Goal: Navigation & Orientation: Find specific page/section

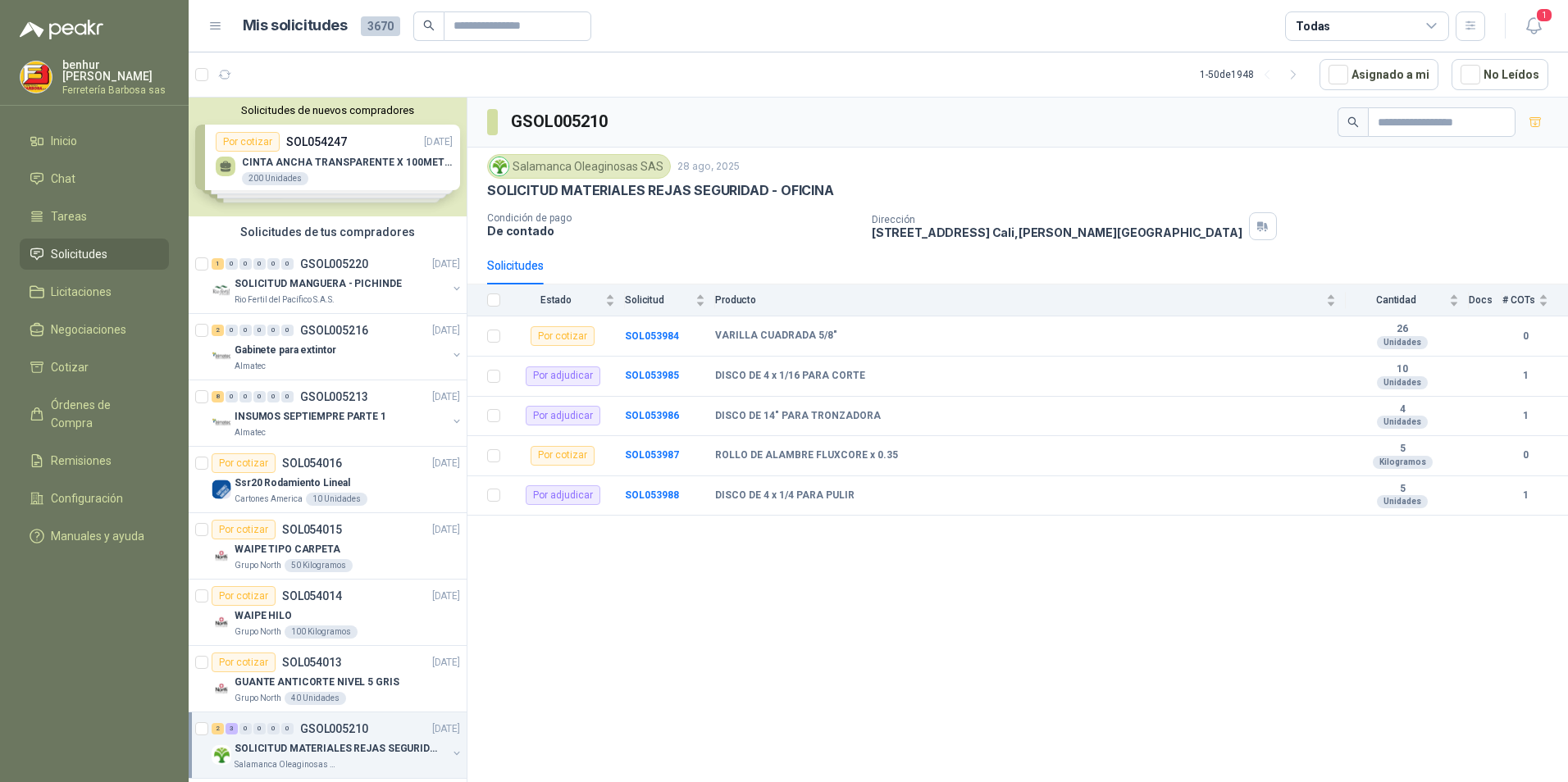
scroll to position [328, 0]
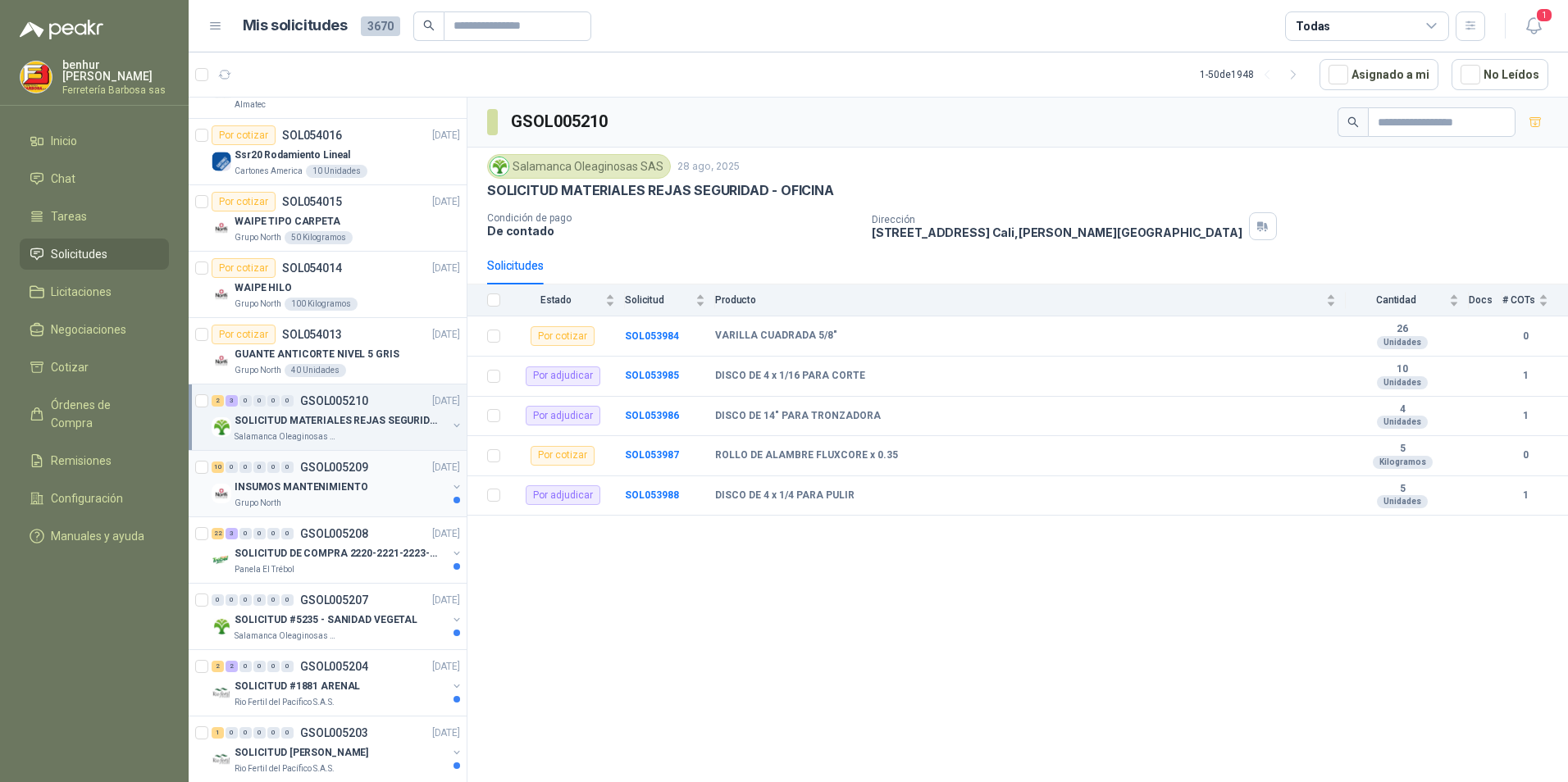
click at [381, 493] on div "INSUMOS MANTENIMIENTO" at bounding box center [341, 487] width 213 height 20
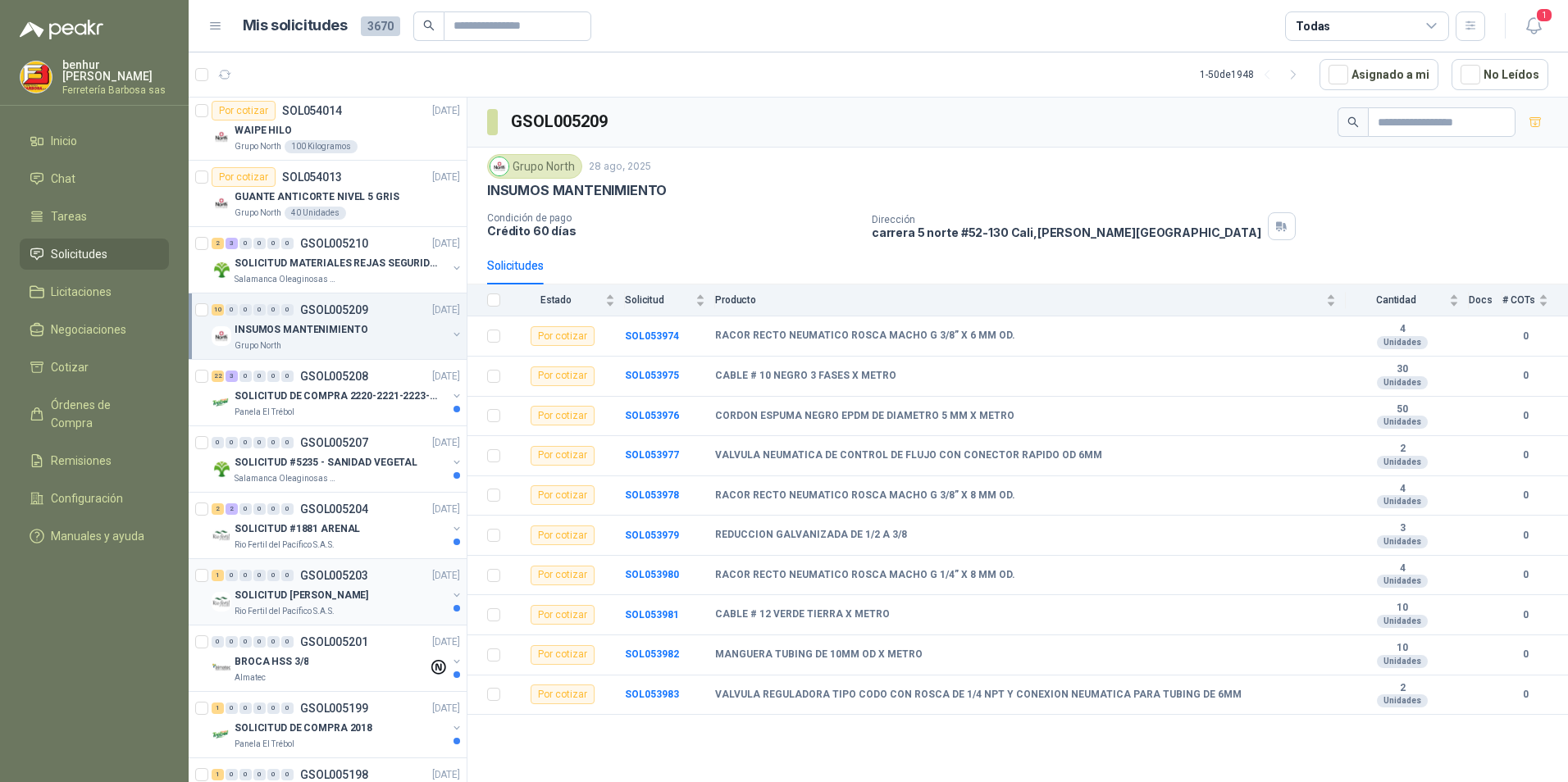
scroll to position [574, 0]
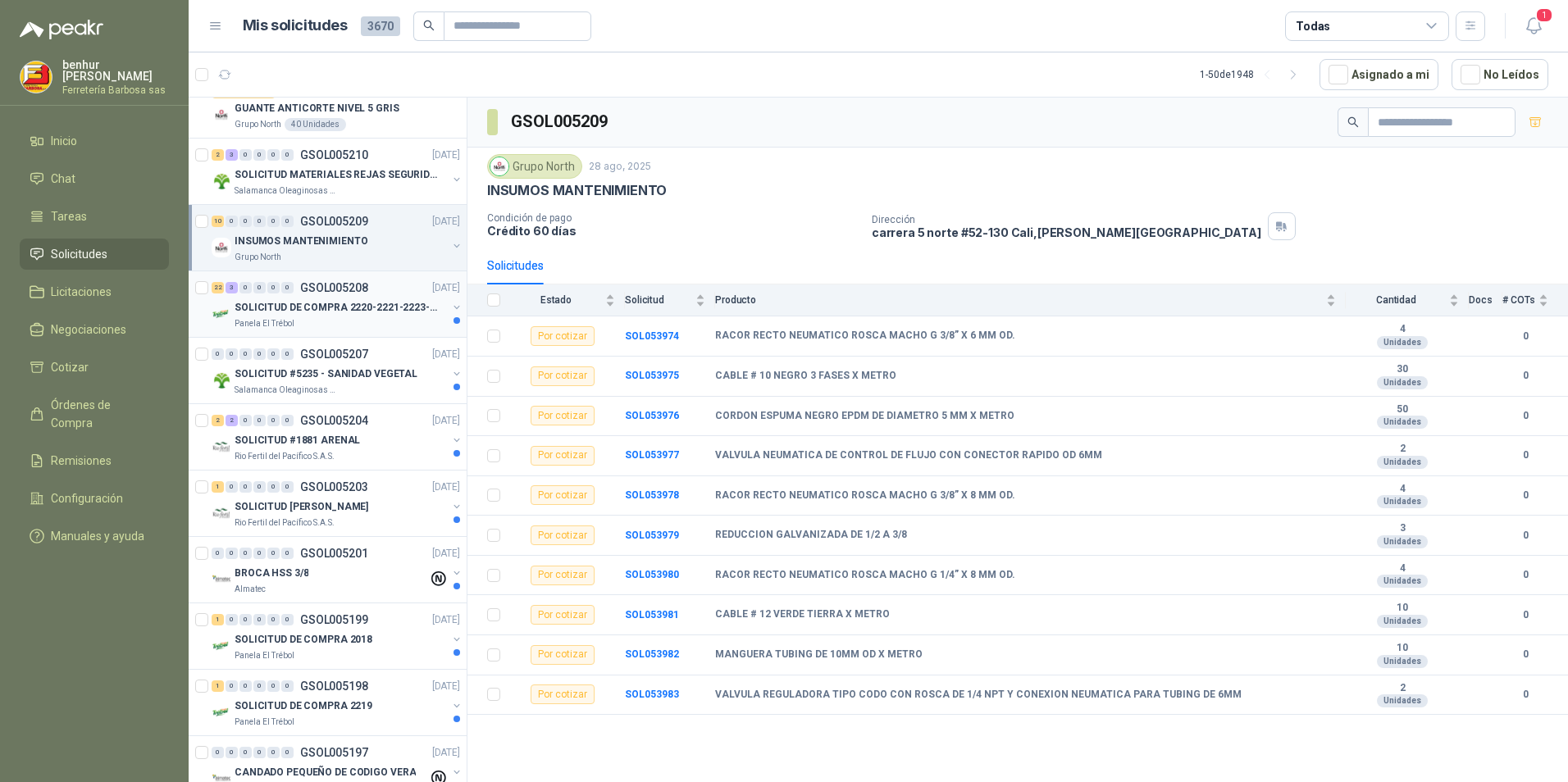
click at [338, 305] on p "SOLICITUD DE COMPRA 2220-2221-2223-2224" at bounding box center [336, 307] width 205 height 15
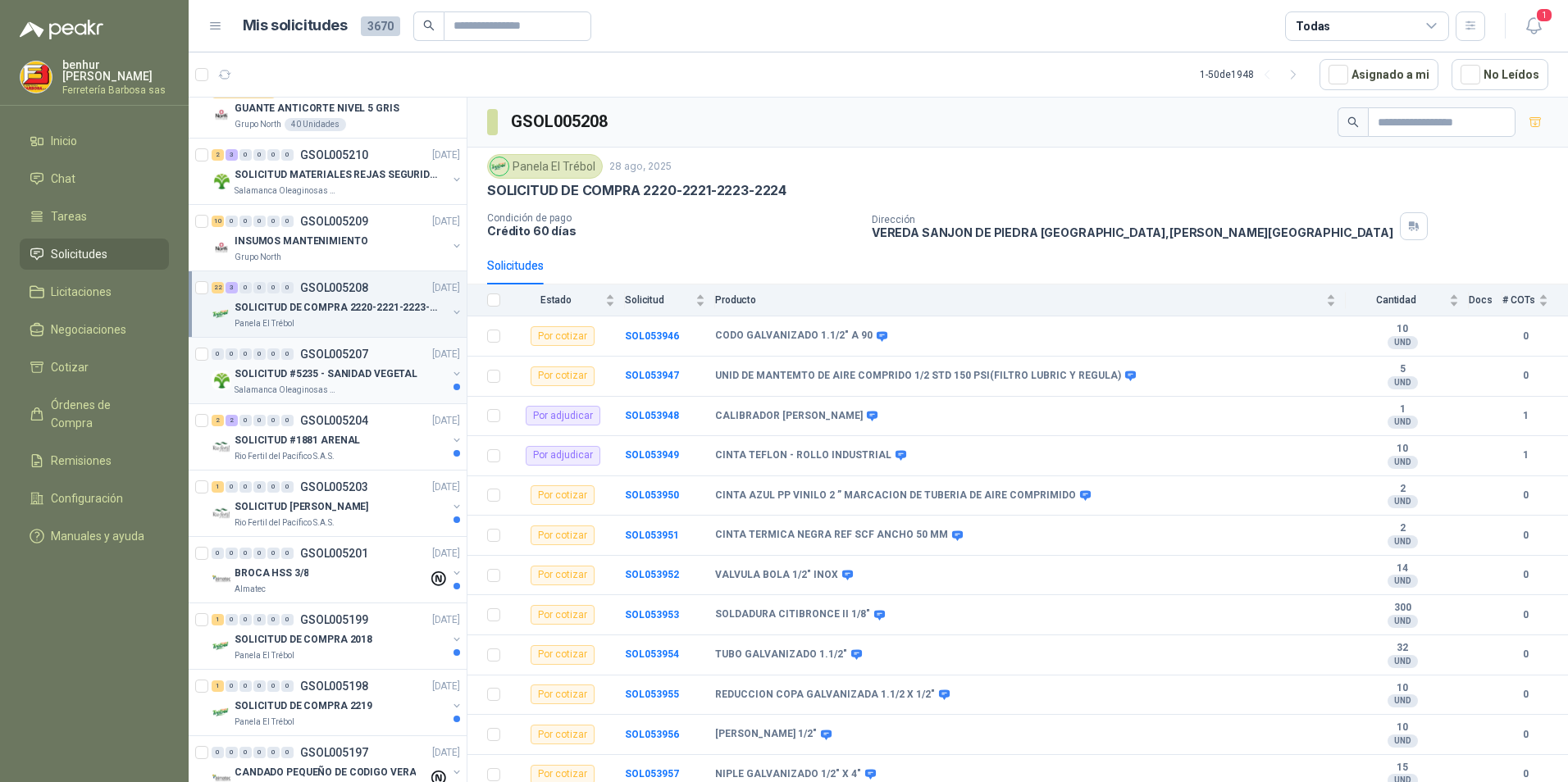
click at [349, 374] on p "SOLICITUD #5235 - SANIDAD VEGETAL" at bounding box center [325, 374] width 183 height 15
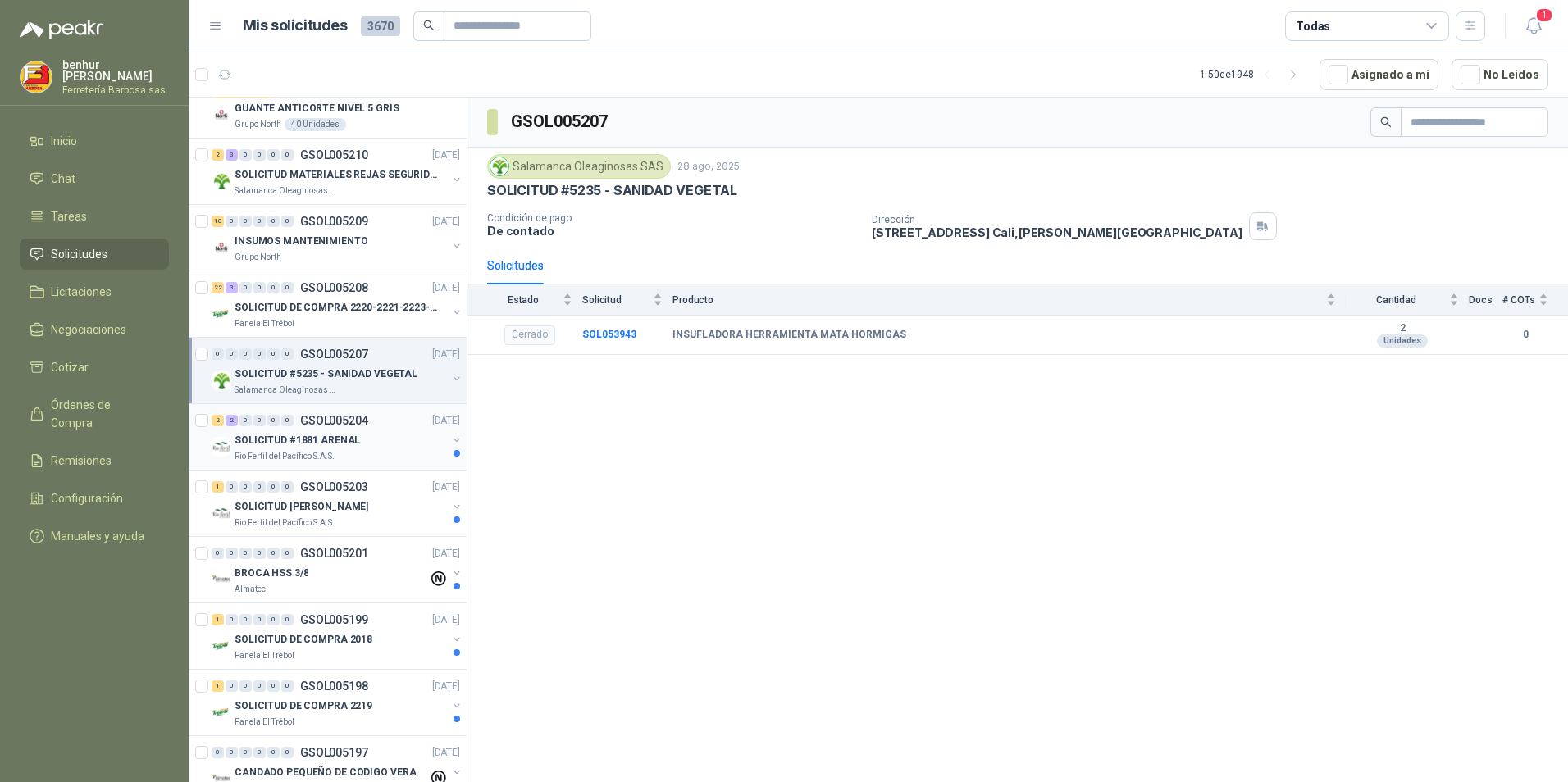
click at [331, 431] on div "SOLICITUD #1881 ARENAL" at bounding box center [341, 441] width 213 height 20
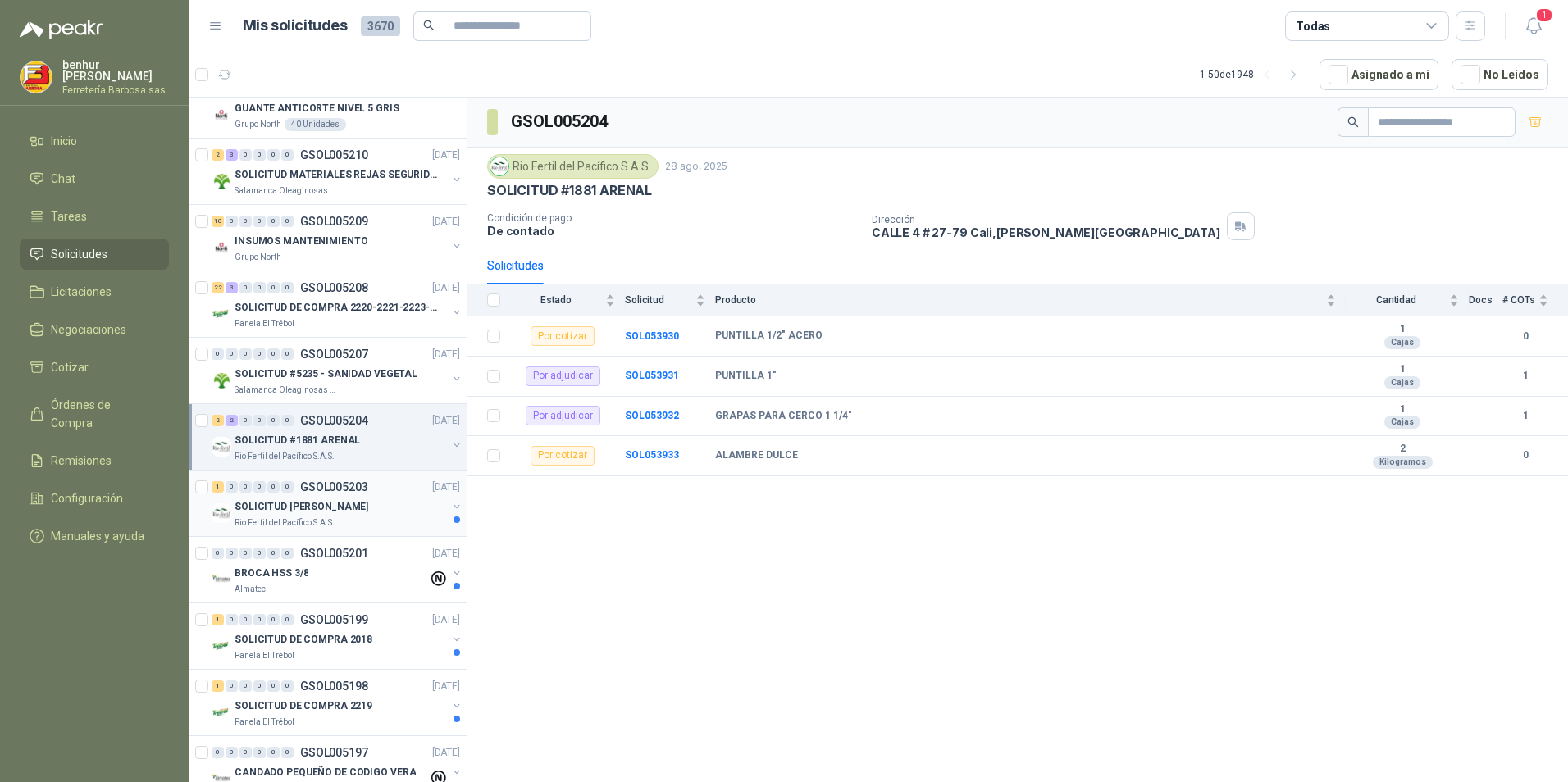
click at [333, 493] on div "1 0 0 0 0 0 GSOL005203 [DATE]" at bounding box center [337, 487] width 251 height 20
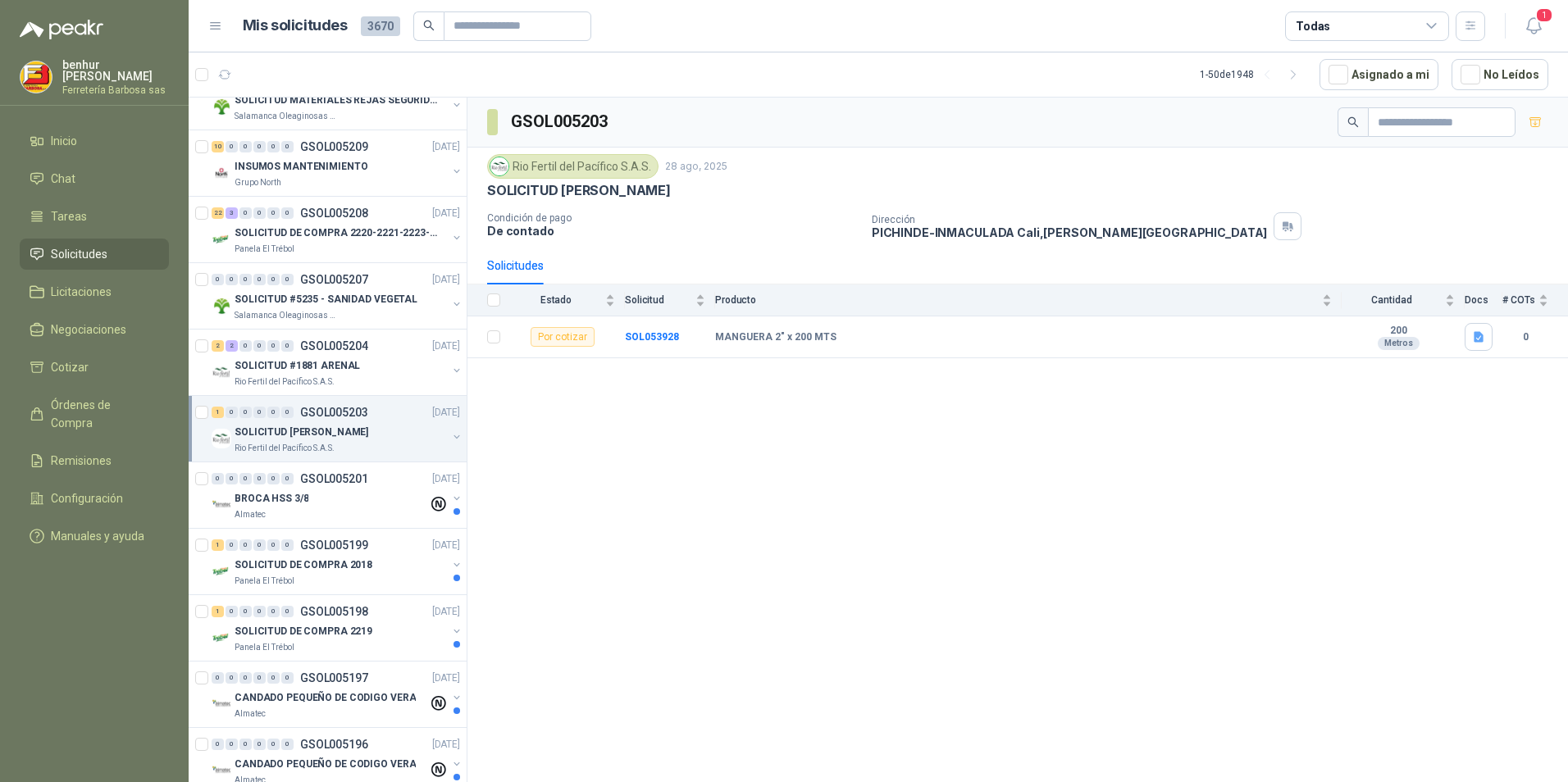
scroll to position [738, 0]
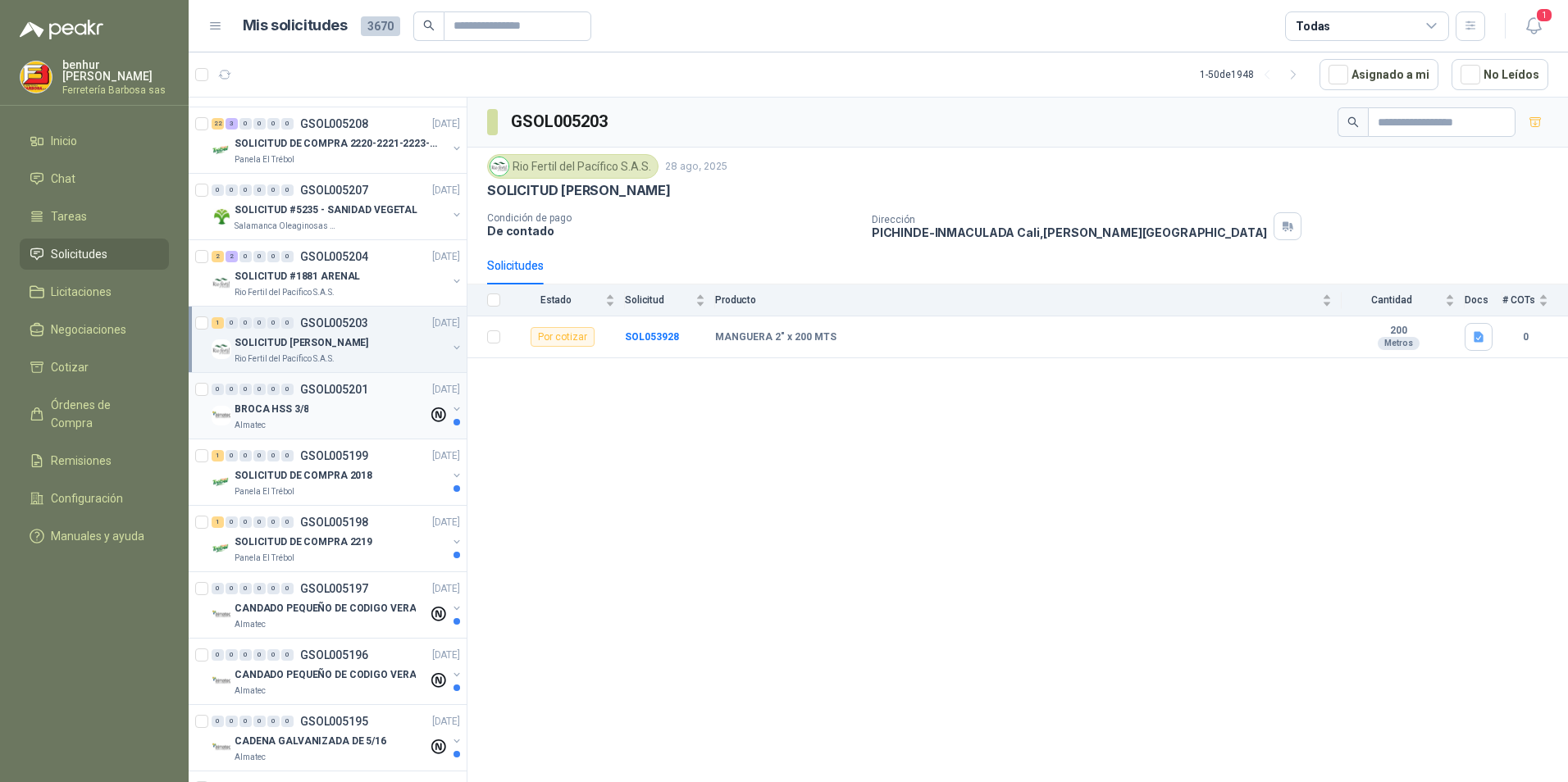
click at [355, 402] on div "BROCA HSS 3/8" at bounding box center [331, 409] width 194 height 20
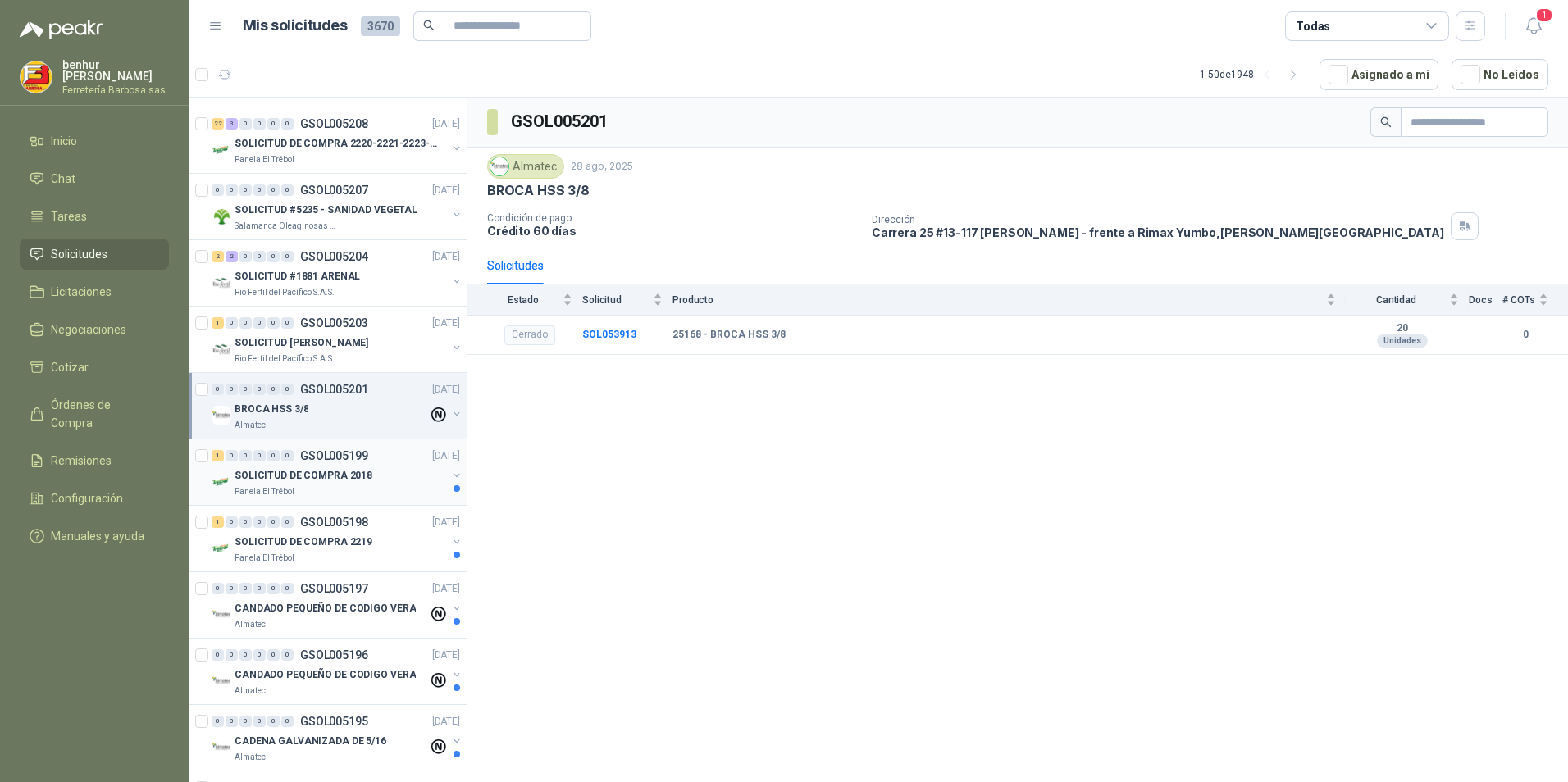
click at [327, 477] on p "SOLICITUD DE COMPRA 2018" at bounding box center [303, 476] width 138 height 15
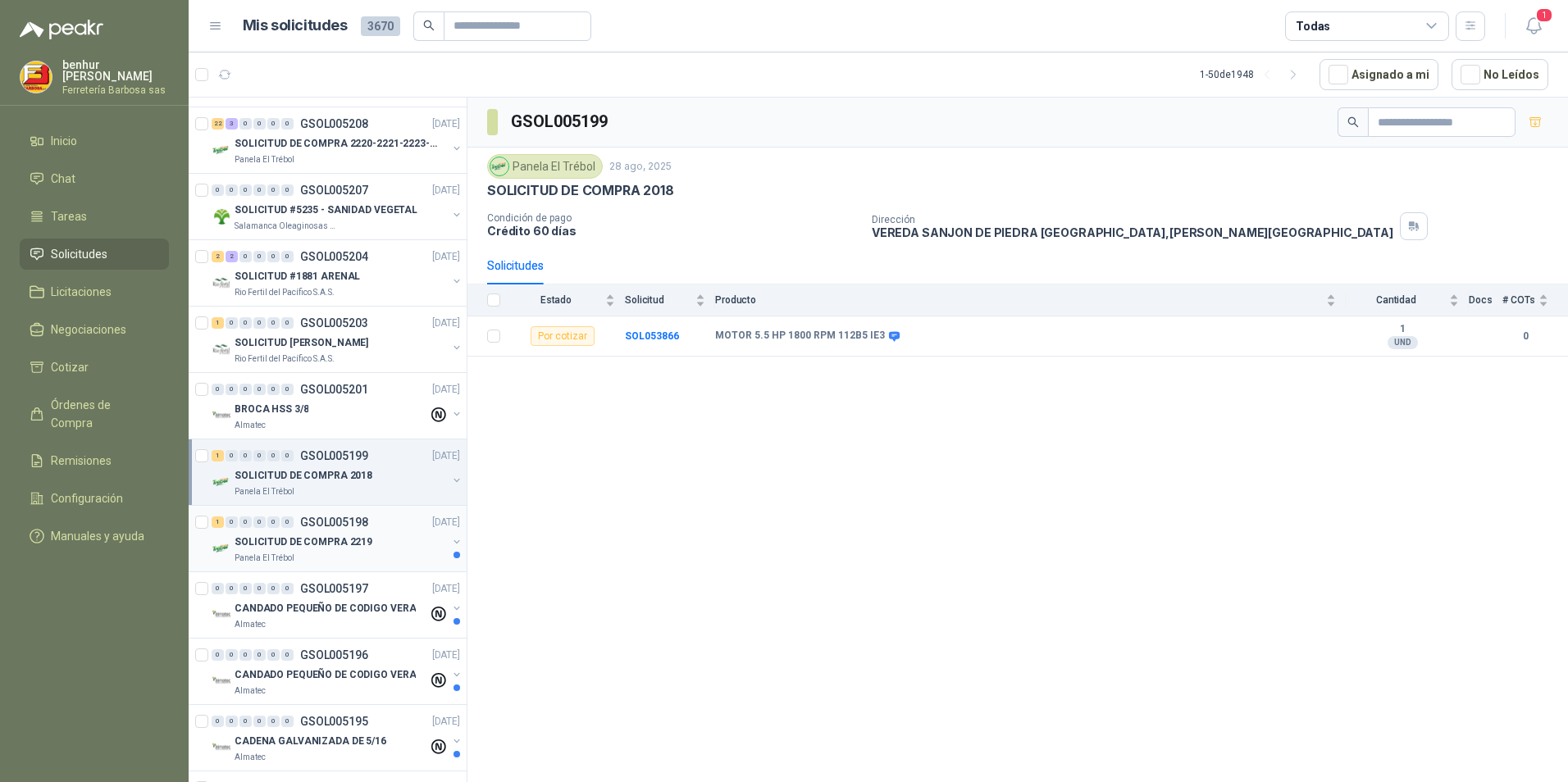
click at [338, 532] on div "SOLICITUD DE COMPRA 2219" at bounding box center [341, 542] width 213 height 20
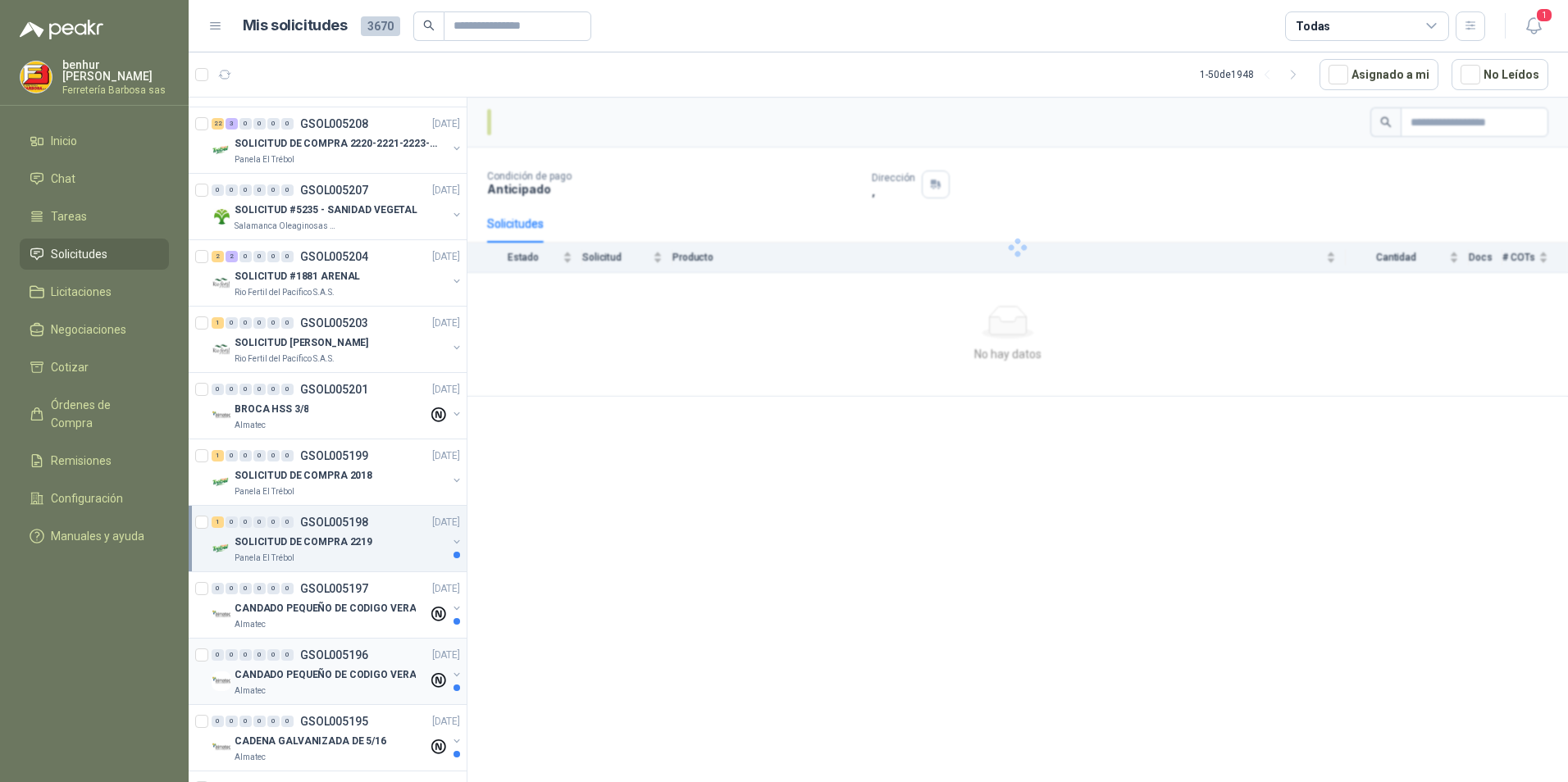
scroll to position [902, 0]
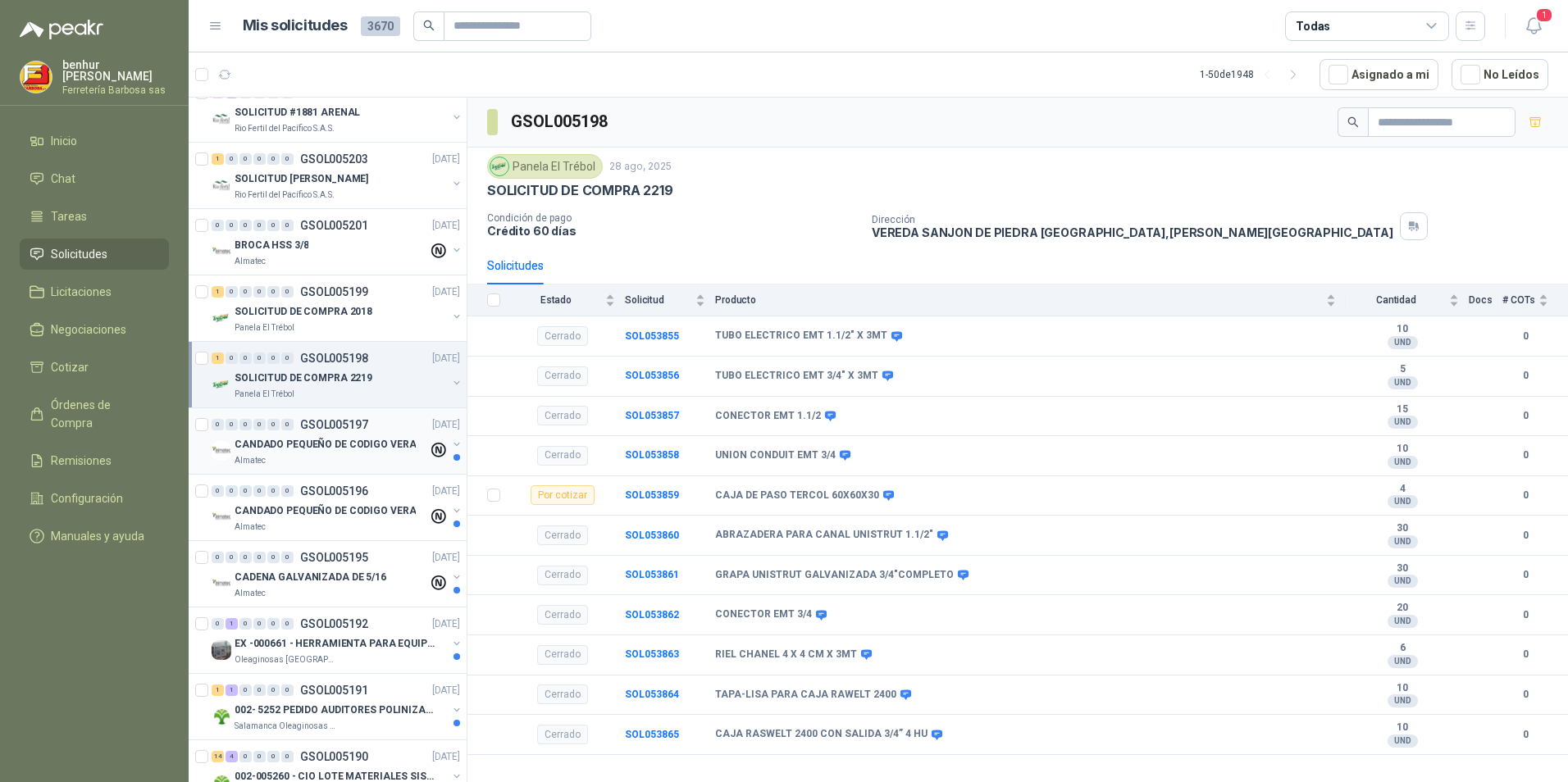
click at [333, 441] on p "CANDADO PEQUEÑO DE CODIGO VERA" at bounding box center [324, 444] width 181 height 15
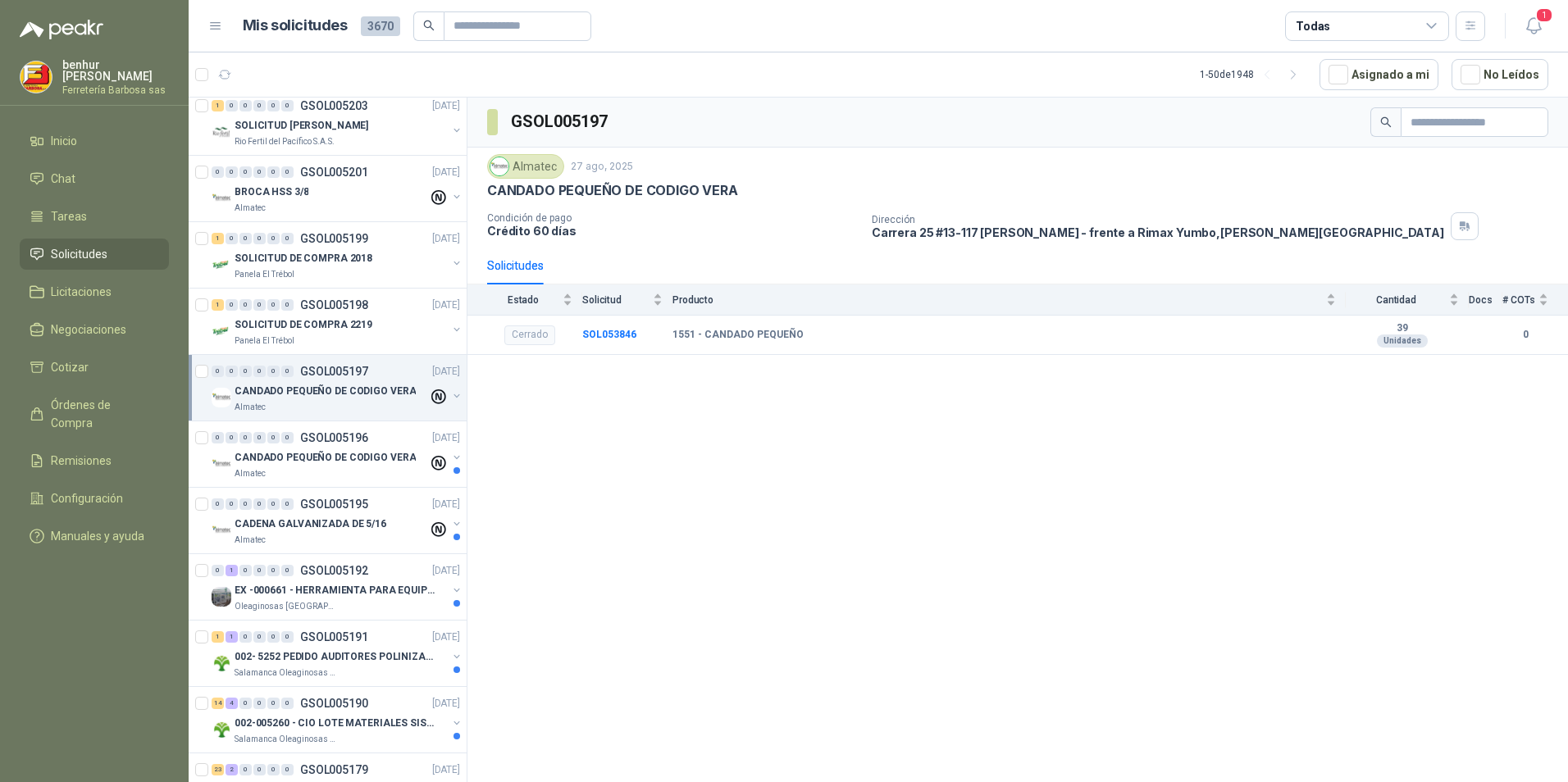
scroll to position [984, 0]
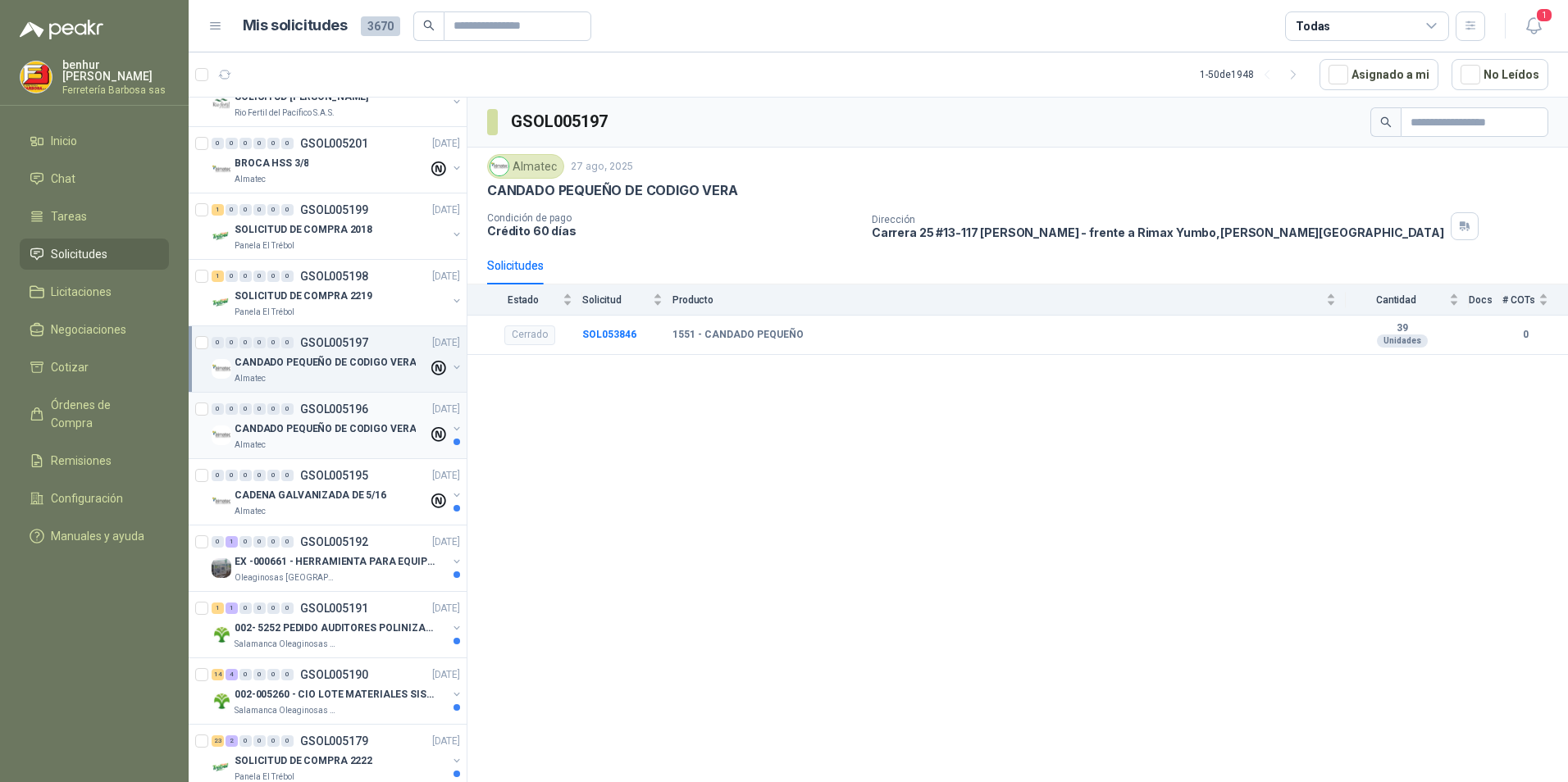
click at [334, 432] on p "CANDADO PEQUEÑO DE CODIGO VERA" at bounding box center [324, 429] width 181 height 15
click at [356, 491] on p "CADENA GALVANIZADA DE 5/16" at bounding box center [310, 496] width 151 height 15
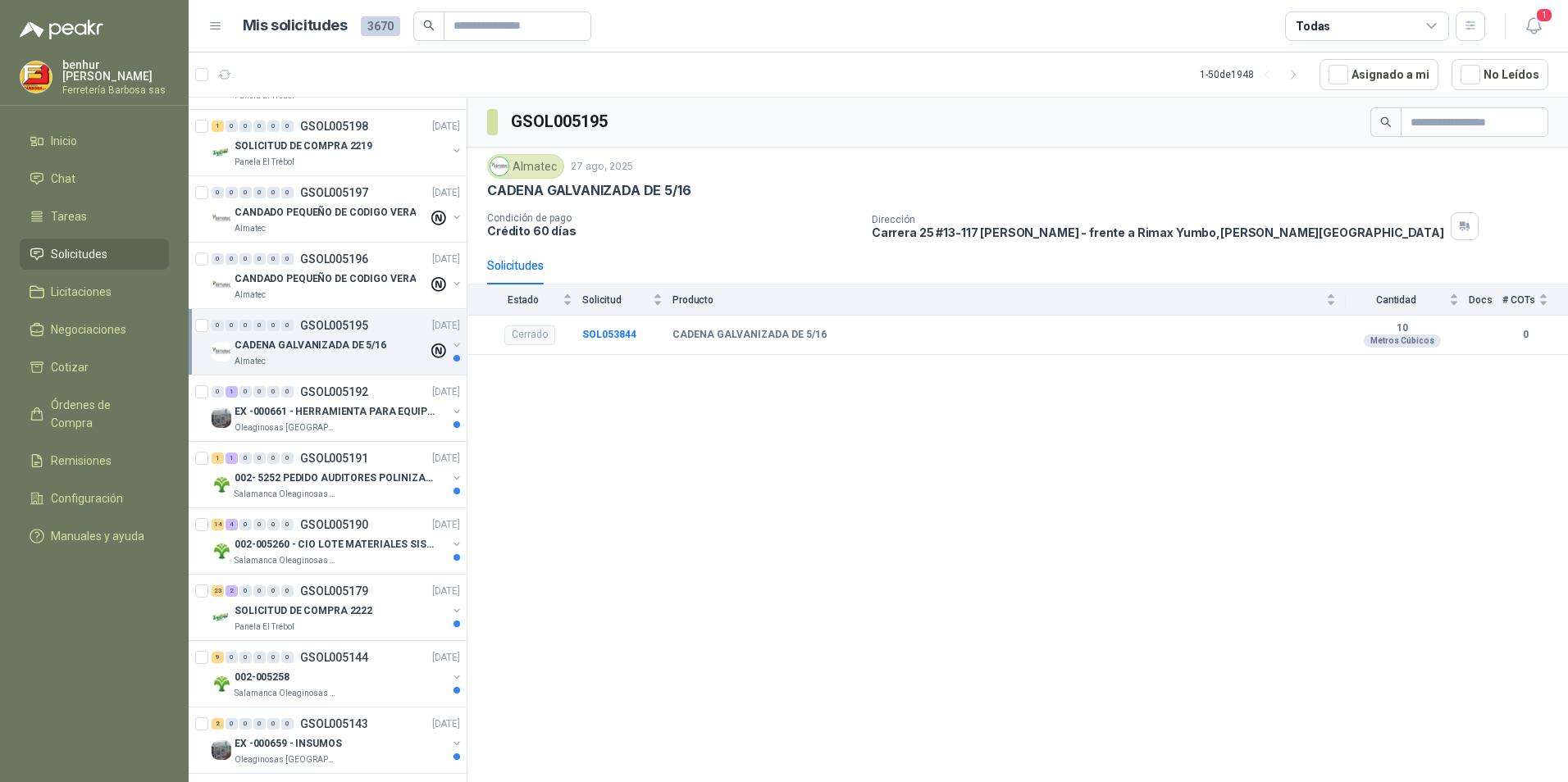
scroll to position [1148, 0]
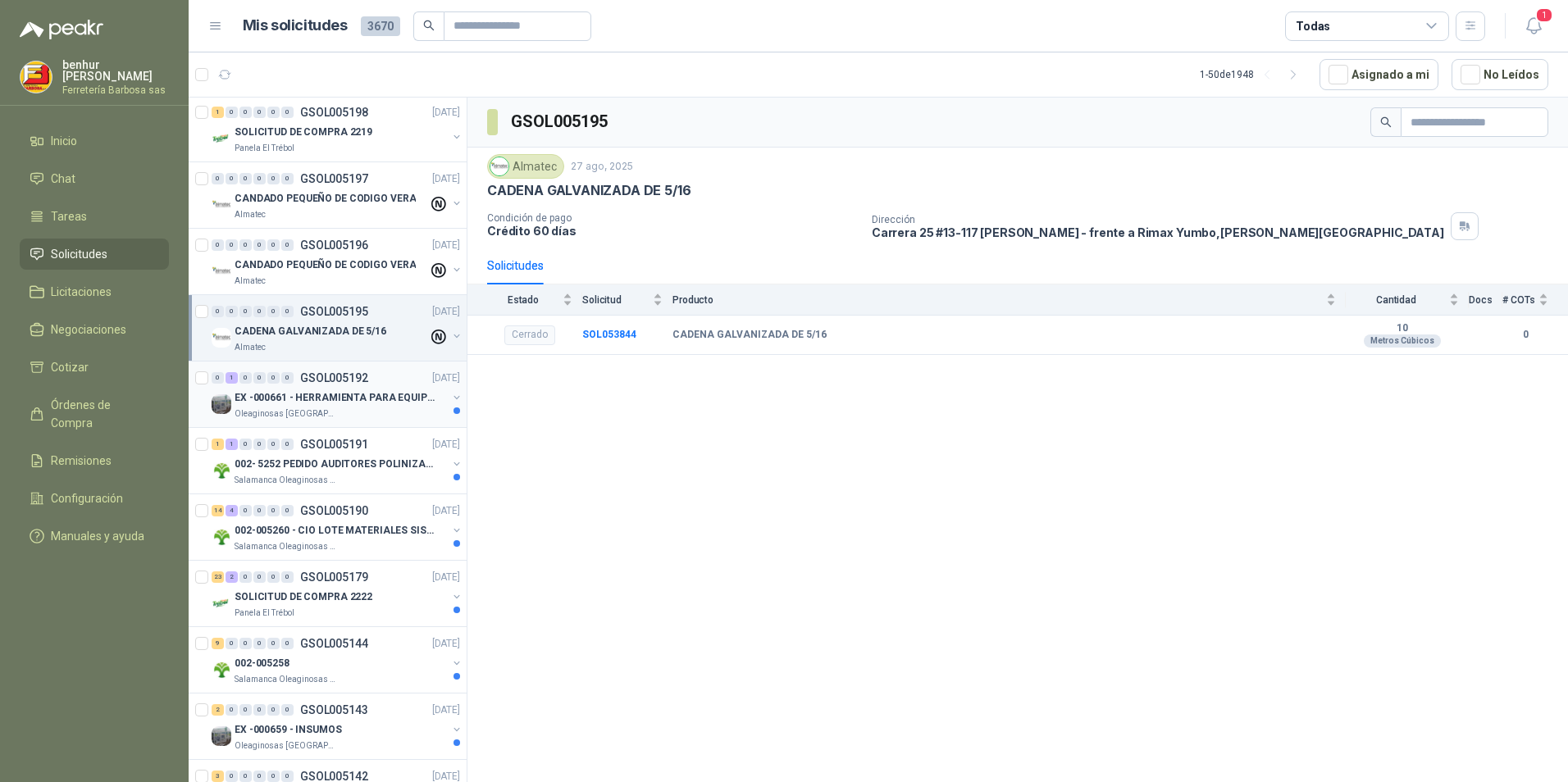
click at [349, 380] on p "GSOL005192" at bounding box center [334, 377] width 68 height 12
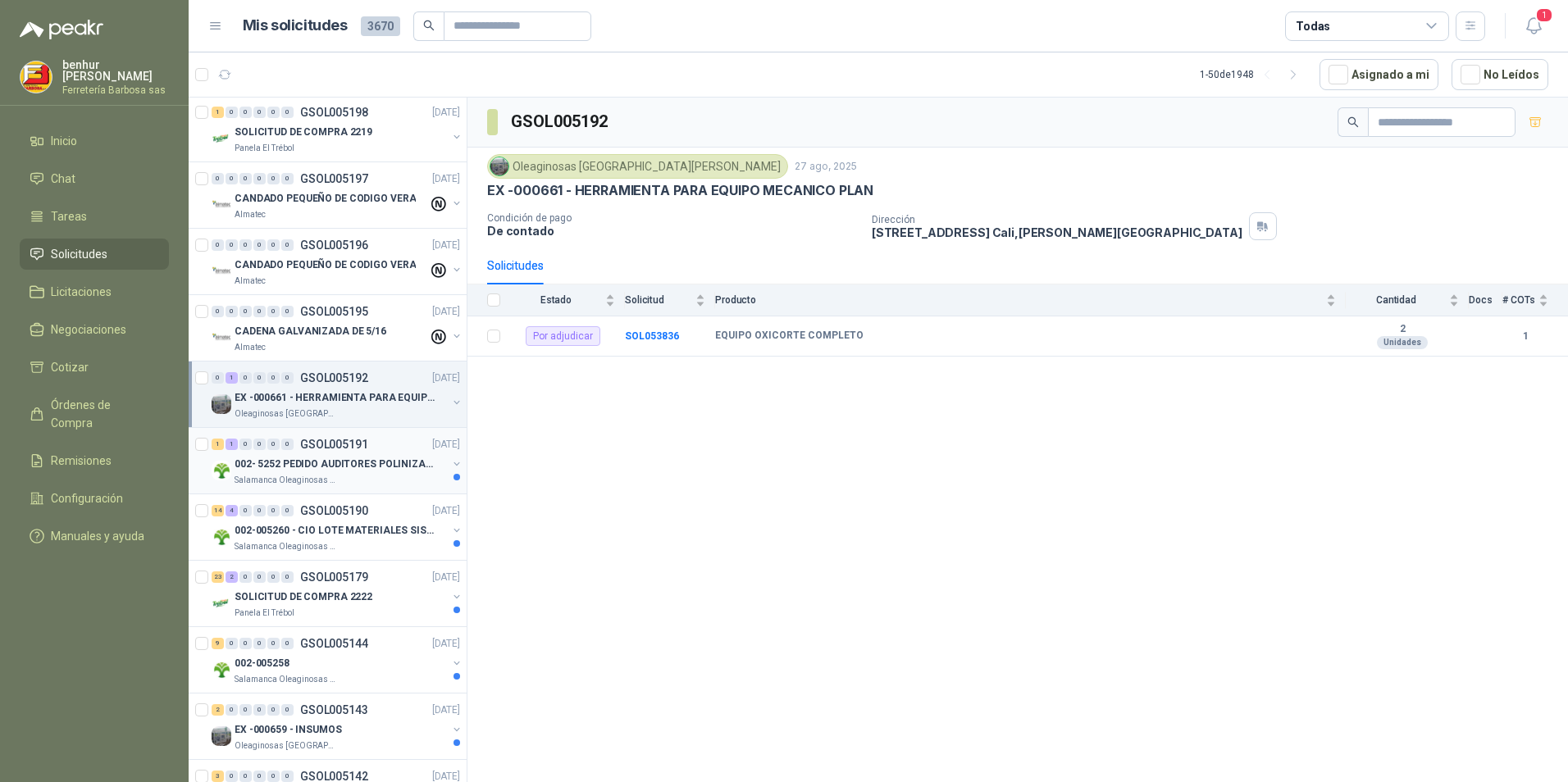
click at [363, 466] on p "002- 5252 PEDIDO AUDITORES POLINIZACIÓN" at bounding box center [336, 464] width 205 height 15
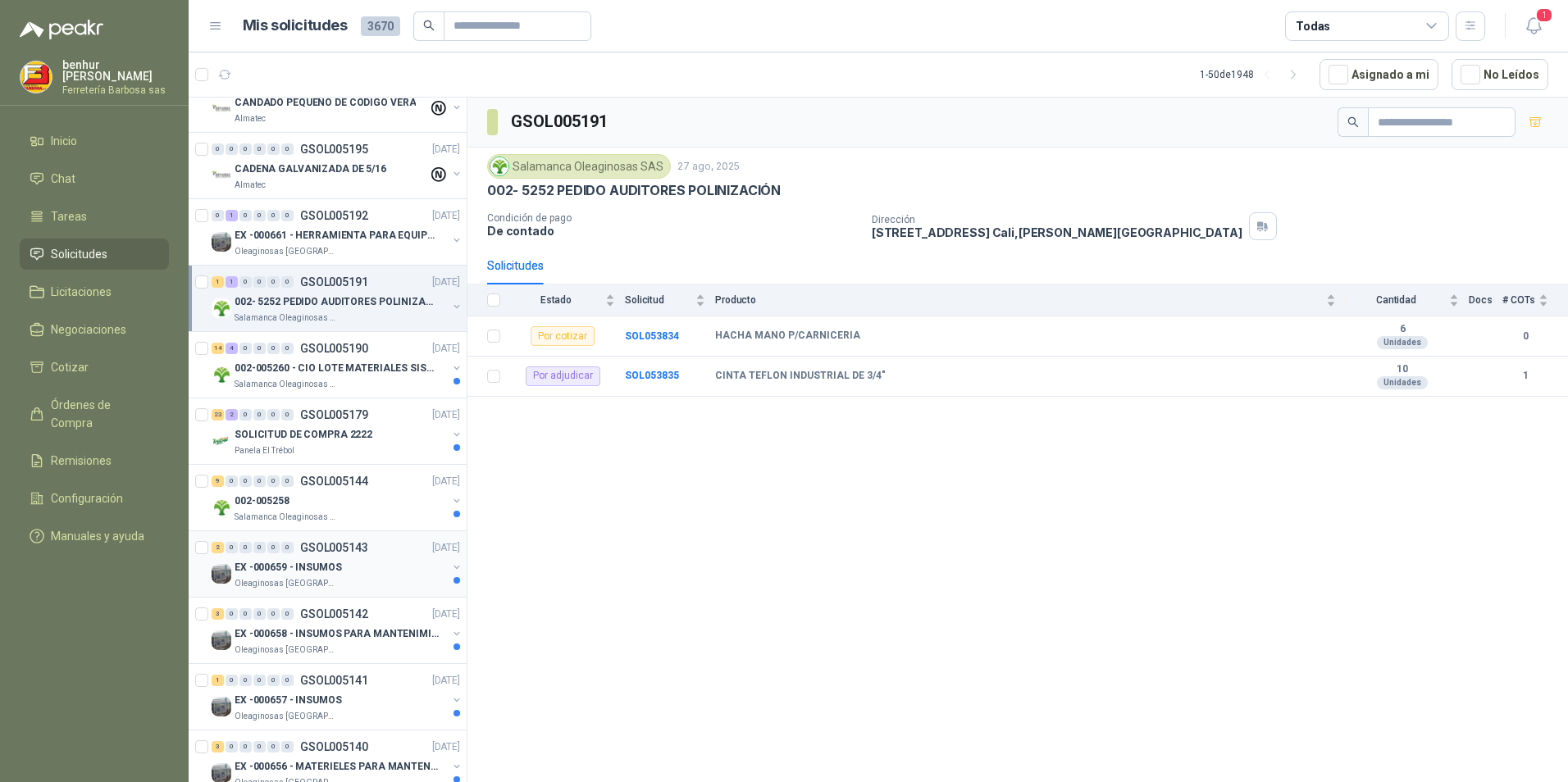
scroll to position [1312, 0]
click at [333, 364] on p "002-005260 - CIO LOTE MATERIALES SISTEMA HIDRAULIC" at bounding box center [336, 367] width 205 height 15
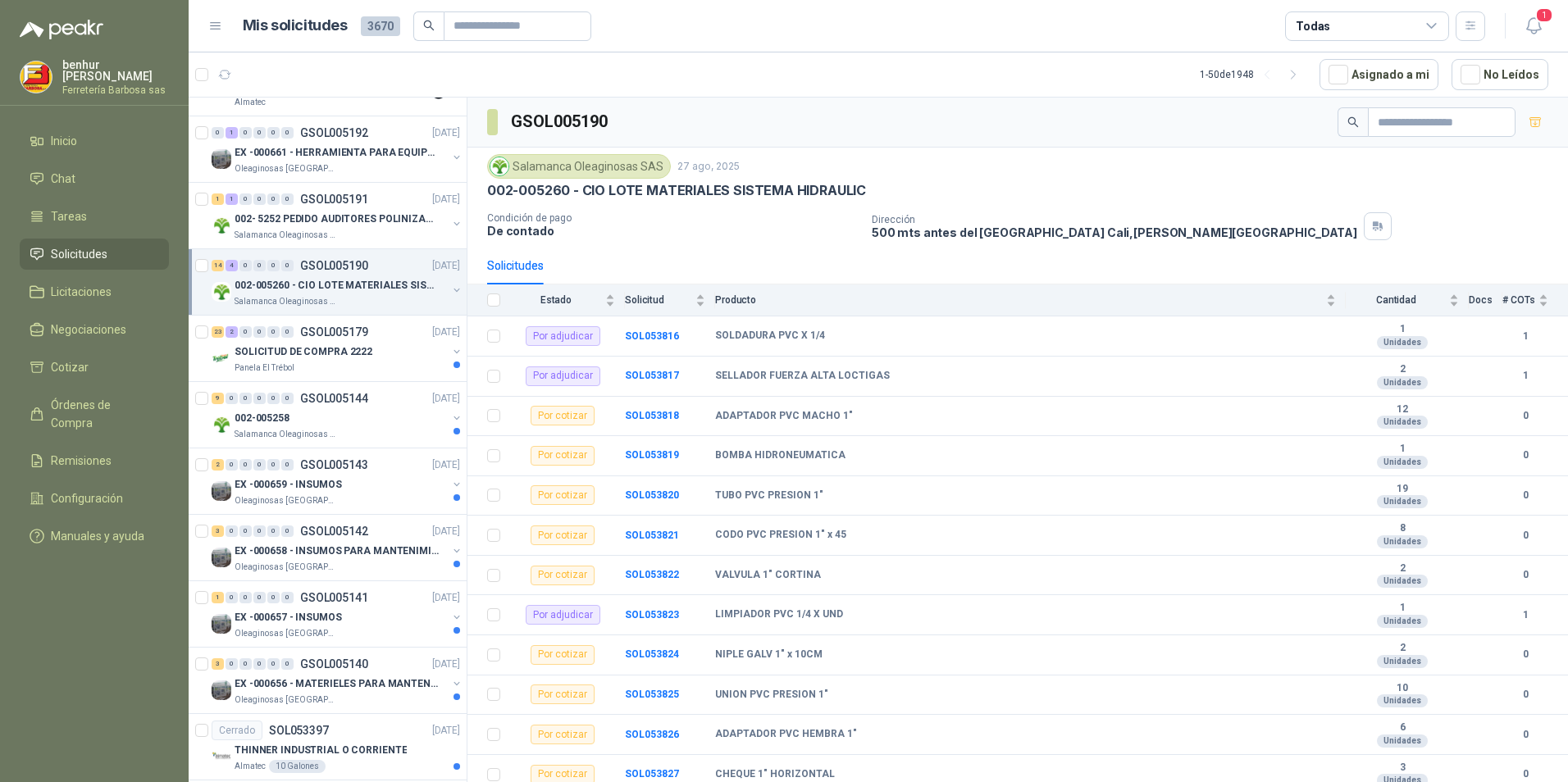
scroll to position [1394, 0]
click at [333, 357] on p "SOLICITUD DE COMPRA 2222" at bounding box center [303, 350] width 138 height 15
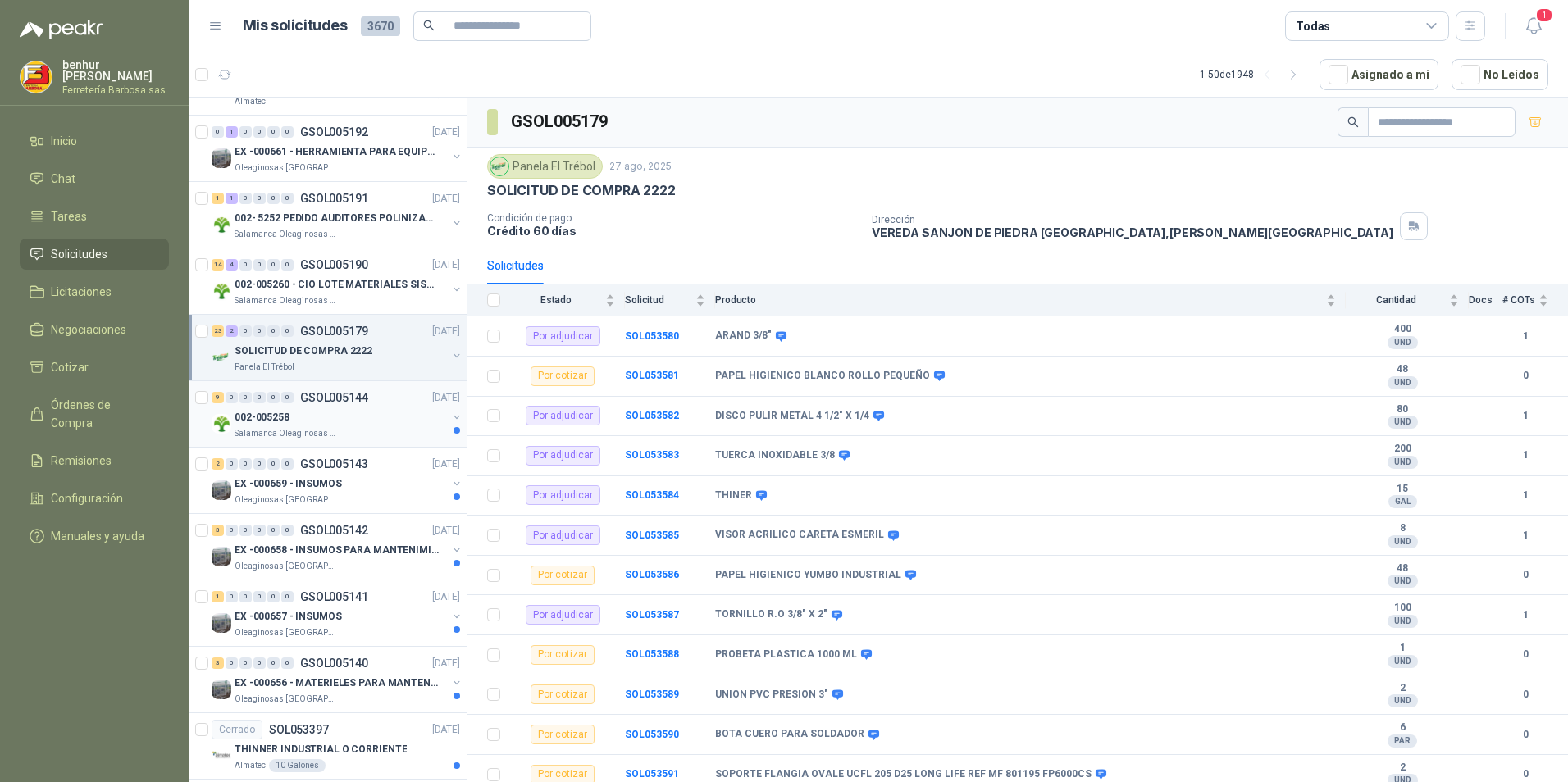
click at [333, 413] on div "002-005258" at bounding box center [341, 417] width 213 height 20
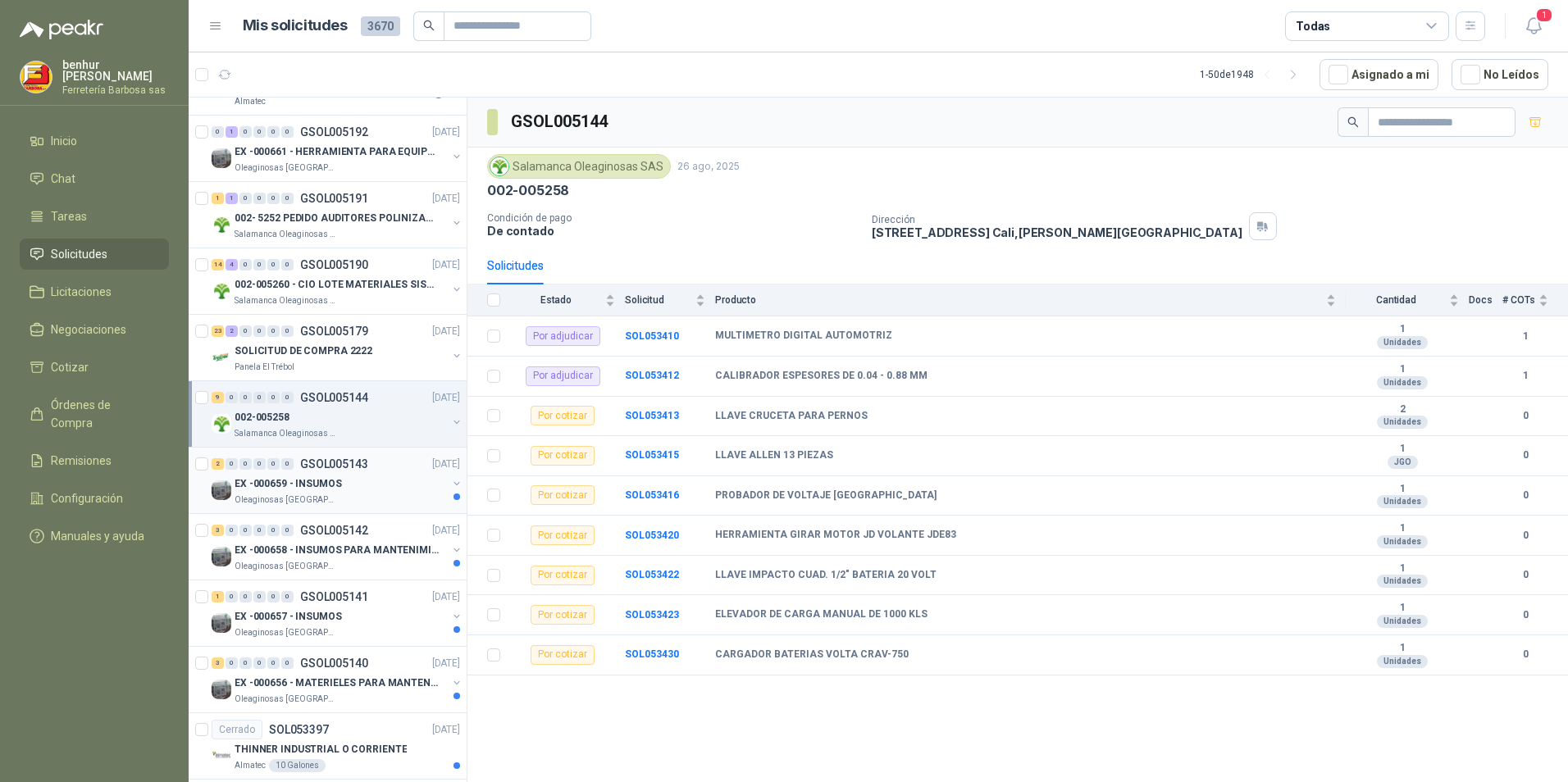
click at [319, 480] on p "EX -000659 - INSUMOS" at bounding box center [287, 484] width 107 height 15
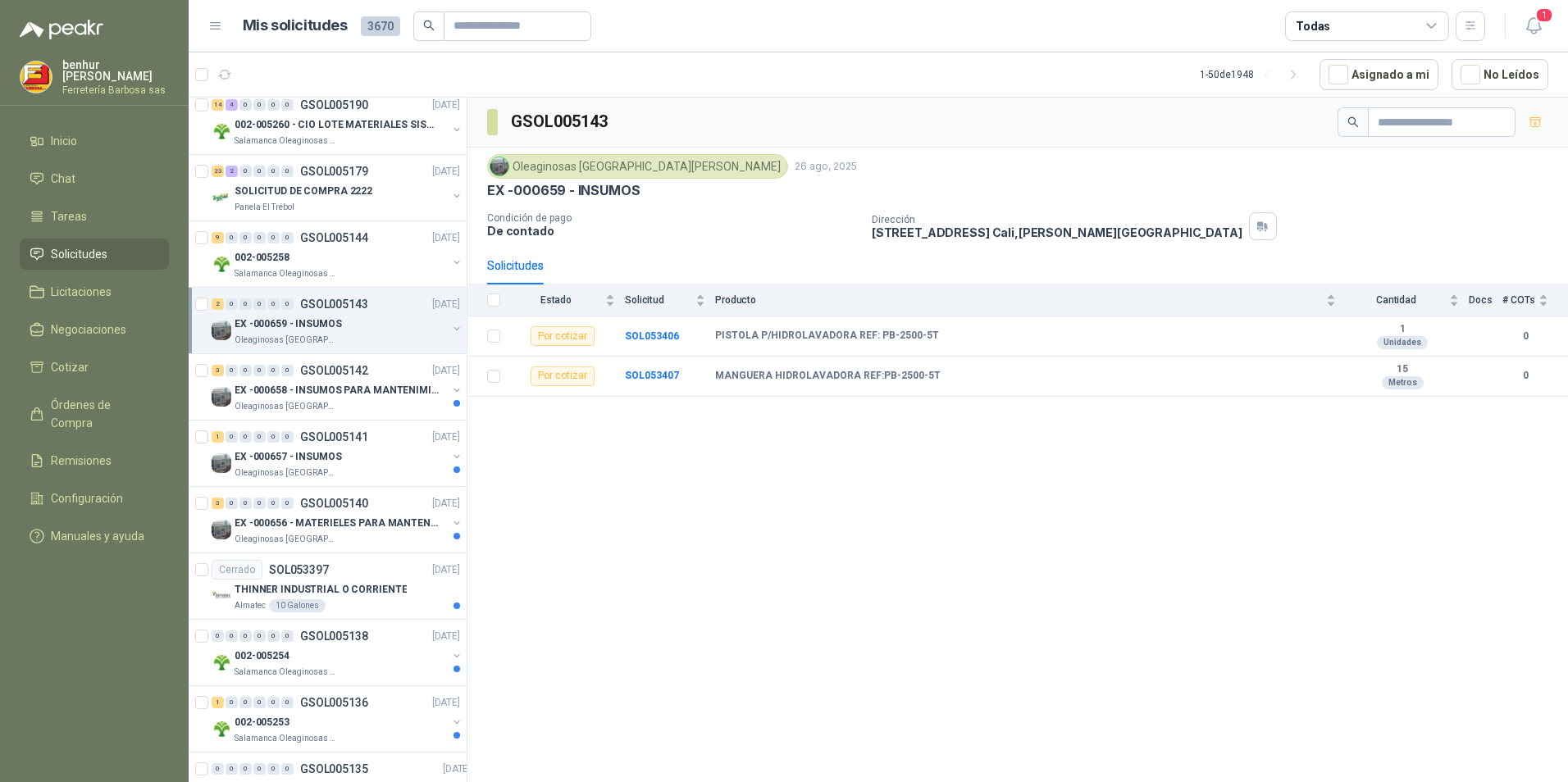
scroll to position [1558, 0]
click at [351, 395] on div "EX -000658 - INSUMOS PARA MANTENIMIENTO MECANICO" at bounding box center [341, 386] width 213 height 20
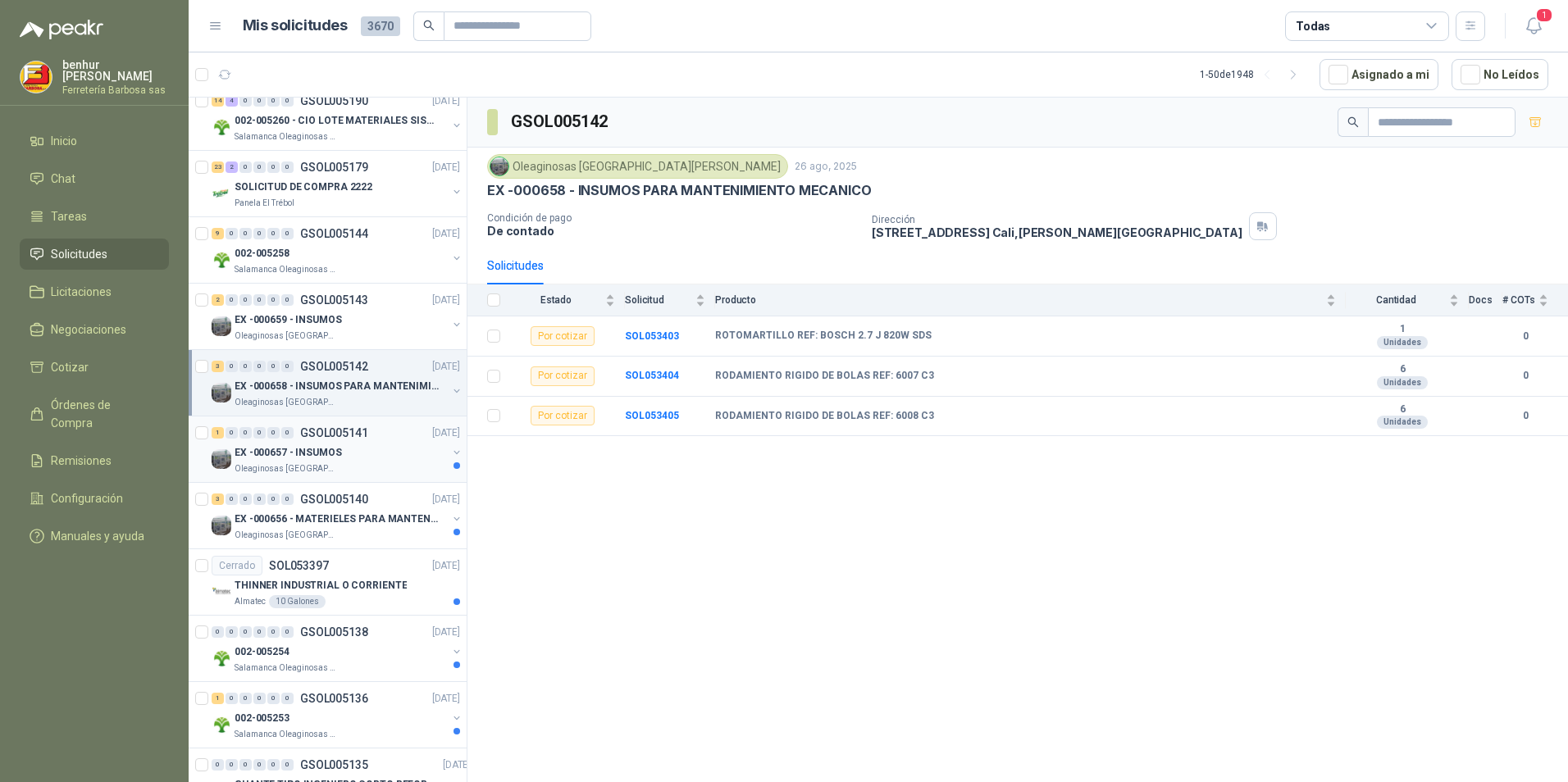
click at [330, 437] on p "GSOL005141" at bounding box center [334, 432] width 68 height 12
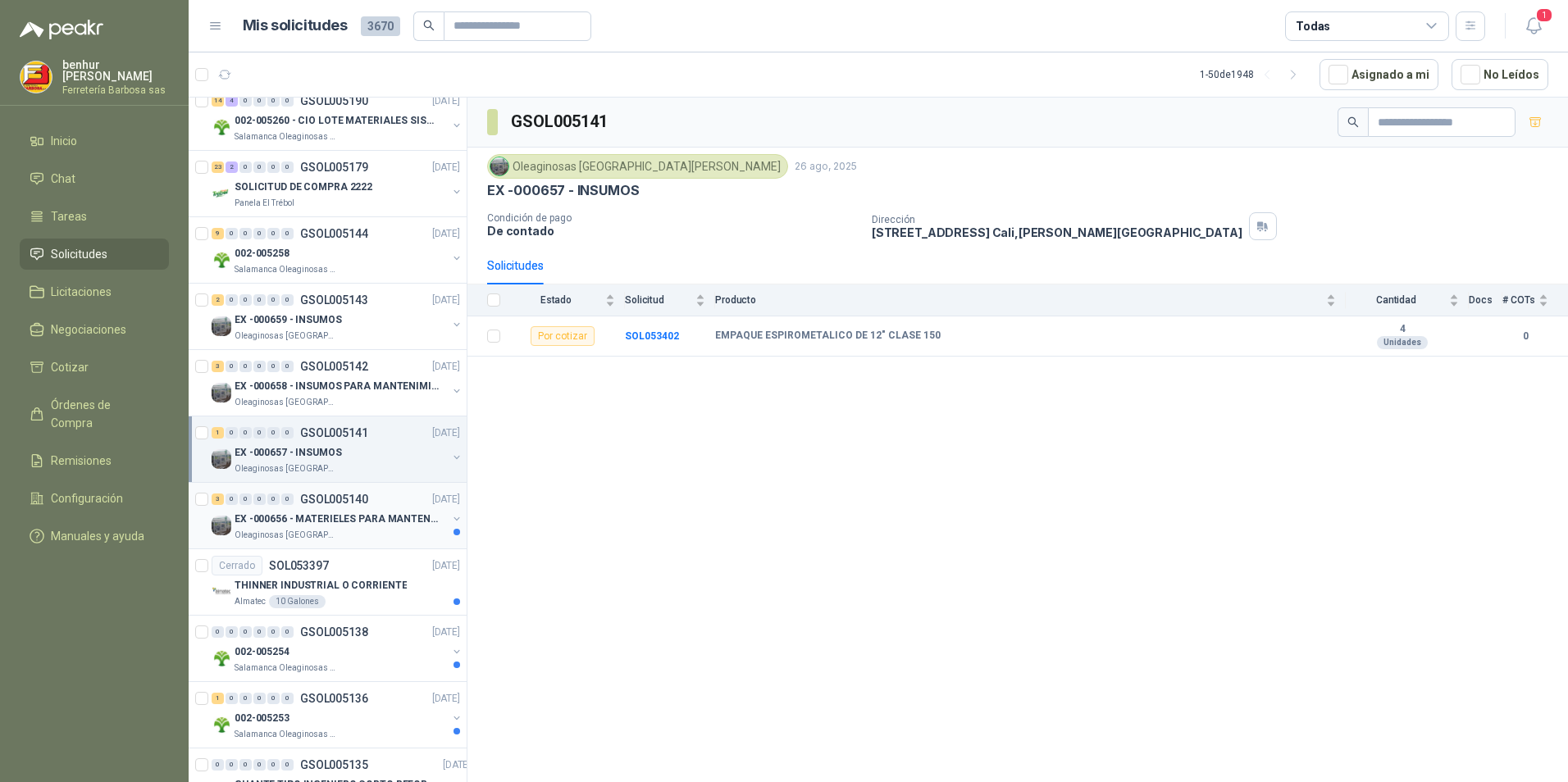
click at [320, 525] on p "EX -000656 - MATERIELES PARA MANTENIMIENTO MECANIC" at bounding box center [336, 519] width 205 height 15
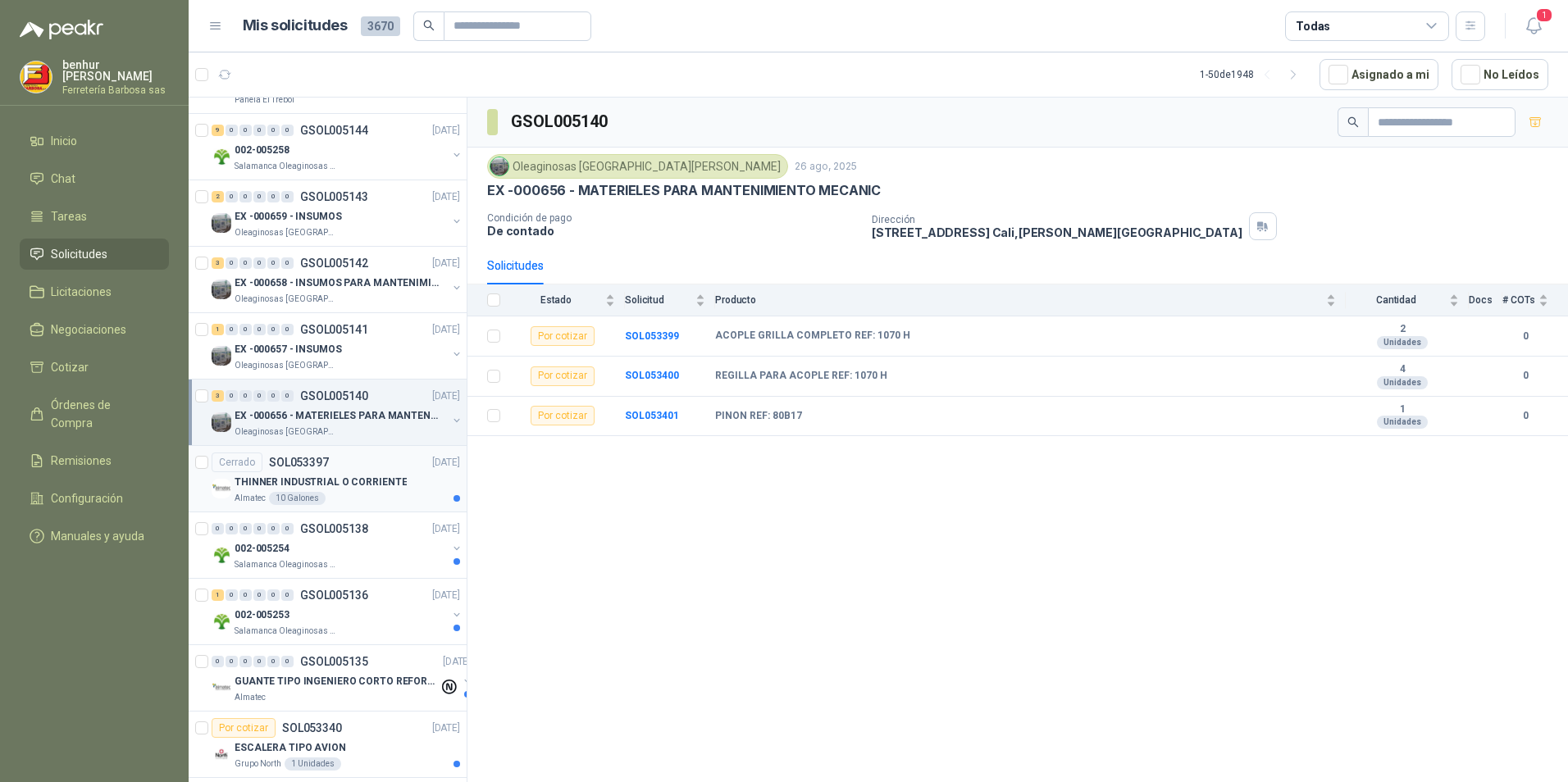
scroll to position [1722, 0]
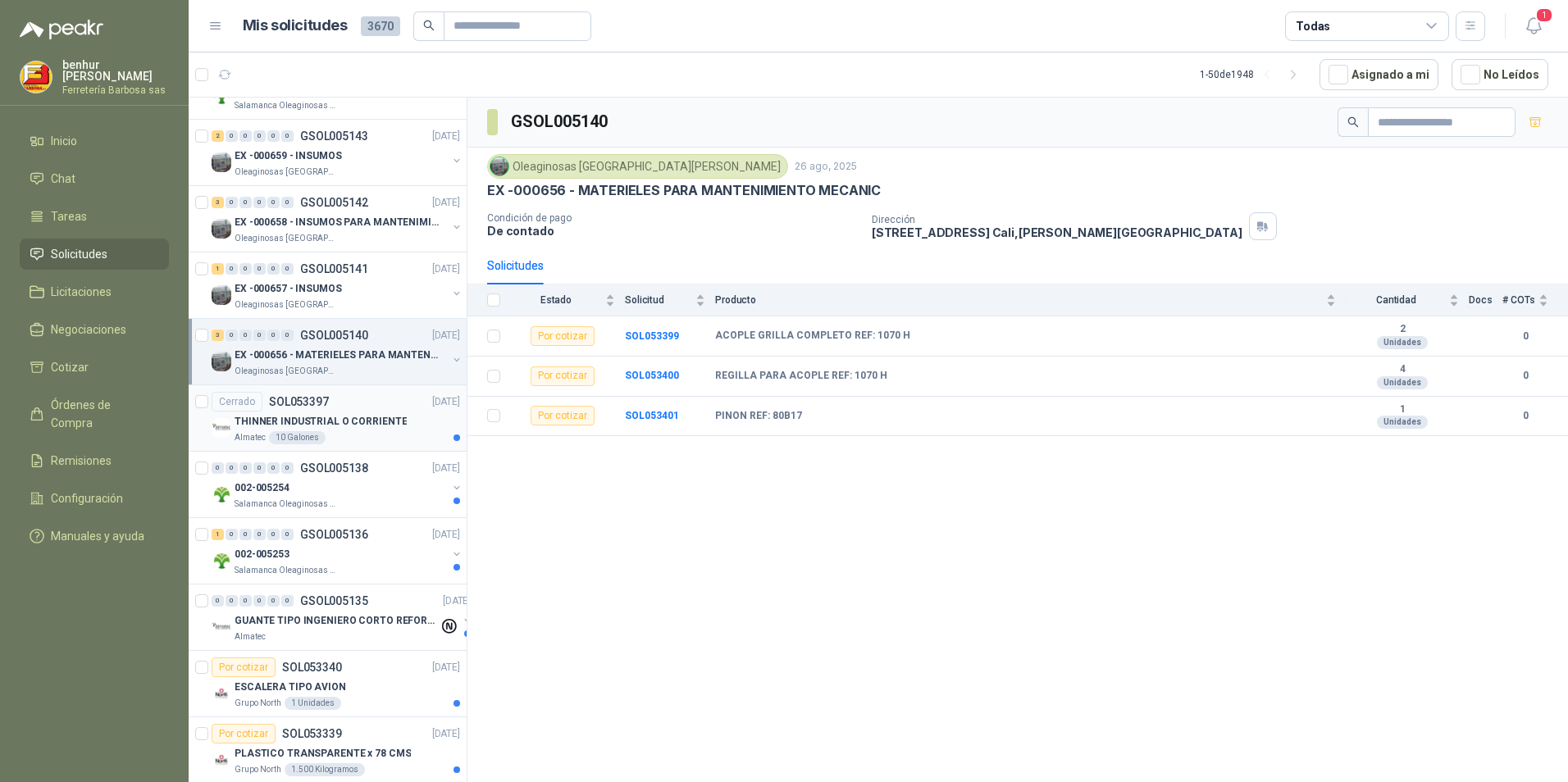
click at [358, 413] on div "THINNER INDUSTRIAL O CORRIENTE" at bounding box center [347, 422] width 225 height 20
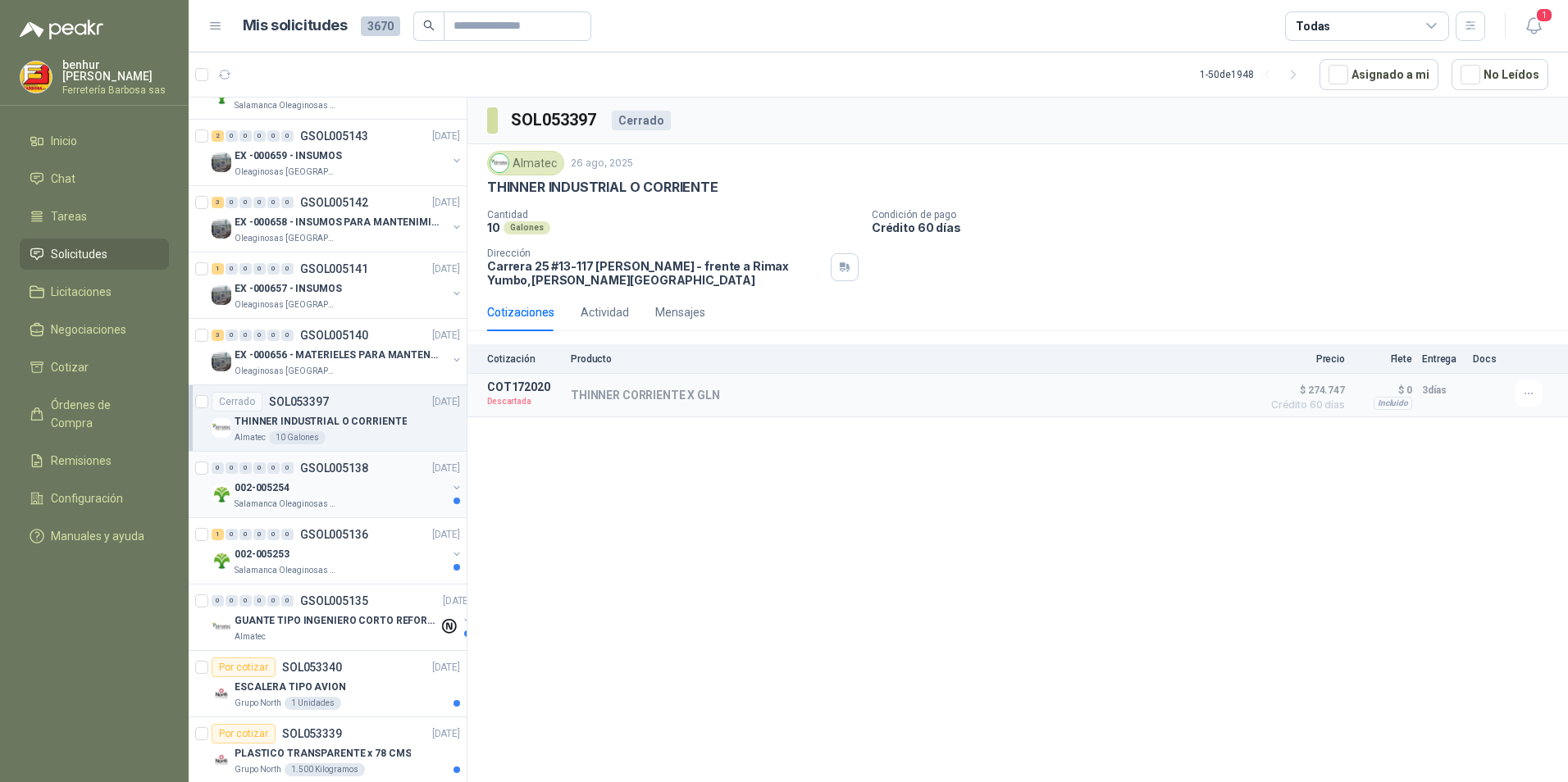
click at [349, 478] on div "002-005254" at bounding box center [341, 488] width 213 height 20
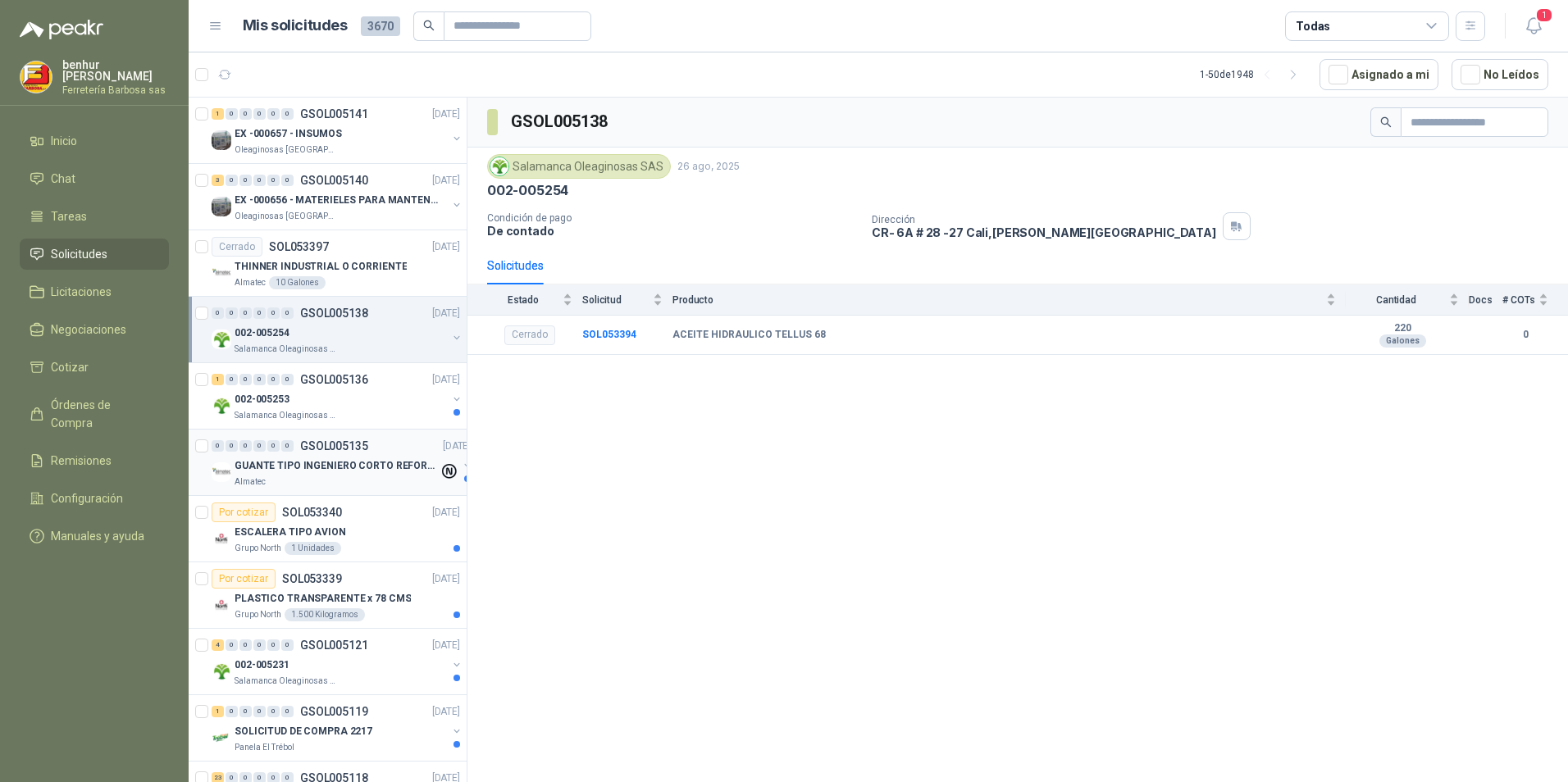
scroll to position [1886, 0]
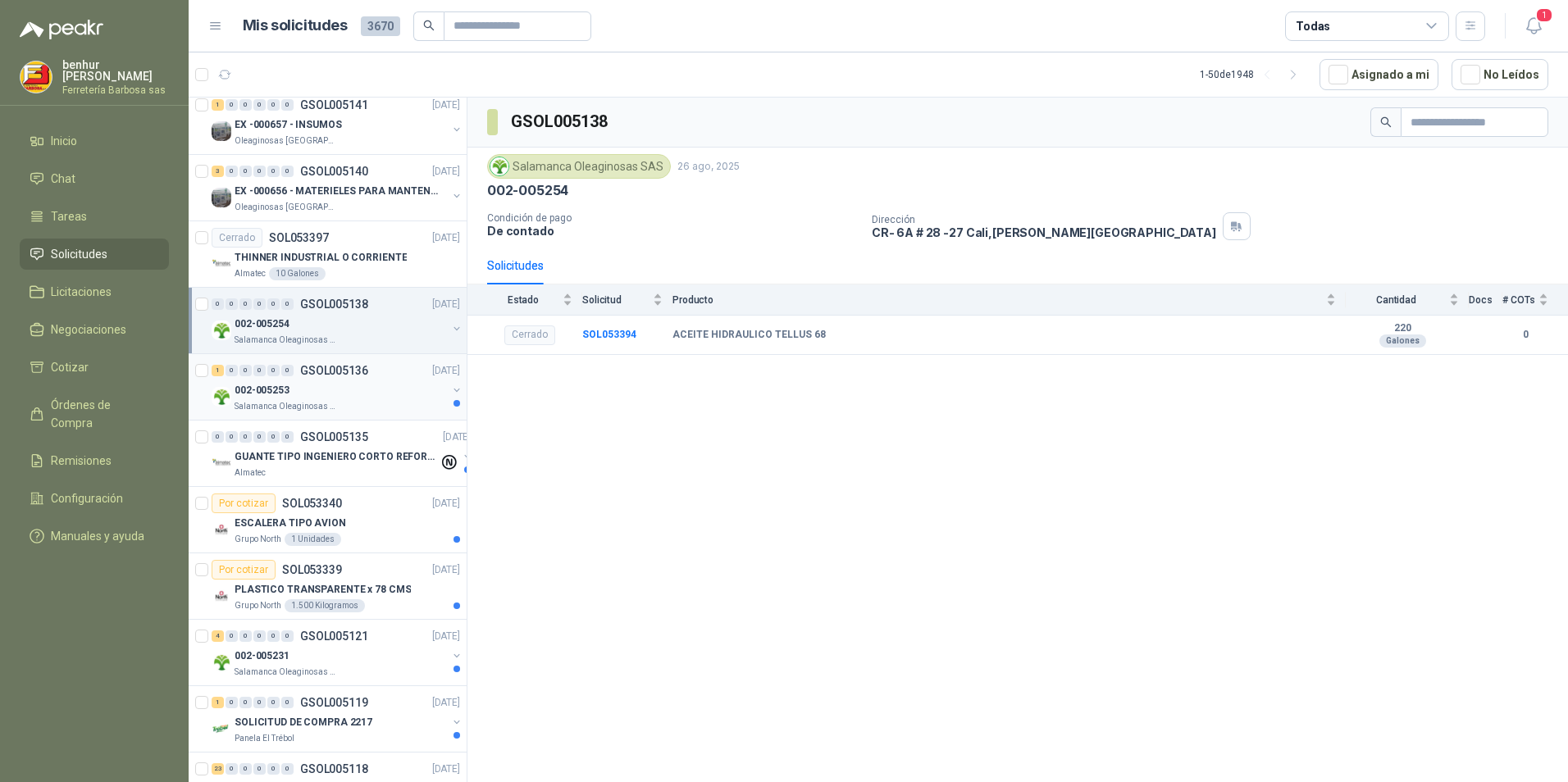
click at [351, 375] on p "GSOL005136" at bounding box center [334, 370] width 68 height 12
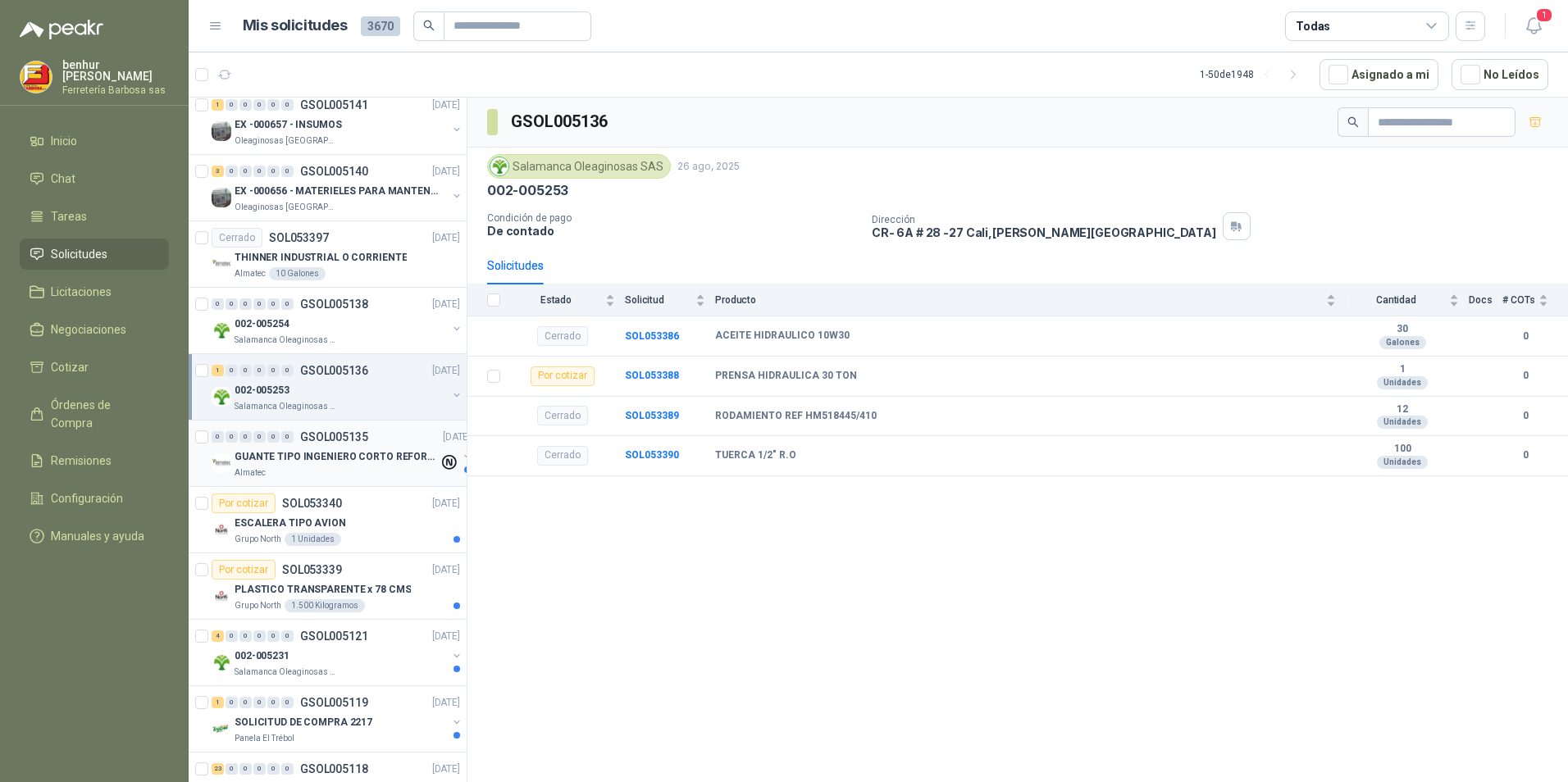
click at [351, 445] on div "0 0 0 0 0 0 GSOL005135 [DATE]" at bounding box center [342, 437] width 262 height 20
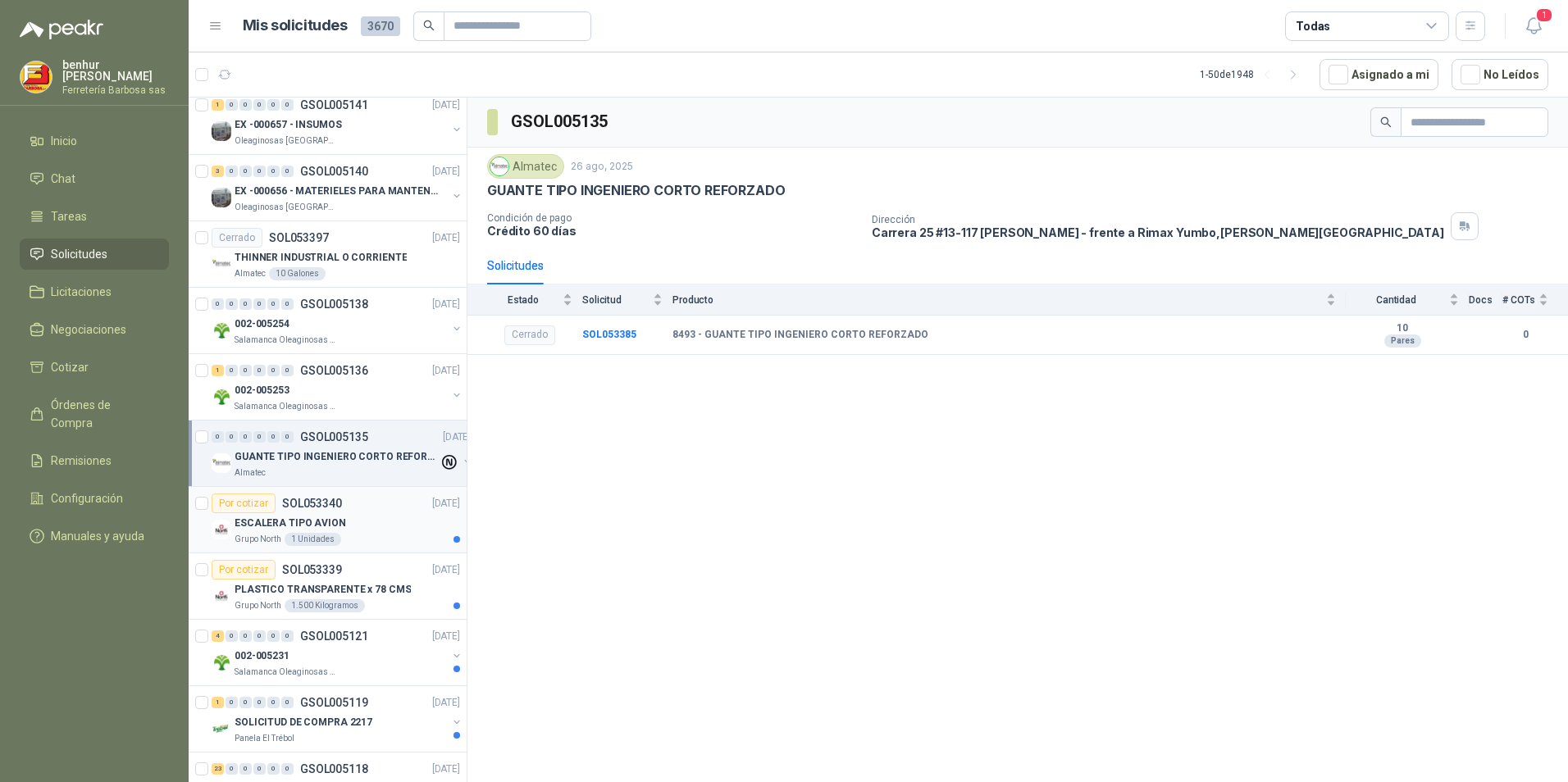
click at [340, 514] on div "ESCALERA TIPO AVION" at bounding box center [347, 523] width 225 height 20
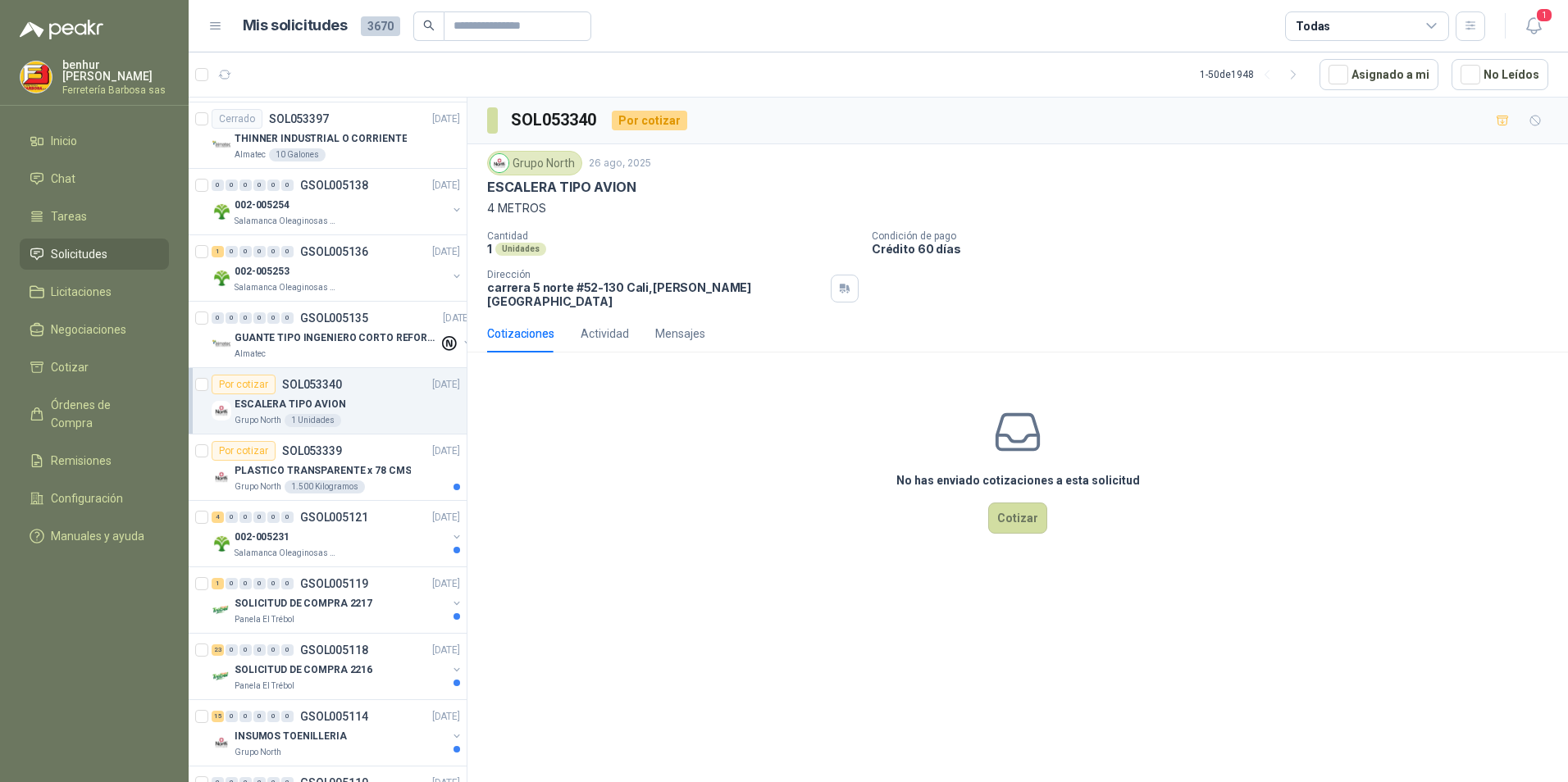
scroll to position [2050, 0]
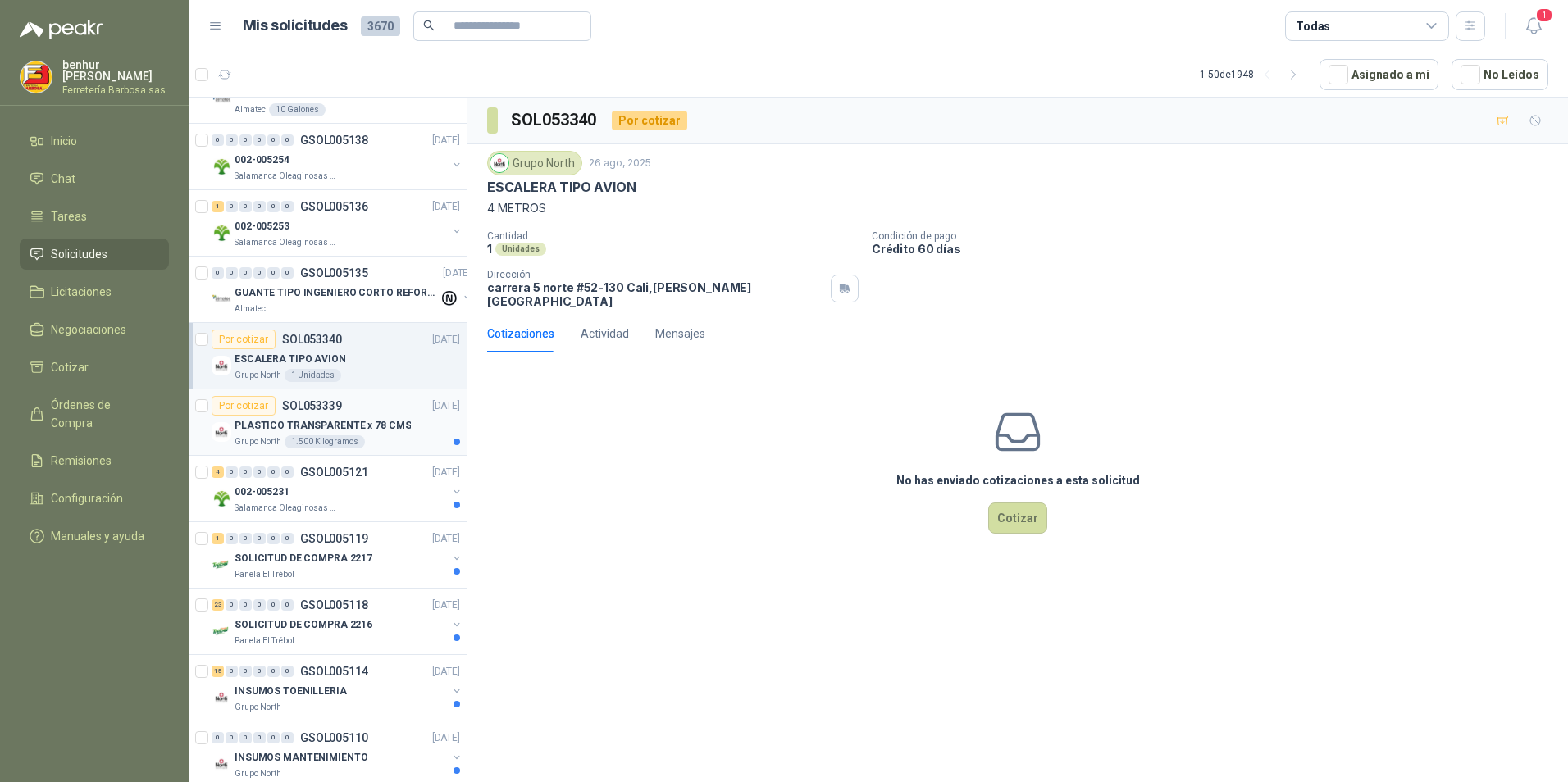
click at [335, 432] on p "PLASTICO TRANSPARENTE x 78 CMS" at bounding box center [323, 425] width 177 height 15
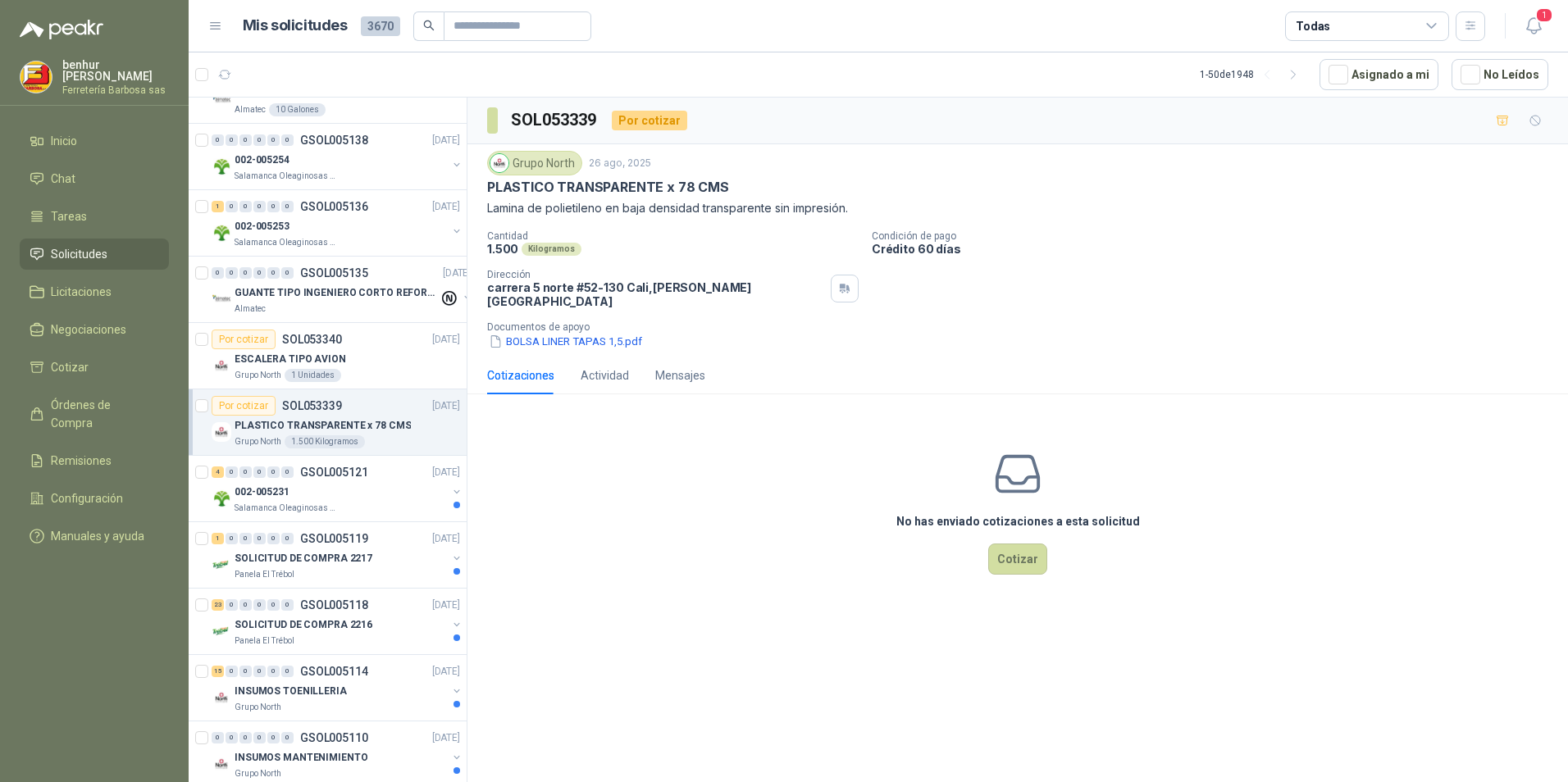
scroll to position [2132, 0]
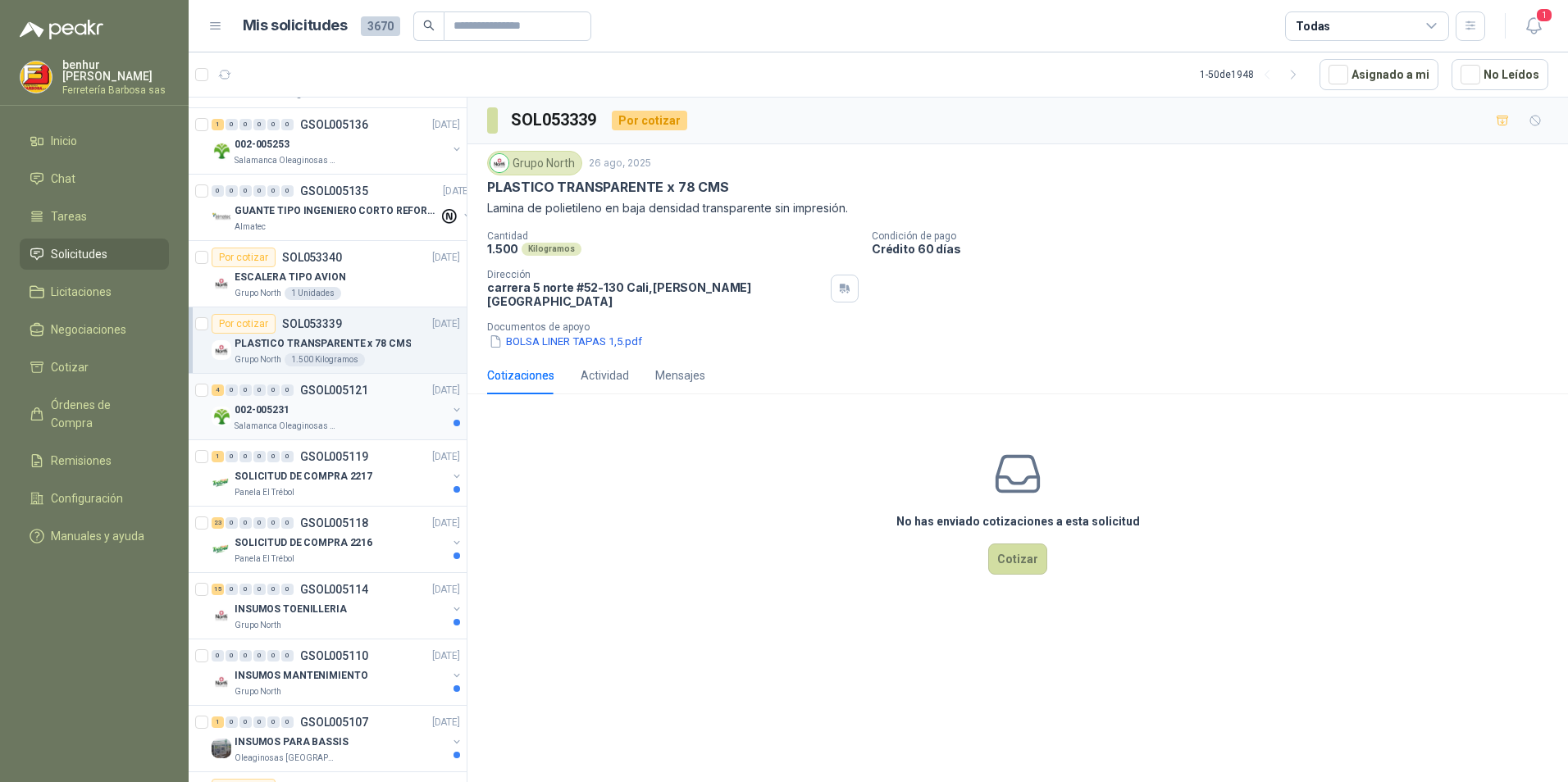
click at [338, 410] on div "002-005231" at bounding box center [341, 410] width 213 height 20
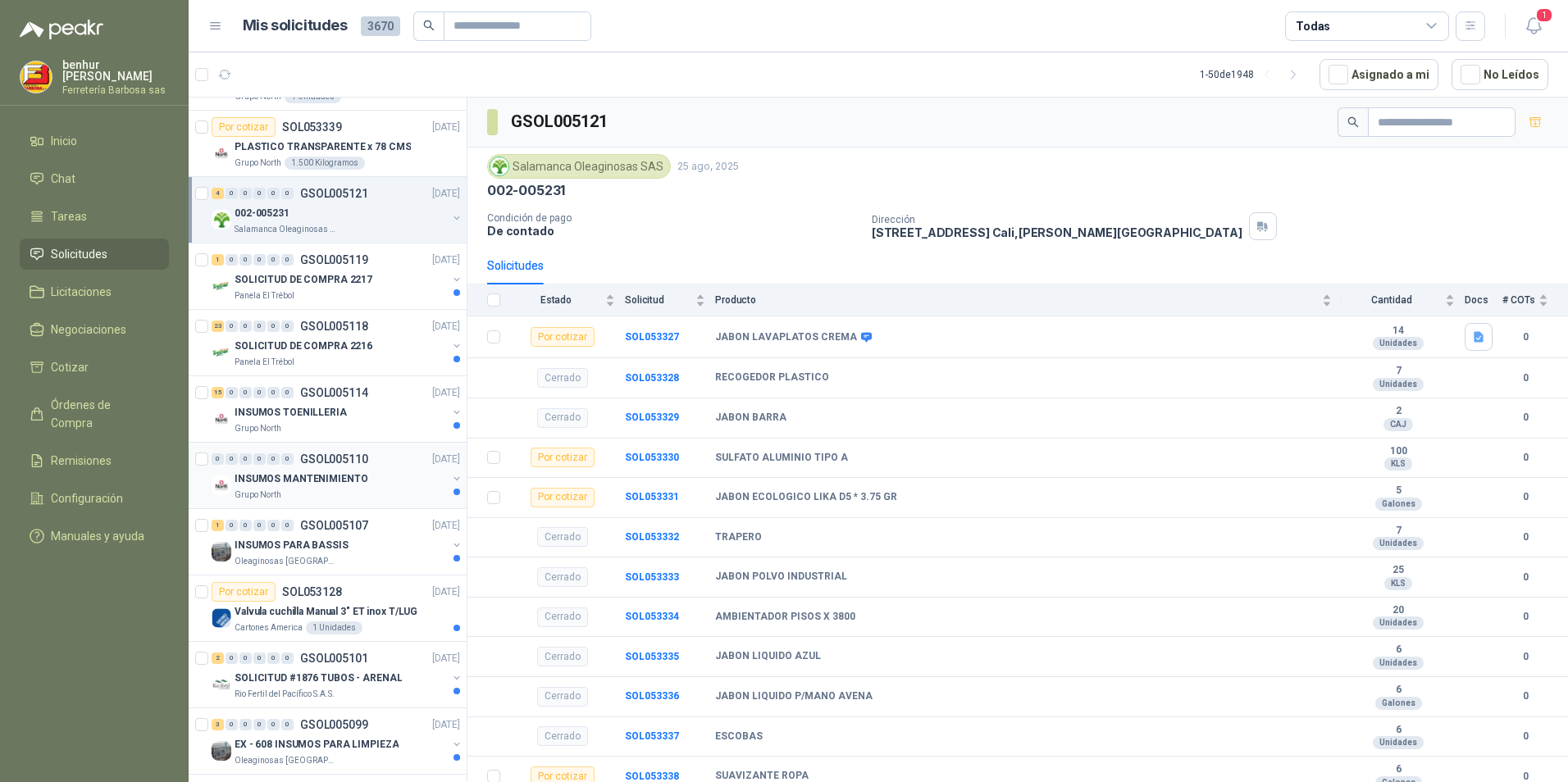
scroll to position [2378, 0]
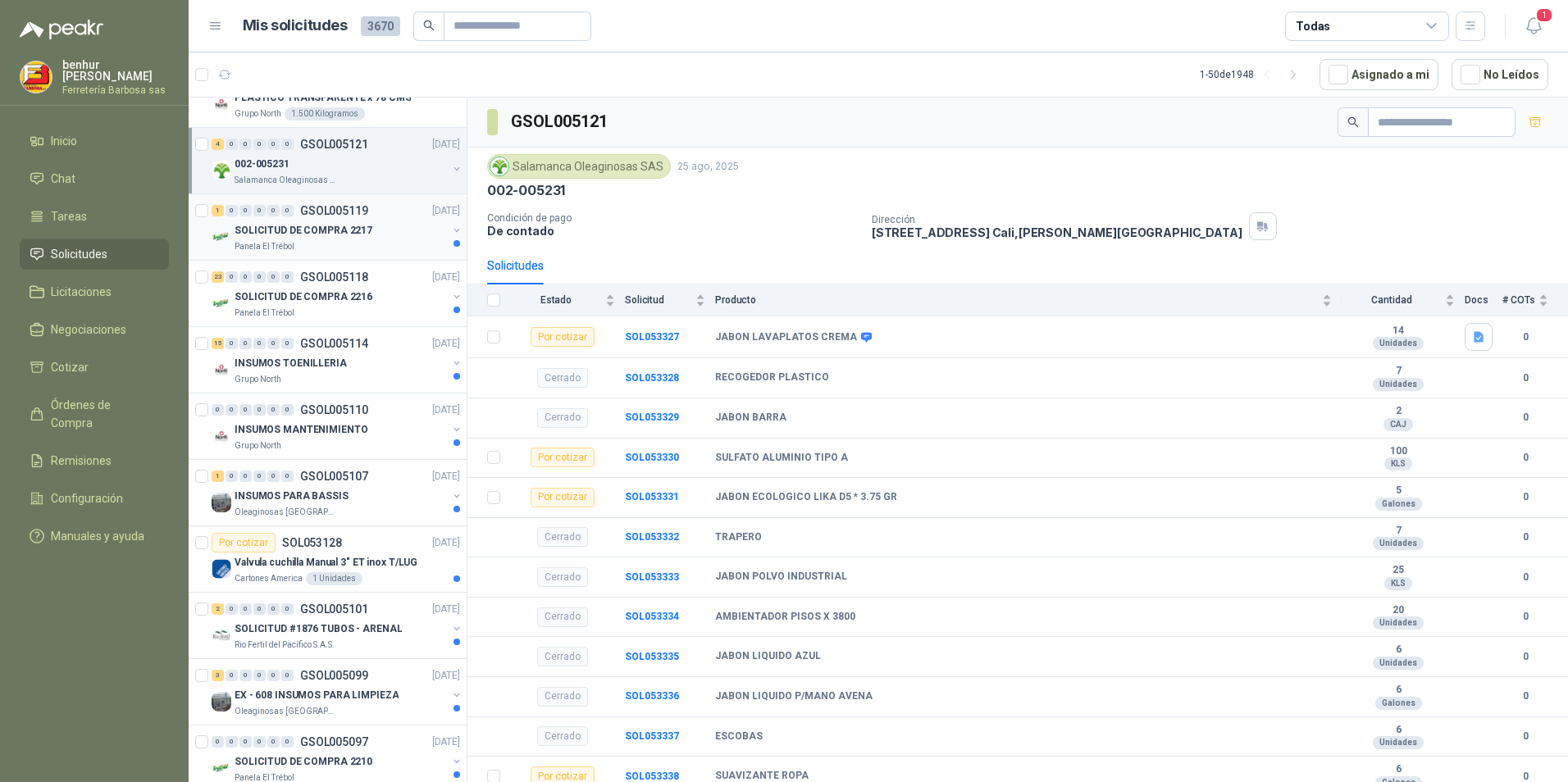
click at [330, 240] on div "SOLICITUD DE COMPRA 2217 Panela El Trébol" at bounding box center [341, 237] width 213 height 32
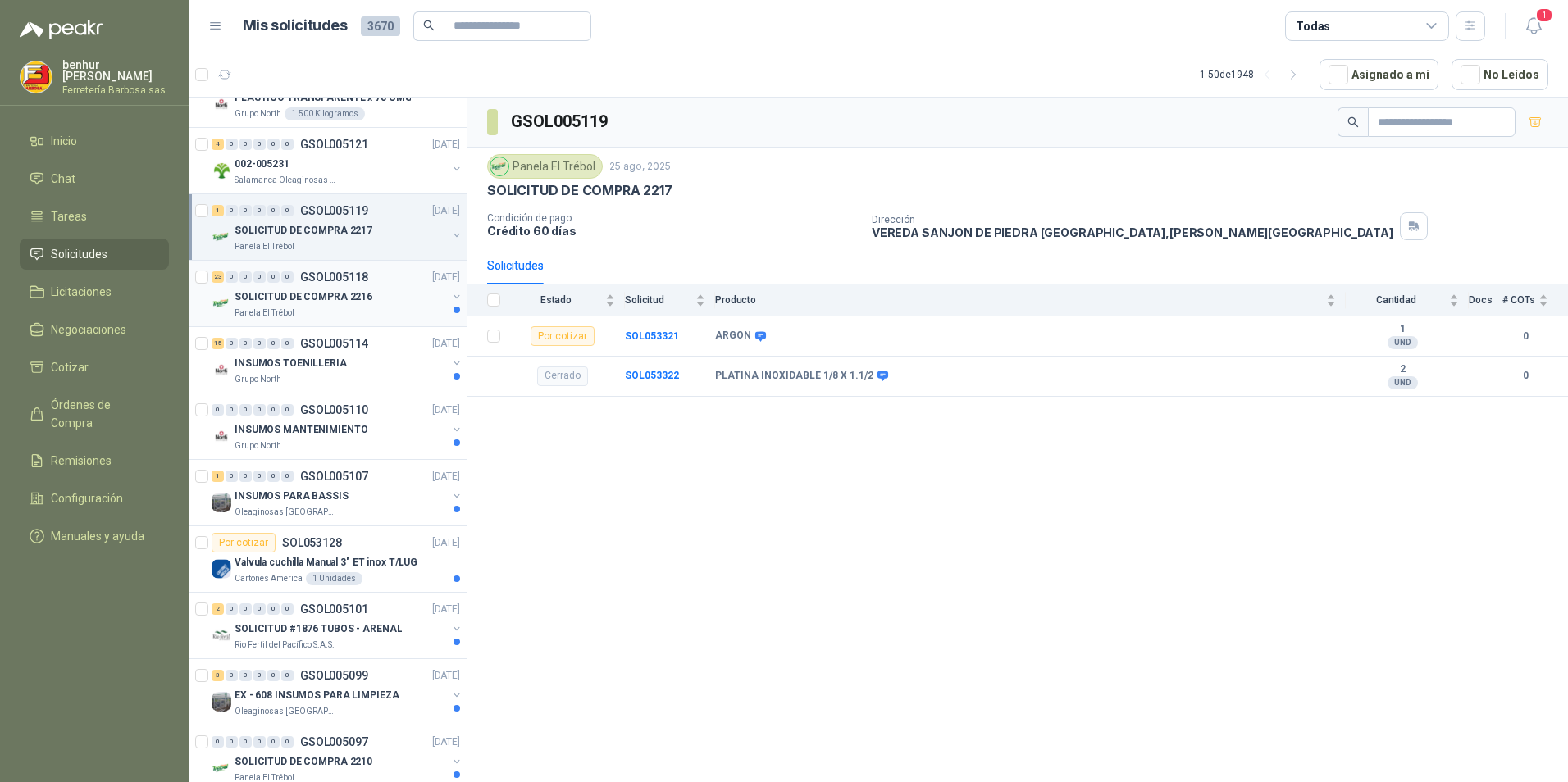
click at [338, 284] on div "23 0 0 0 0 0 GSOL005118 [DATE]" at bounding box center [337, 277] width 251 height 20
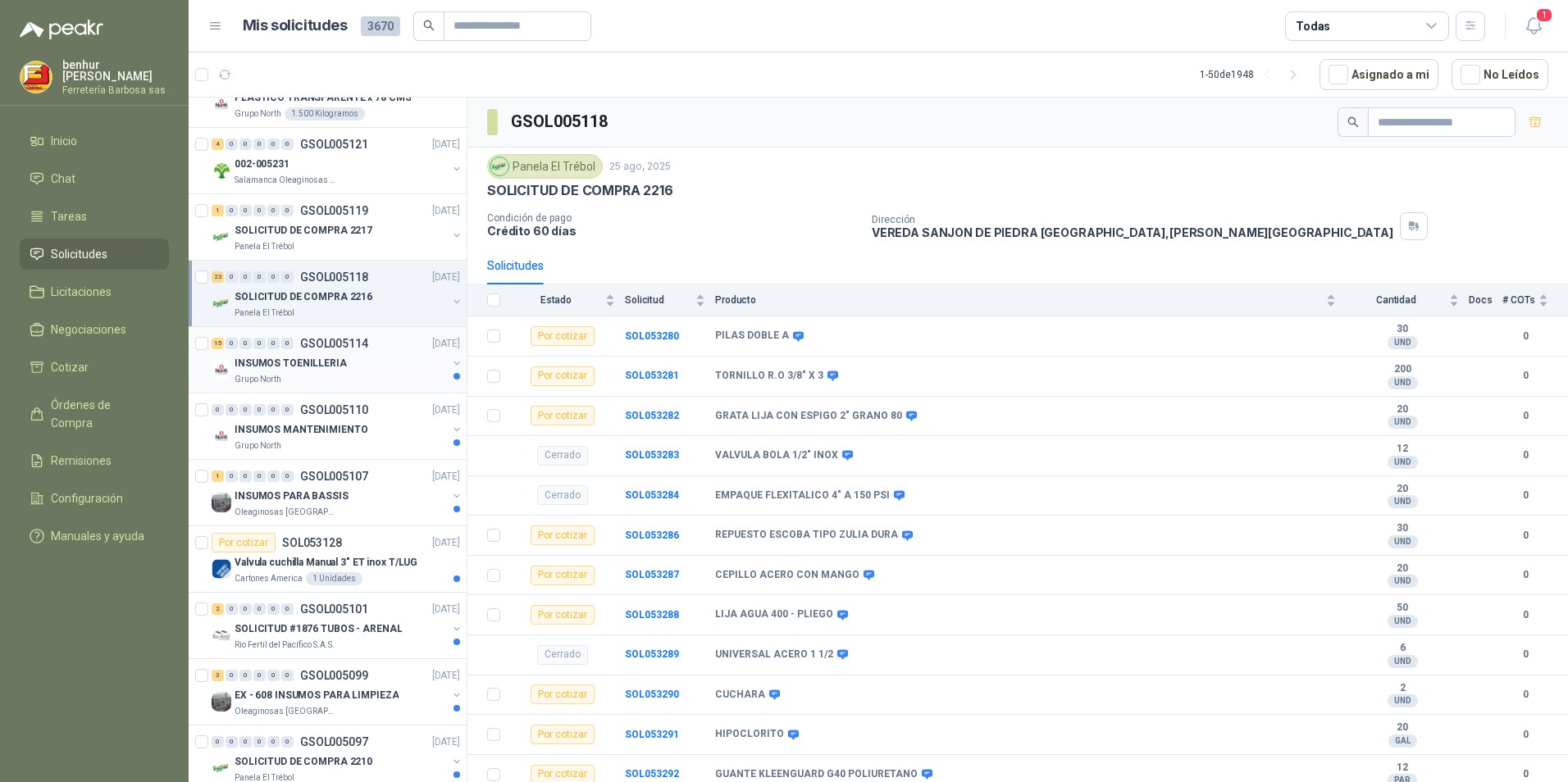
click at [342, 369] on div "INSUMOS TOENILLERIA" at bounding box center [341, 363] width 213 height 20
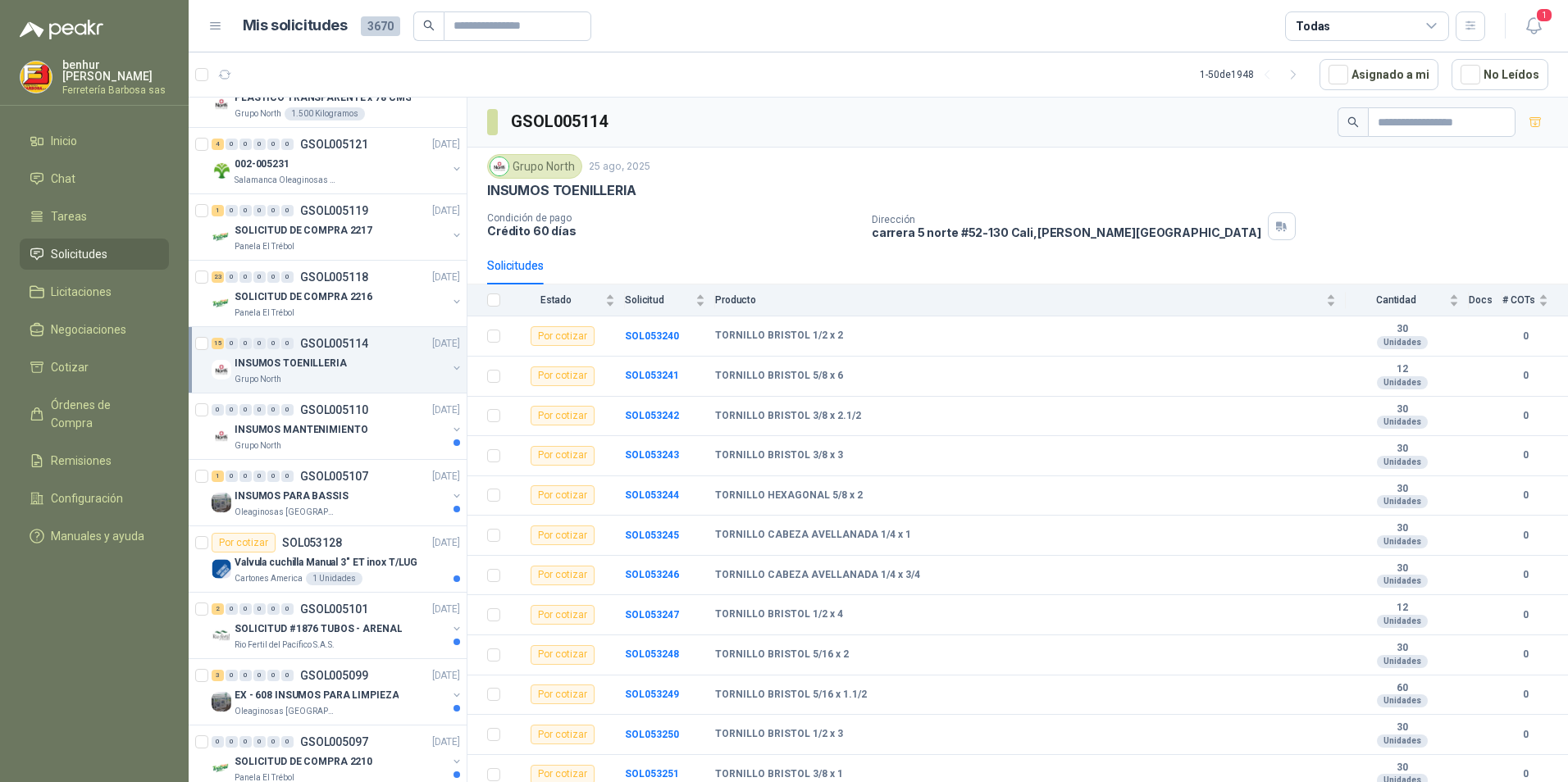
click at [533, 167] on div "Grupo North" at bounding box center [535, 166] width 96 height 24
click at [546, 179] on div "Grupo North [DATE] INSUMOS TOENILLERIA" at bounding box center [1018, 177] width 1062 height 45
click at [523, 264] on div "Solicitudes" at bounding box center [515, 266] width 57 height 18
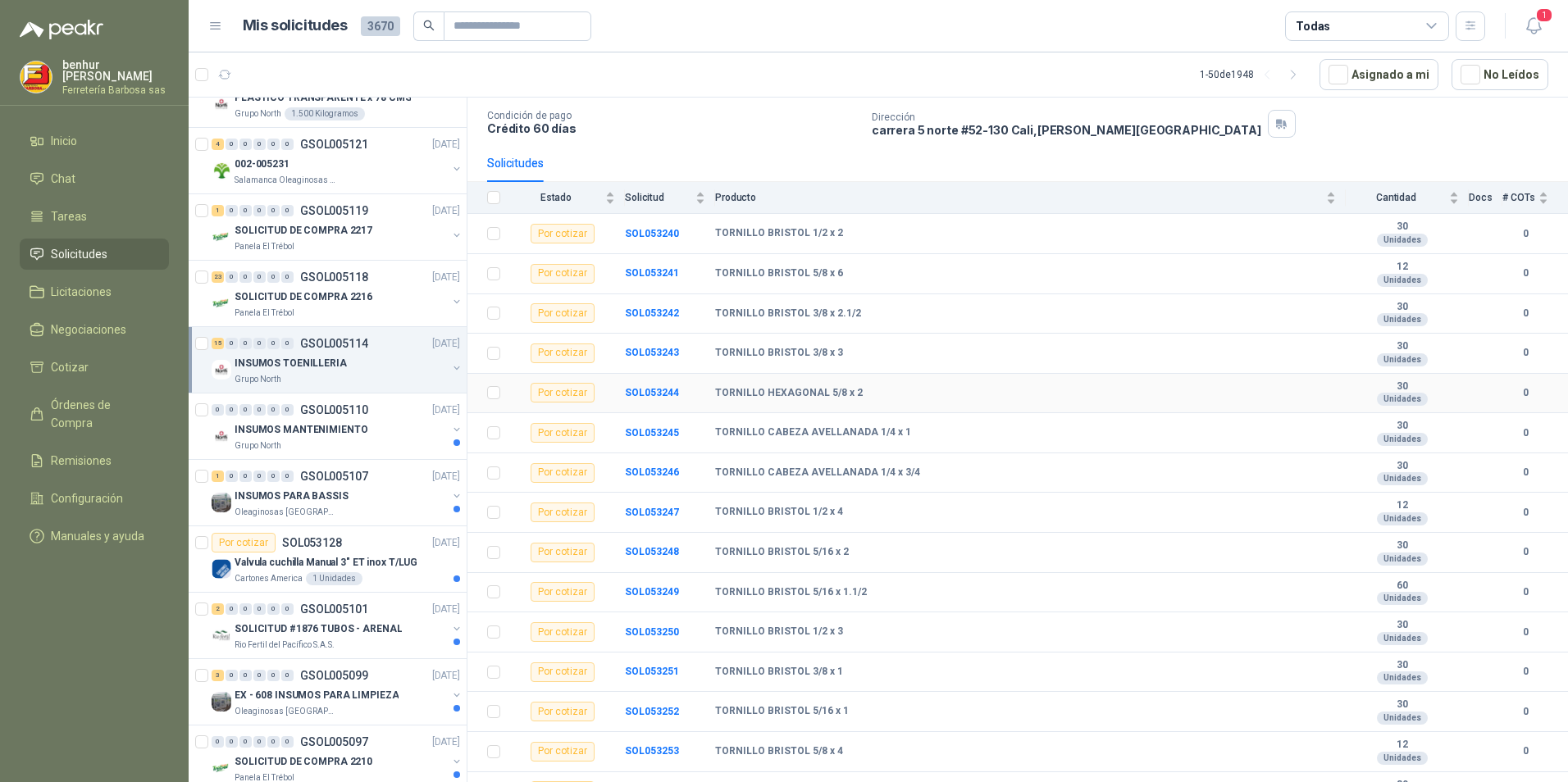
scroll to position [126, 0]
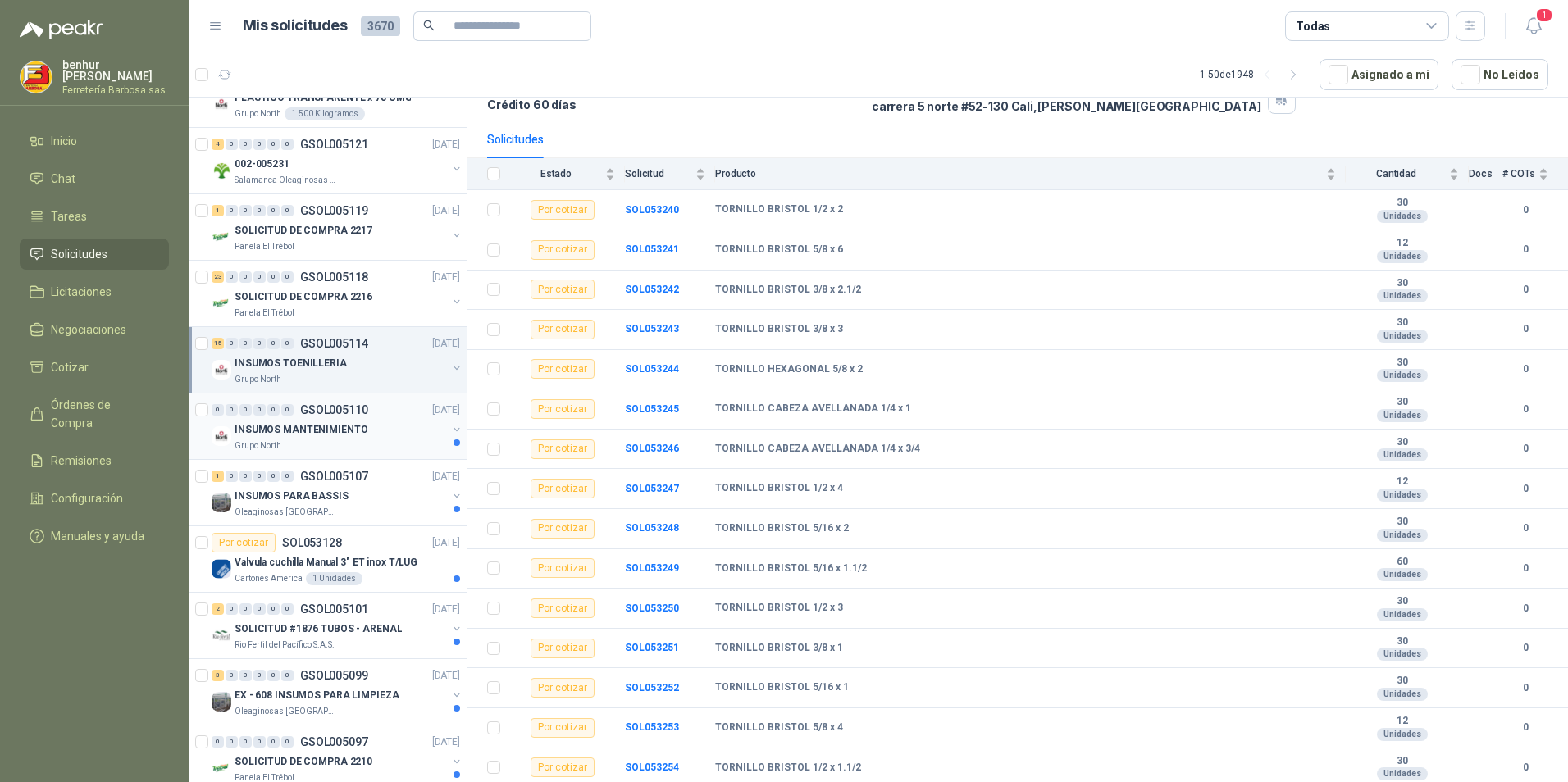
click at [342, 434] on p "INSUMOS MANTENIMIENTO" at bounding box center [300, 430] width 132 height 15
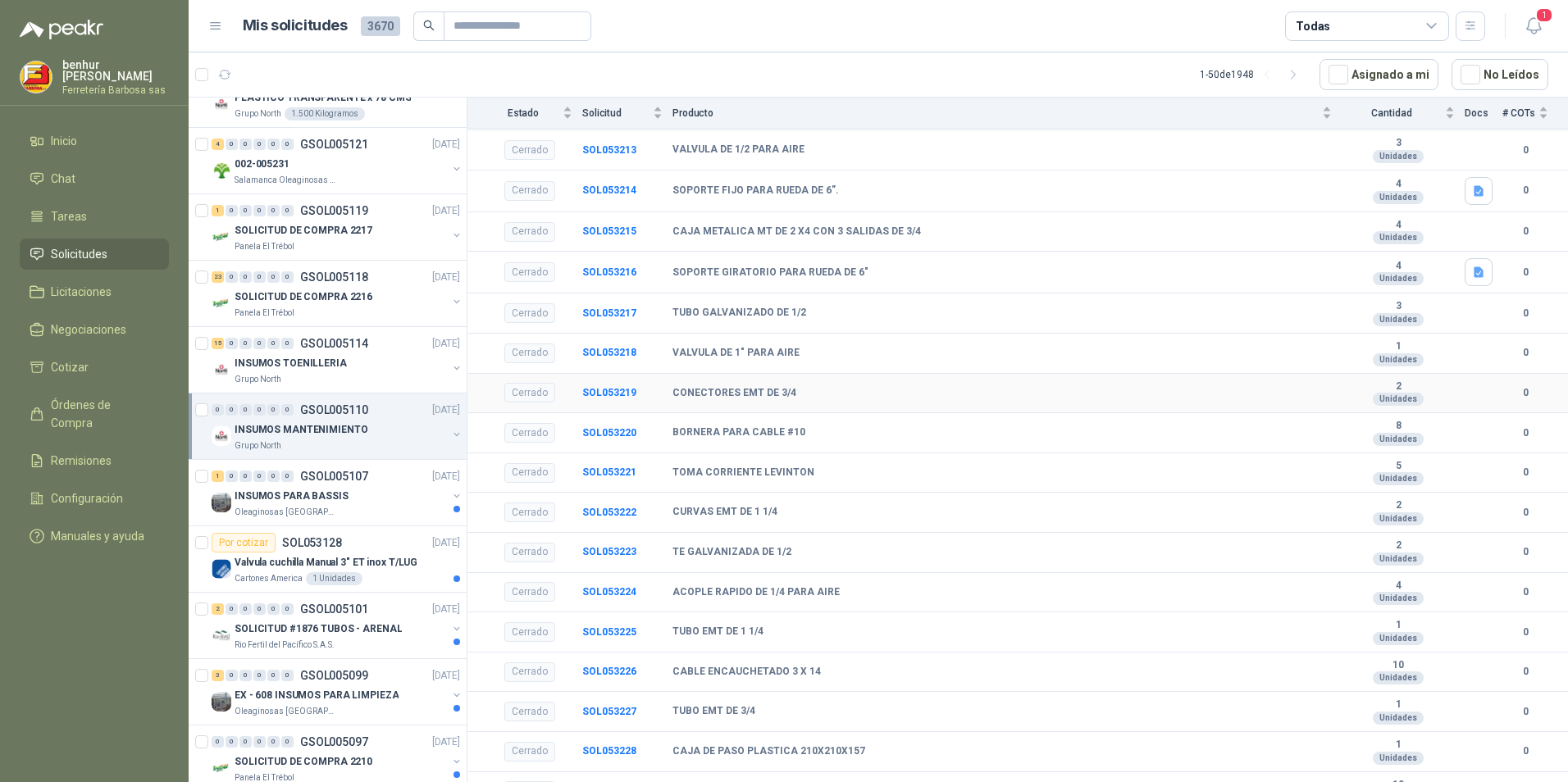
scroll to position [731, 0]
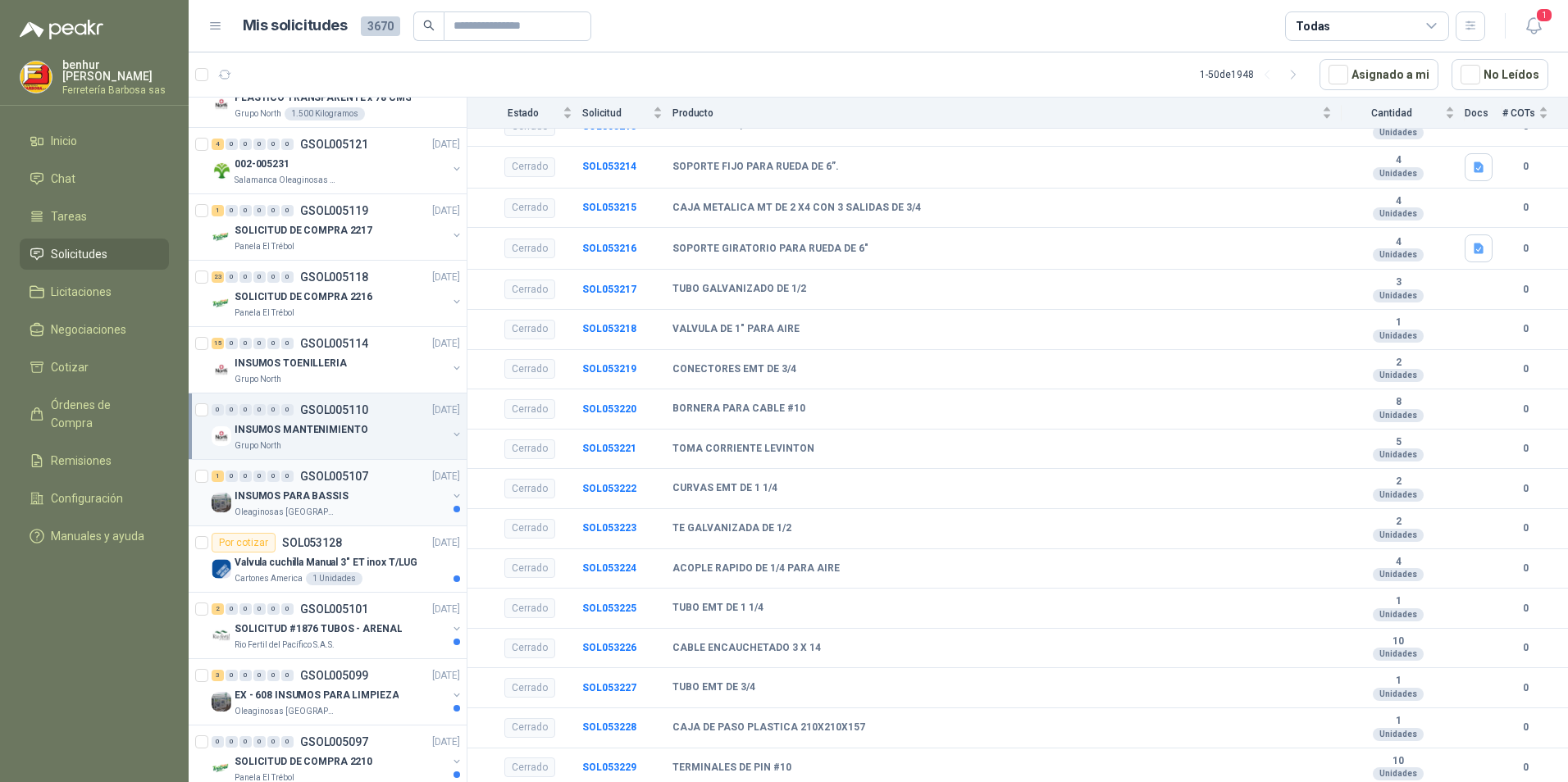
click at [351, 482] on p "GSOL005107" at bounding box center [334, 476] width 68 height 12
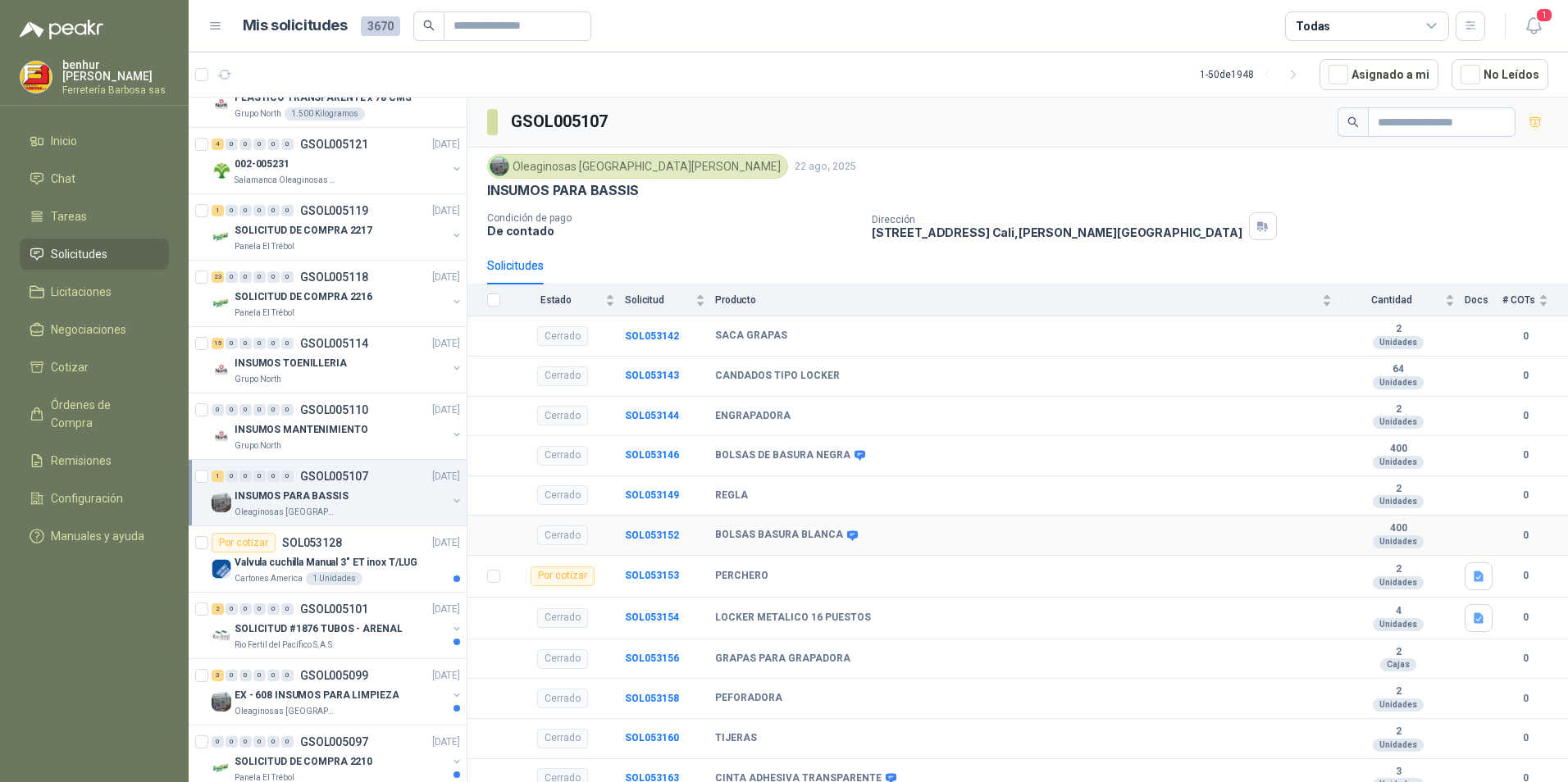
scroll to position [11, 0]
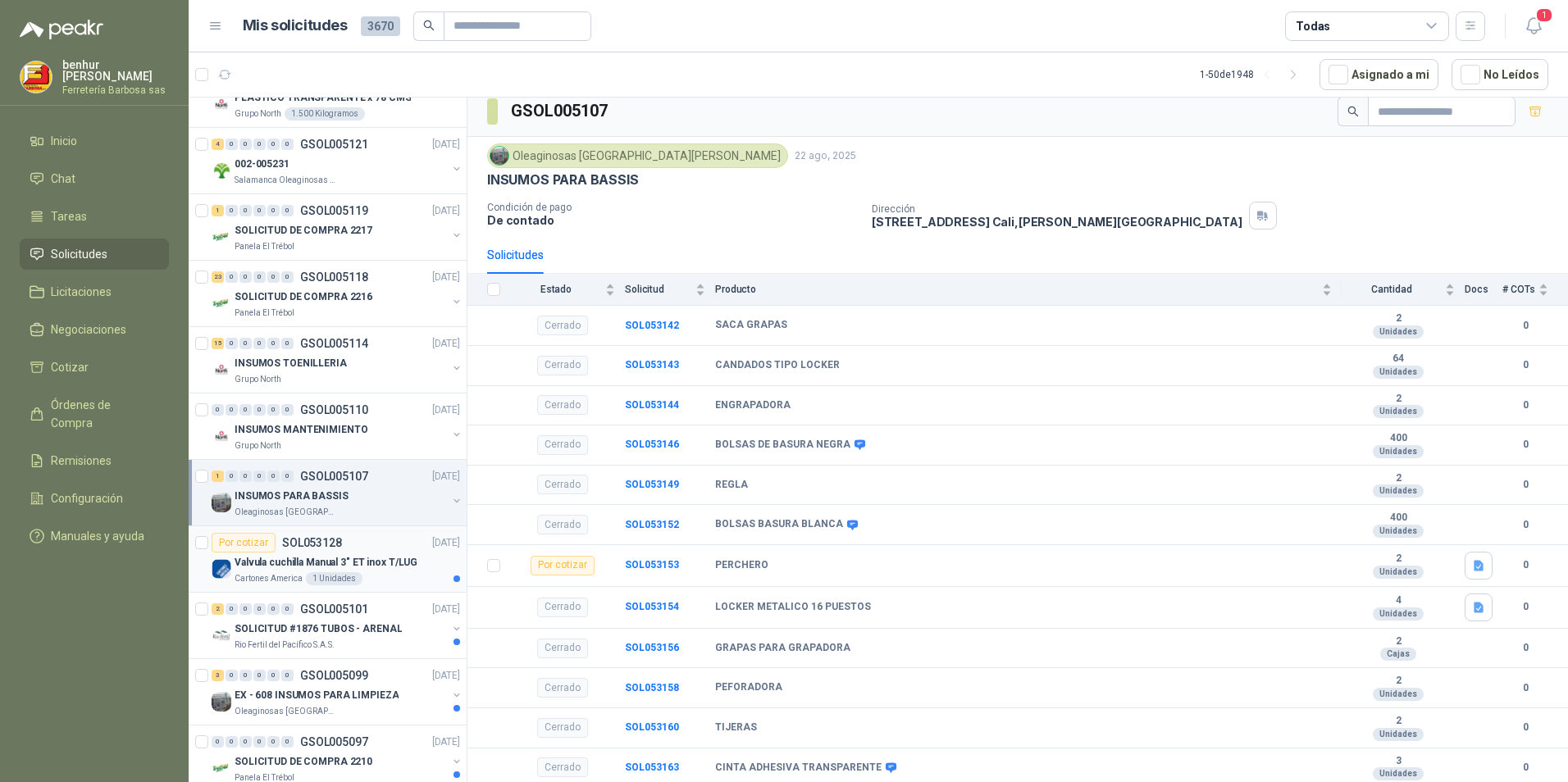
click at [331, 567] on p "Valvula cuchilla Manual 3" ET inox T/LUG" at bounding box center [325, 562] width 183 height 15
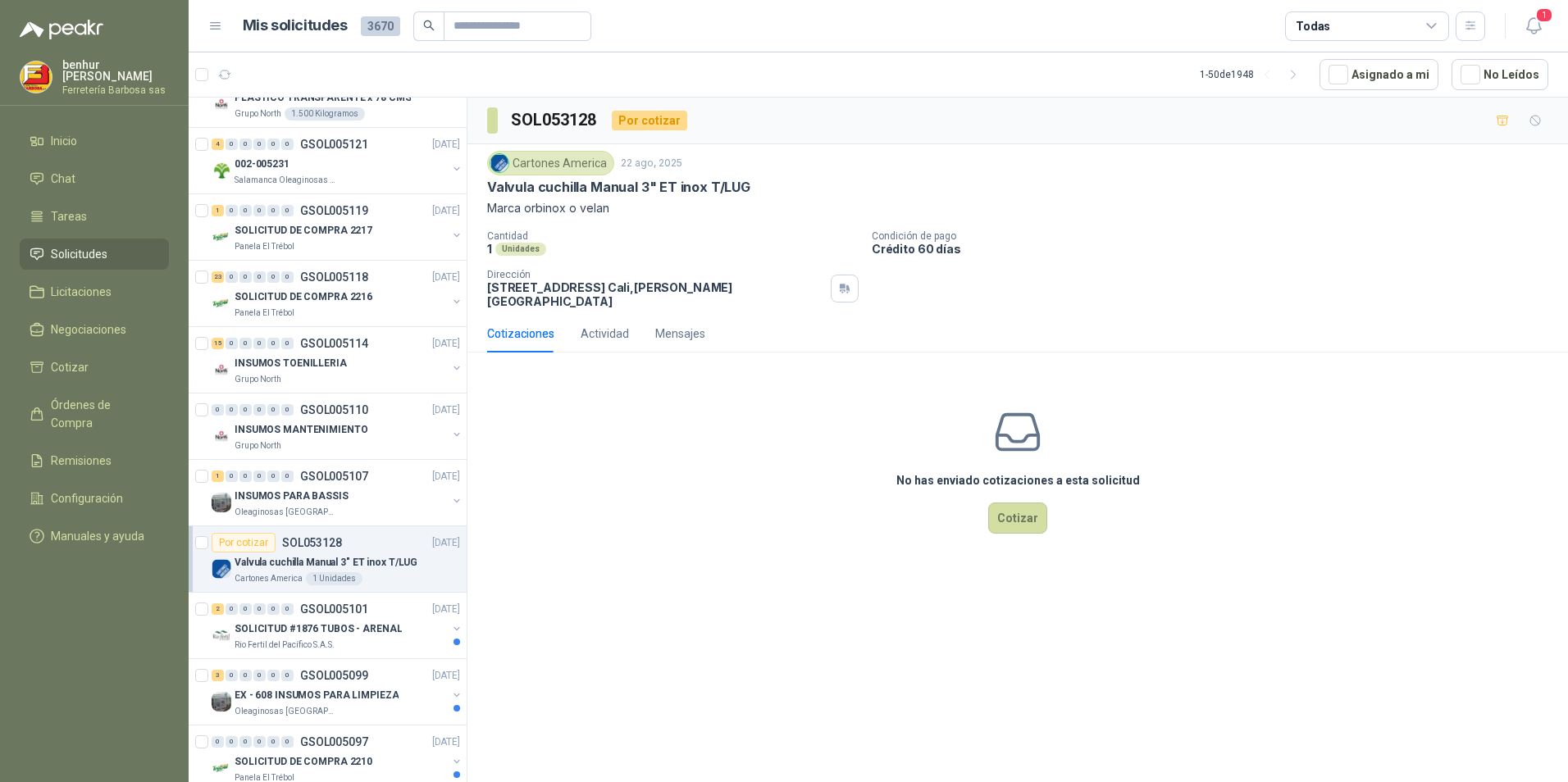
scroll to position [2542, 0]
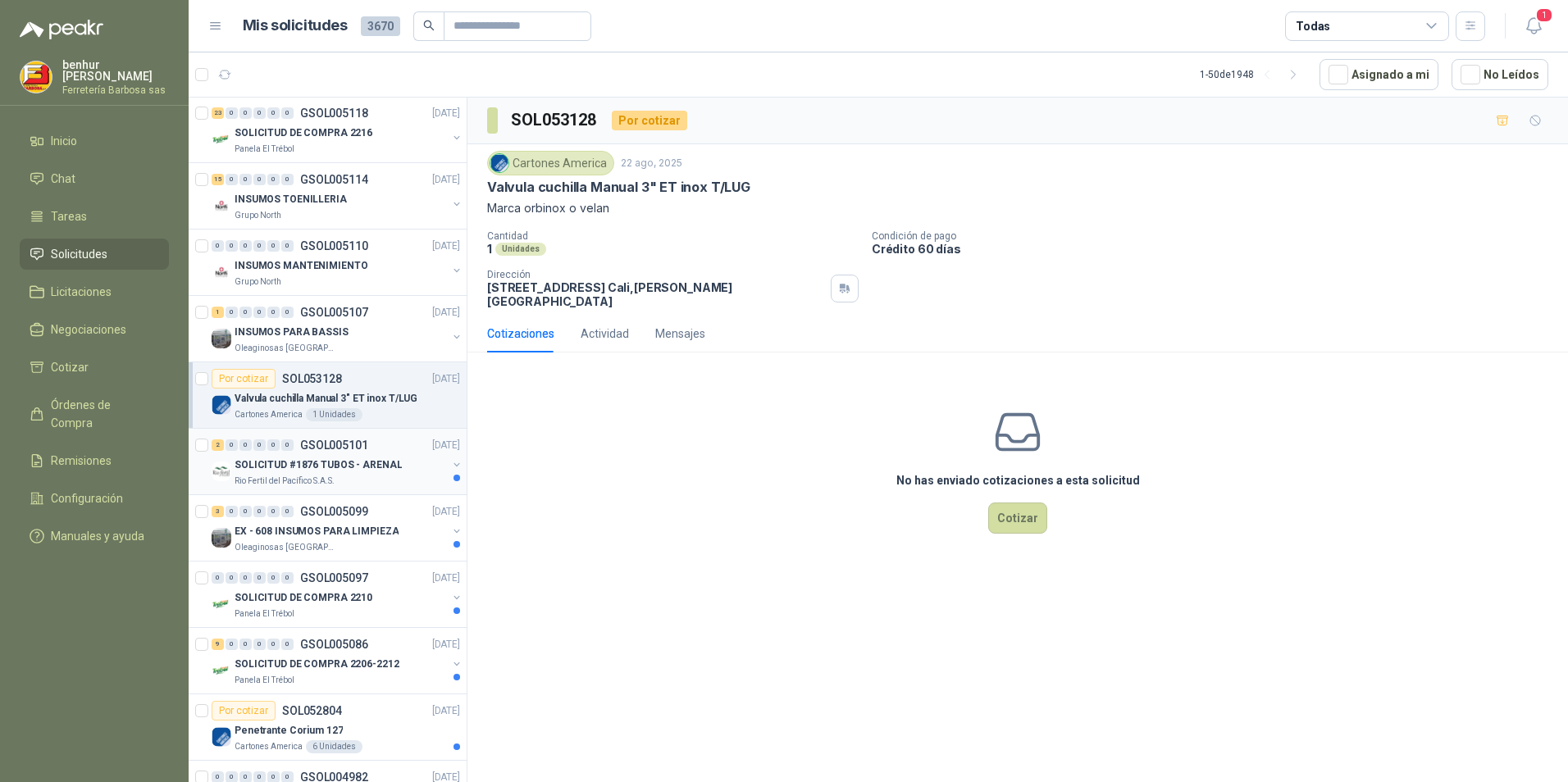
click at [347, 468] on p "SOLICITUD #1876 TUBOS - ARENAL" at bounding box center [318, 465] width 168 height 15
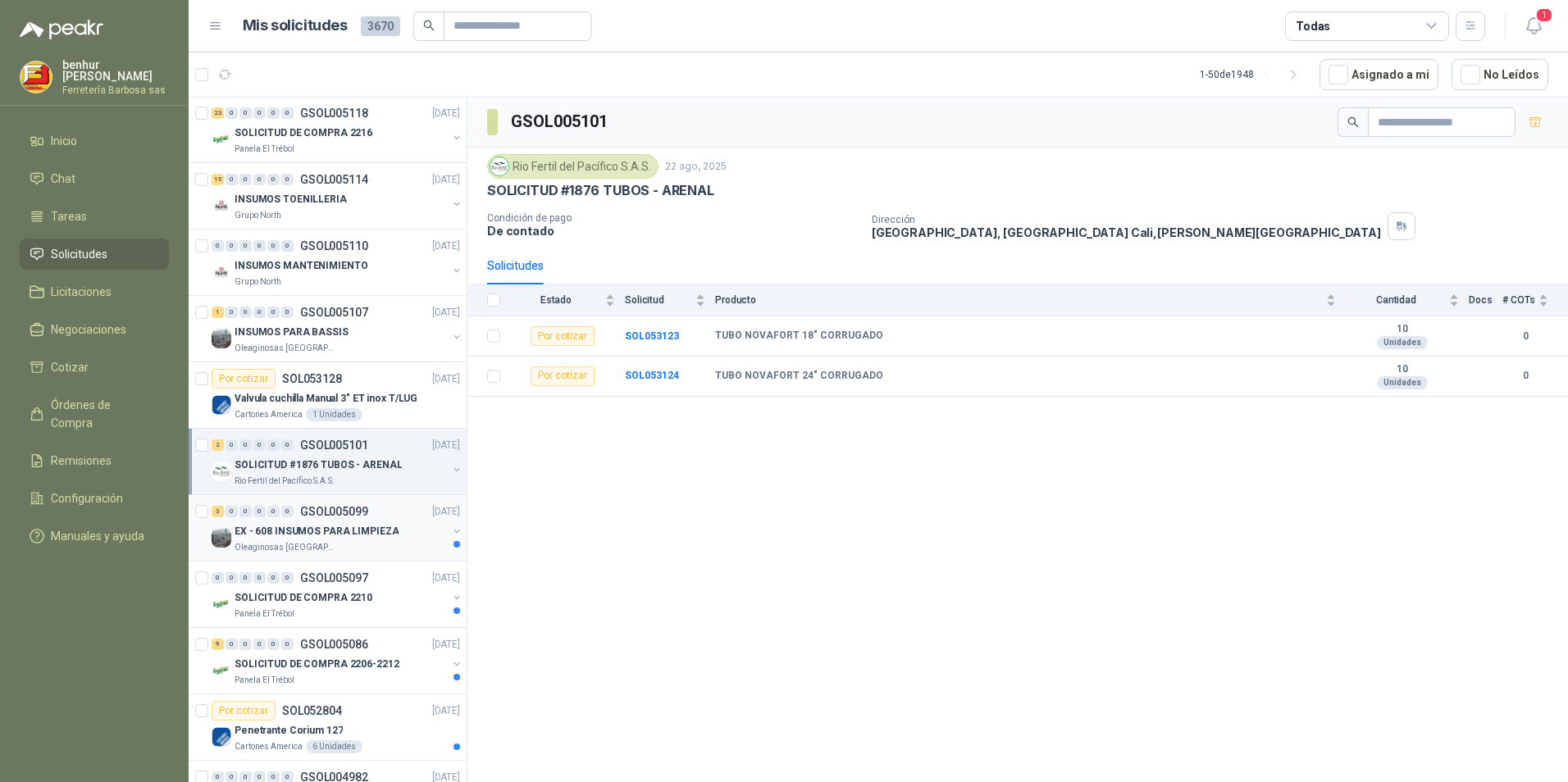
click at [356, 537] on p "EX - 608 INSUMOS PARA LIMPIEZA" at bounding box center [316, 532] width 164 height 15
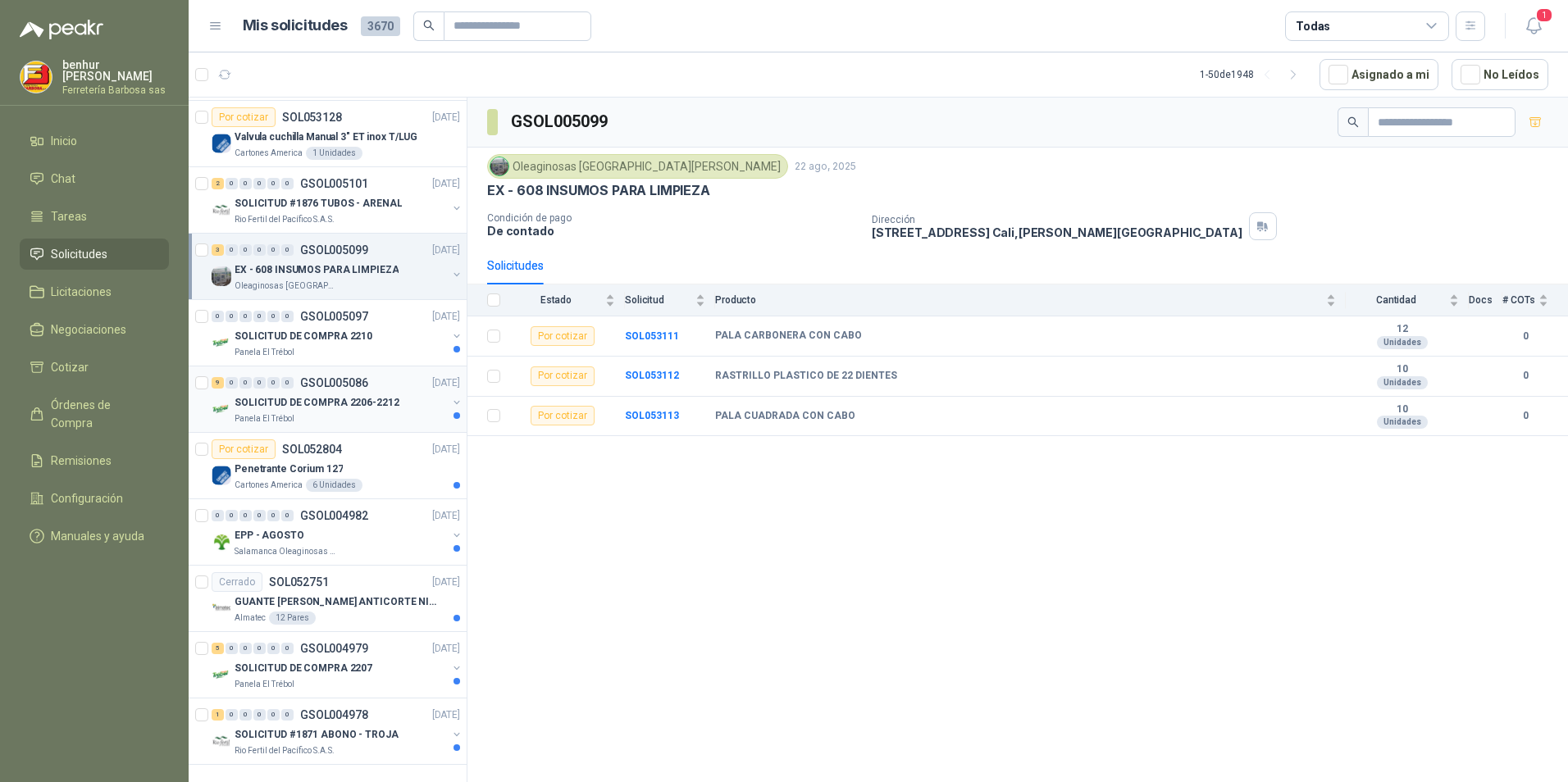
scroll to position [2816, 0]
click at [341, 329] on p "SOLICITUD DE COMPRA 2210" at bounding box center [303, 336] width 138 height 15
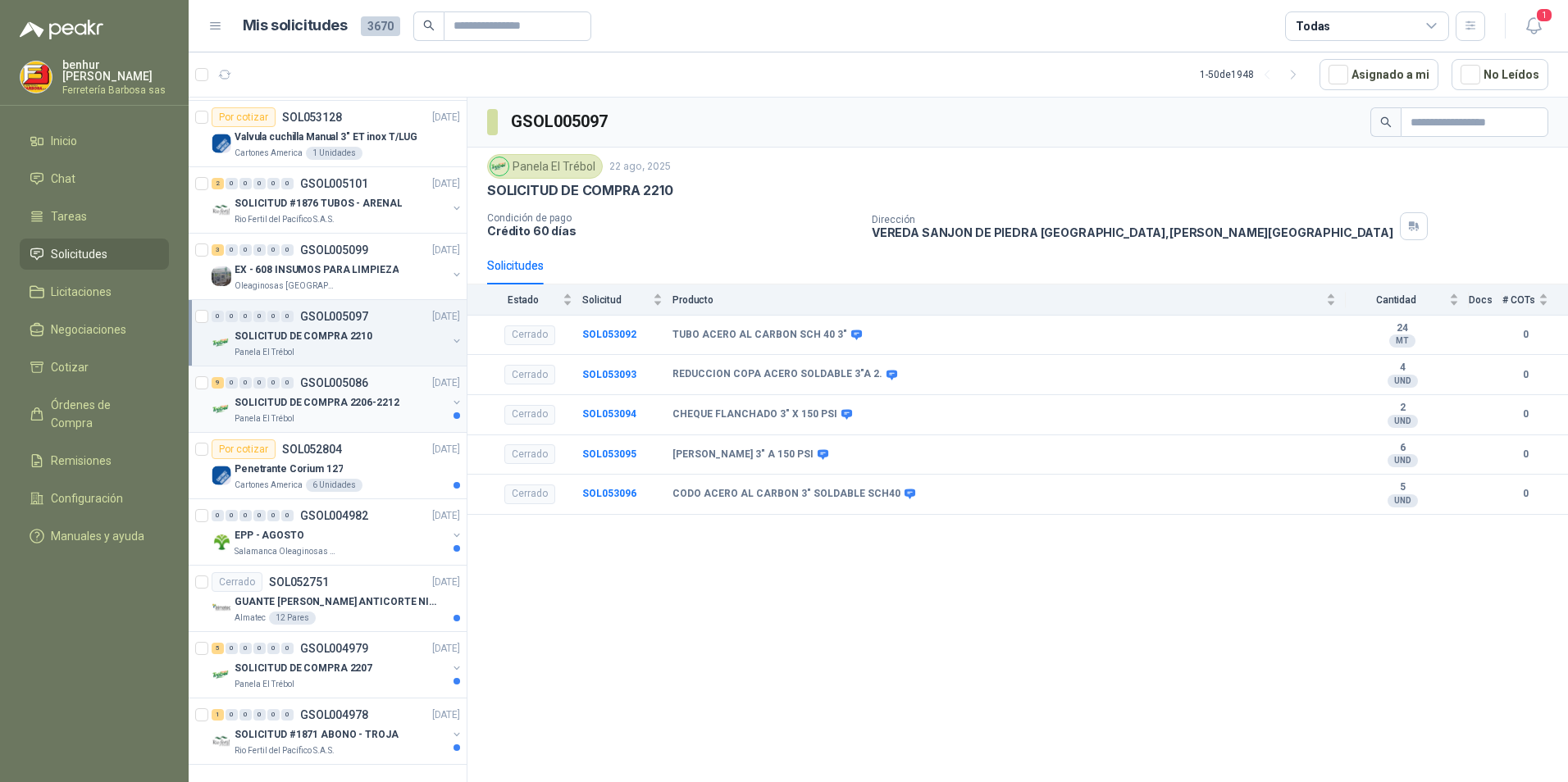
click at [328, 396] on p "SOLICITUD DE COMPRA 2206-2212" at bounding box center [316, 403] width 165 height 15
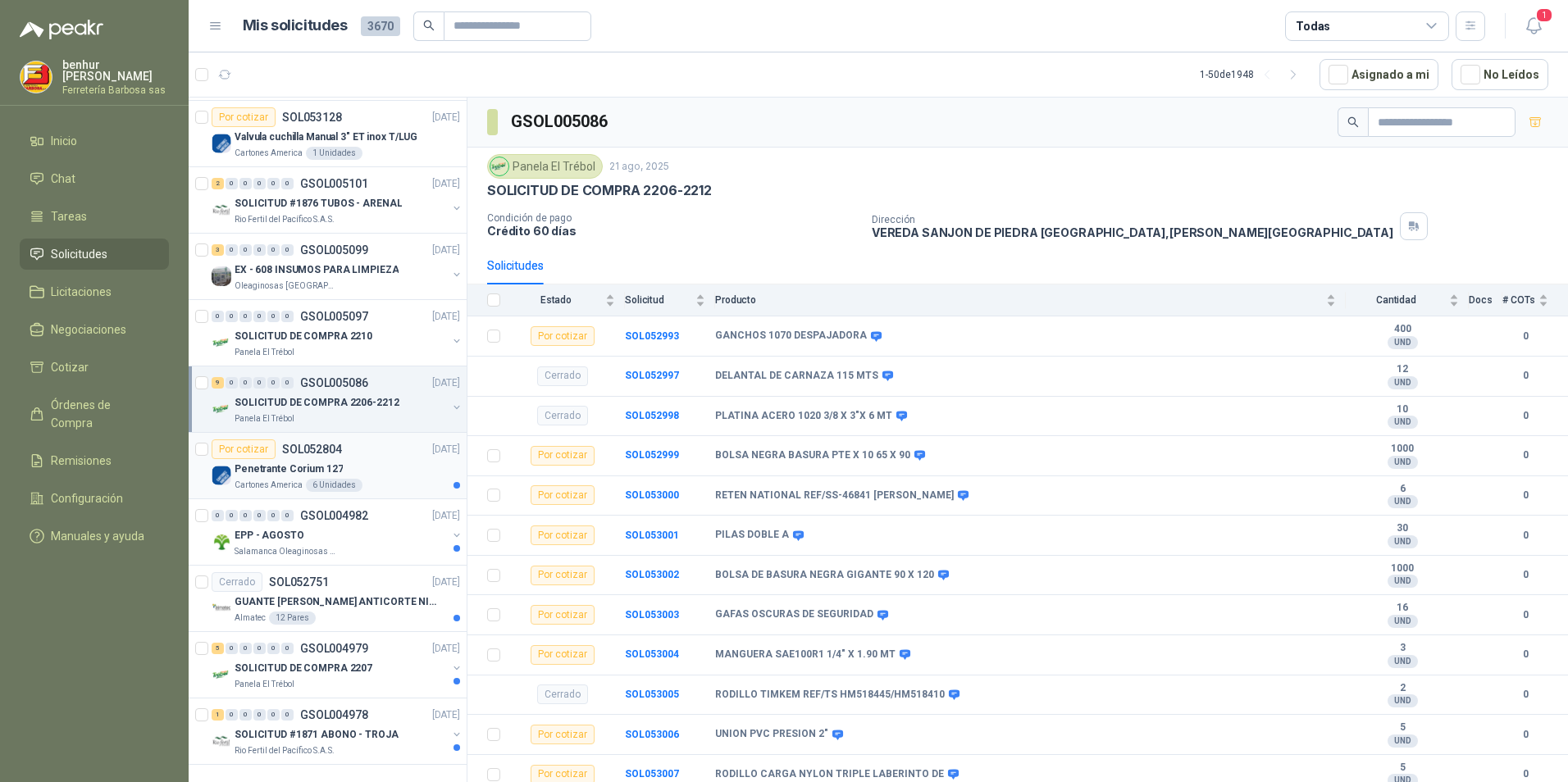
click at [333, 459] on div "Penetrante Corium 127" at bounding box center [347, 469] width 225 height 20
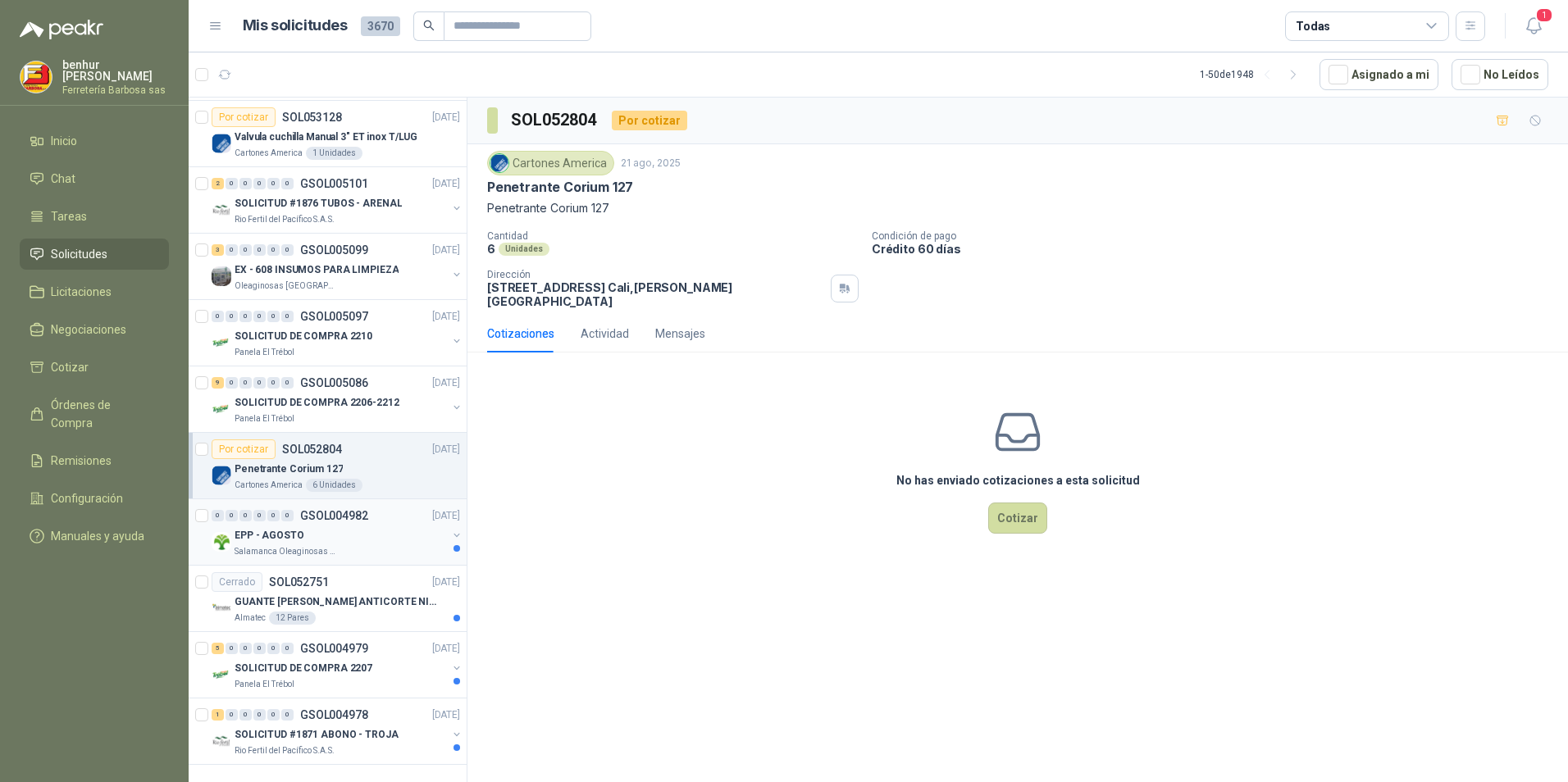
click at [329, 508] on div "0 0 0 0 0 0 GSOL004982 [DATE]" at bounding box center [337, 516] width 251 height 20
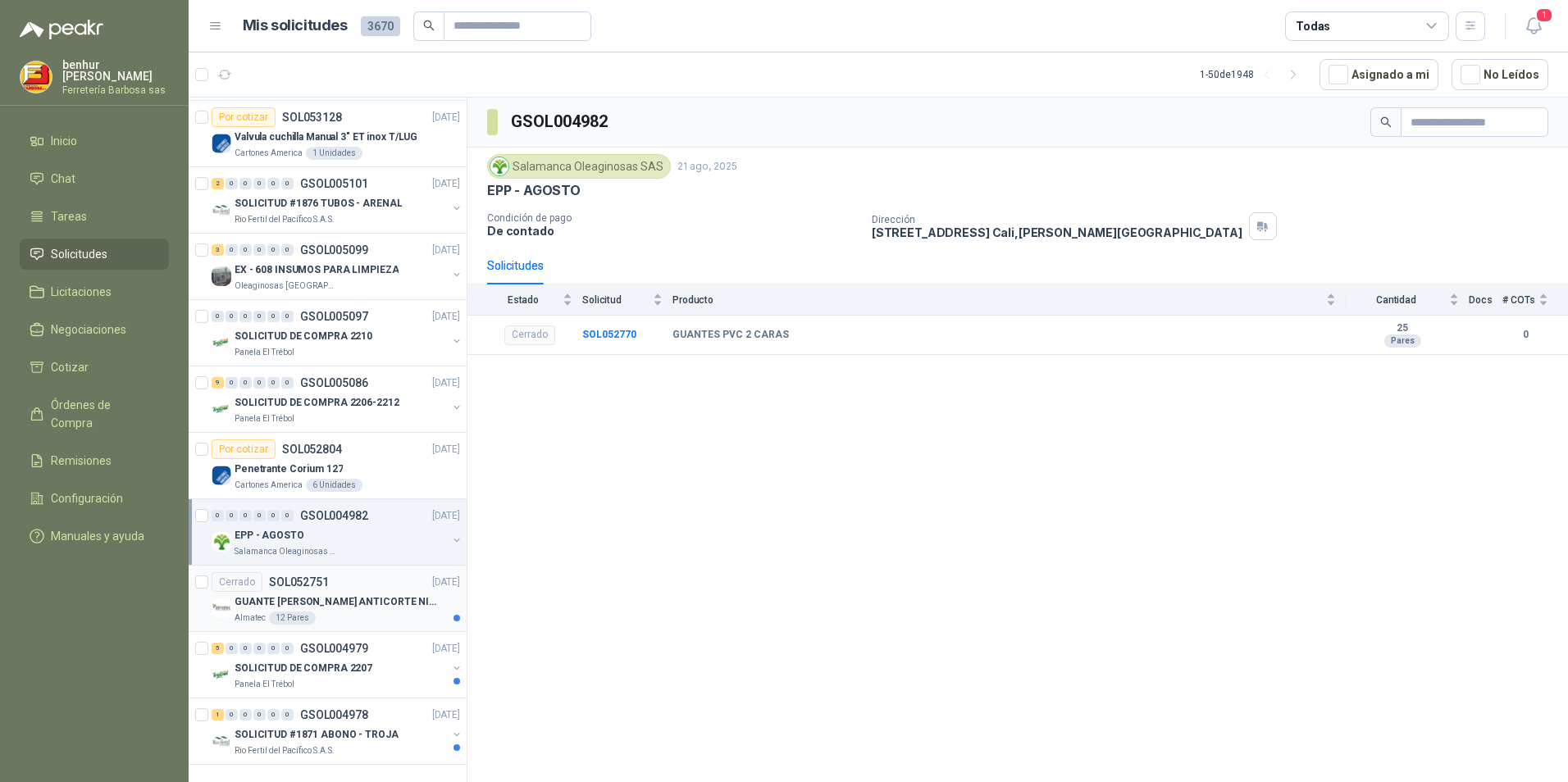
click at [328, 573] on div "Cerrado SOL052751 [DATE]" at bounding box center [336, 582] width 249 height 20
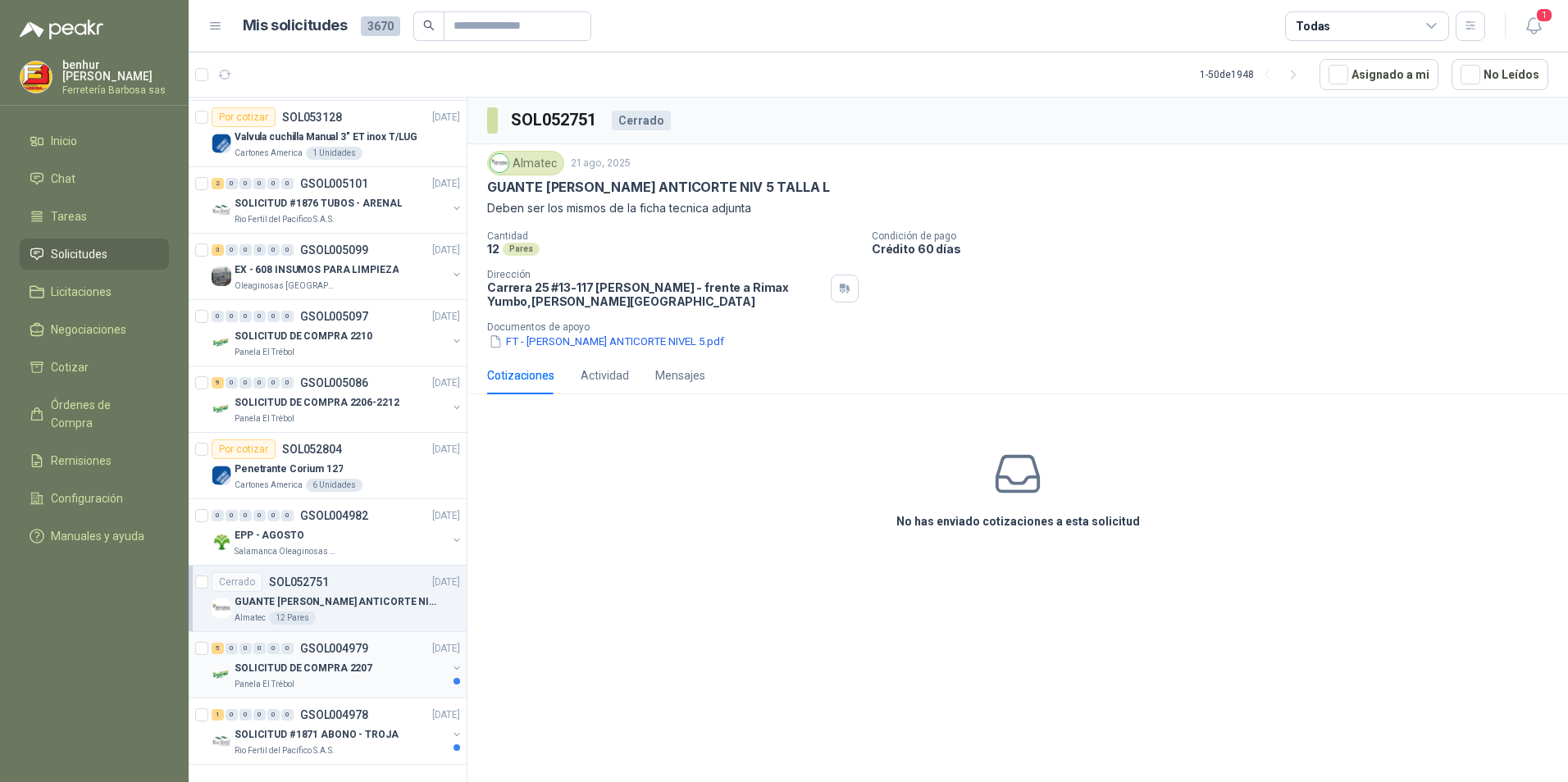
click at [330, 661] on p "SOLICITUD DE COMPRA 2207" at bounding box center [303, 668] width 138 height 15
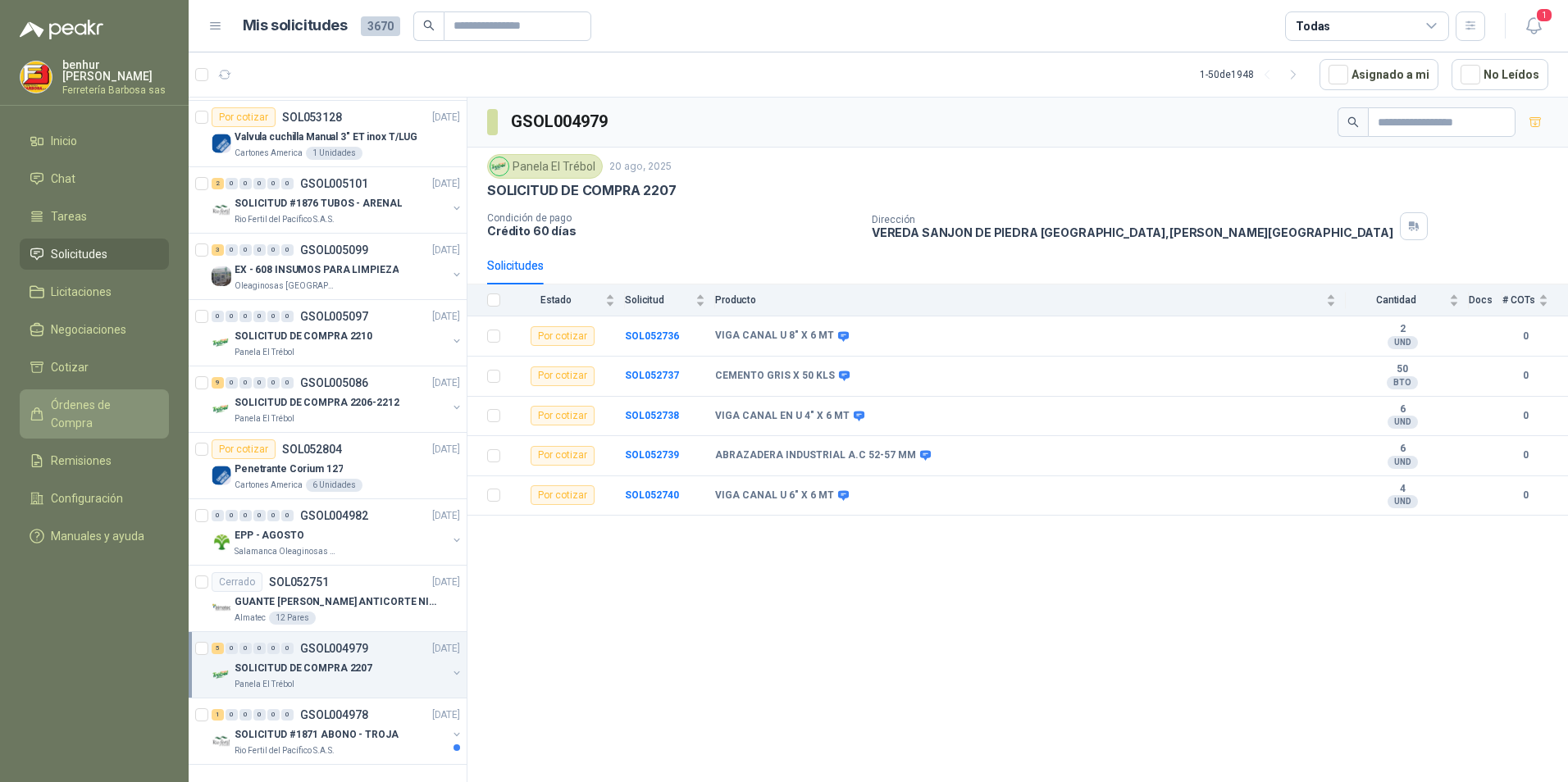
click at [100, 396] on span "Órdenes de Compra" at bounding box center [102, 414] width 103 height 36
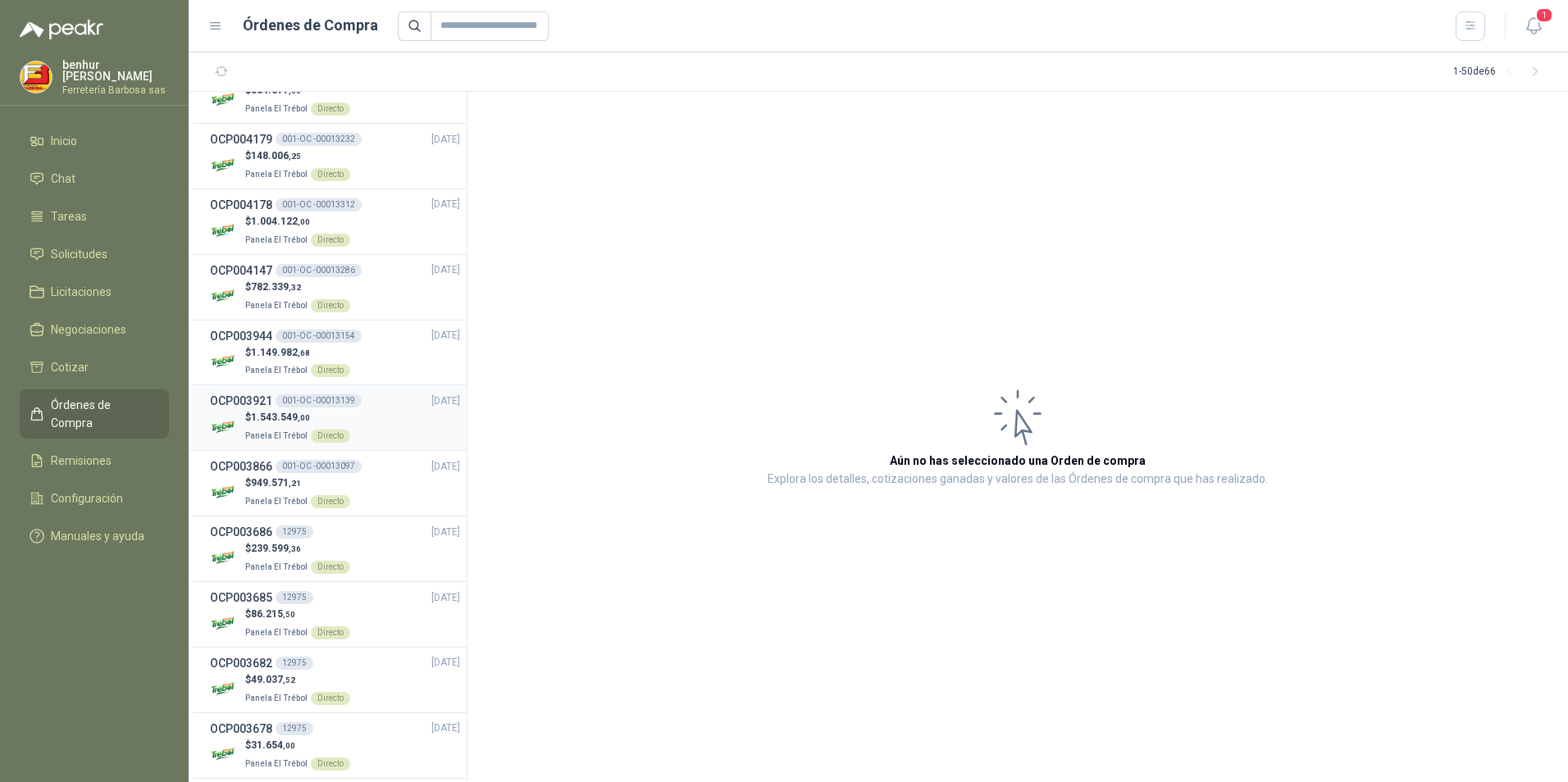
scroll to position [2605, 0]
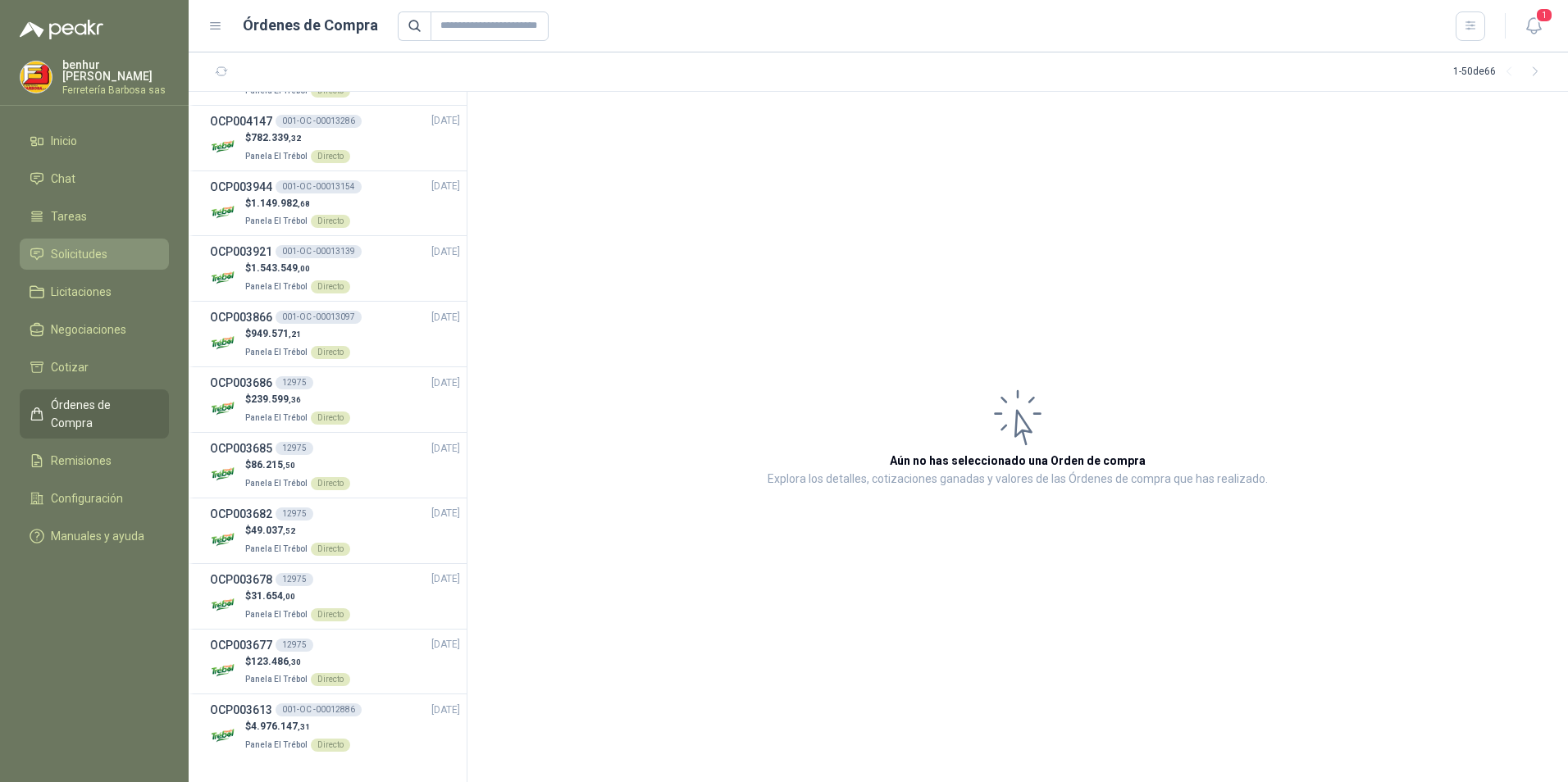
click at [86, 254] on span "Solicitudes" at bounding box center [78, 254] width 57 height 18
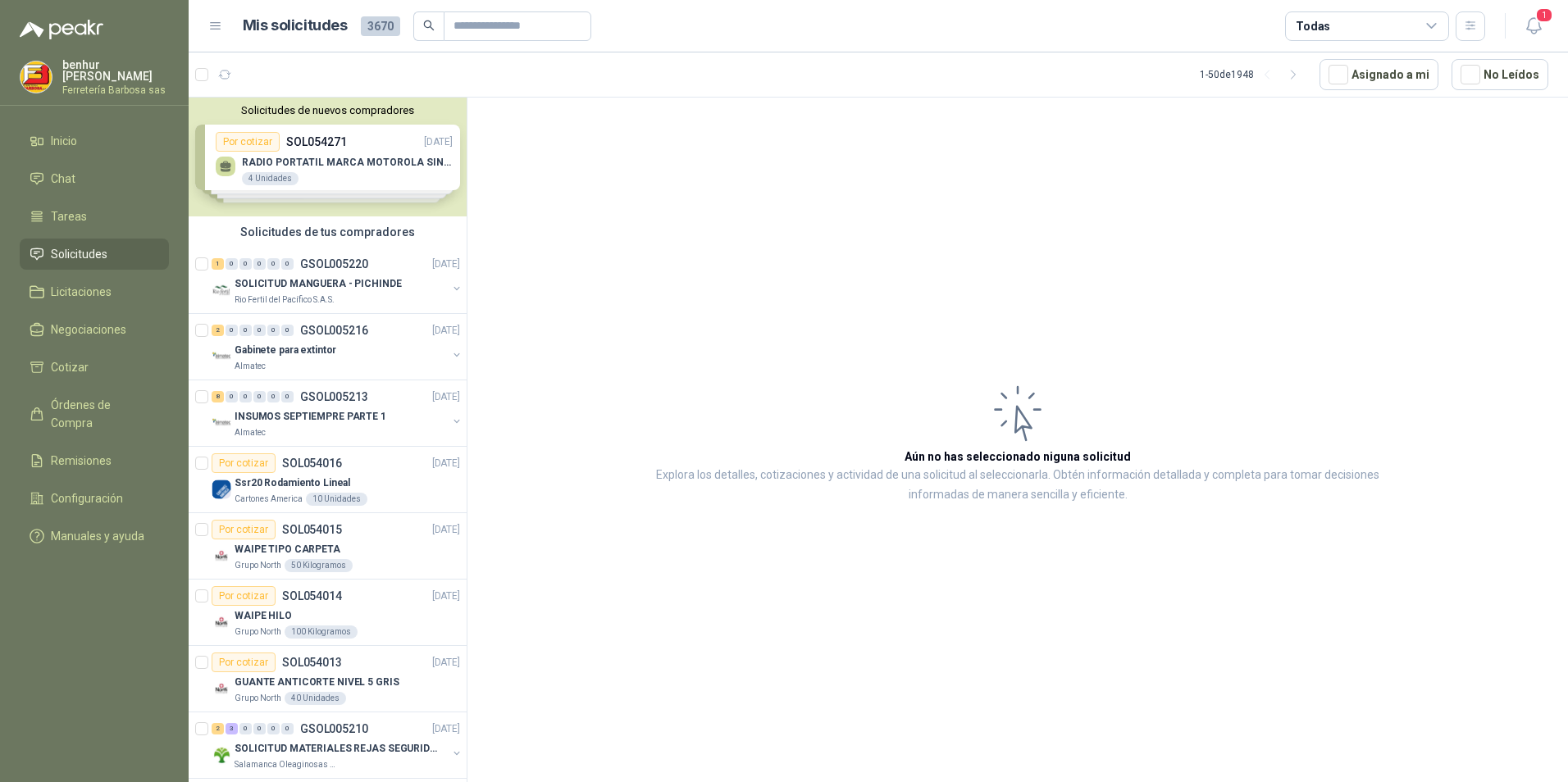
click at [295, 161] on div "Solicitudes de nuevos compradores Por cotizar SOL054271 [DATE] RADIO PORTATIL M…" at bounding box center [327, 157] width 278 height 119
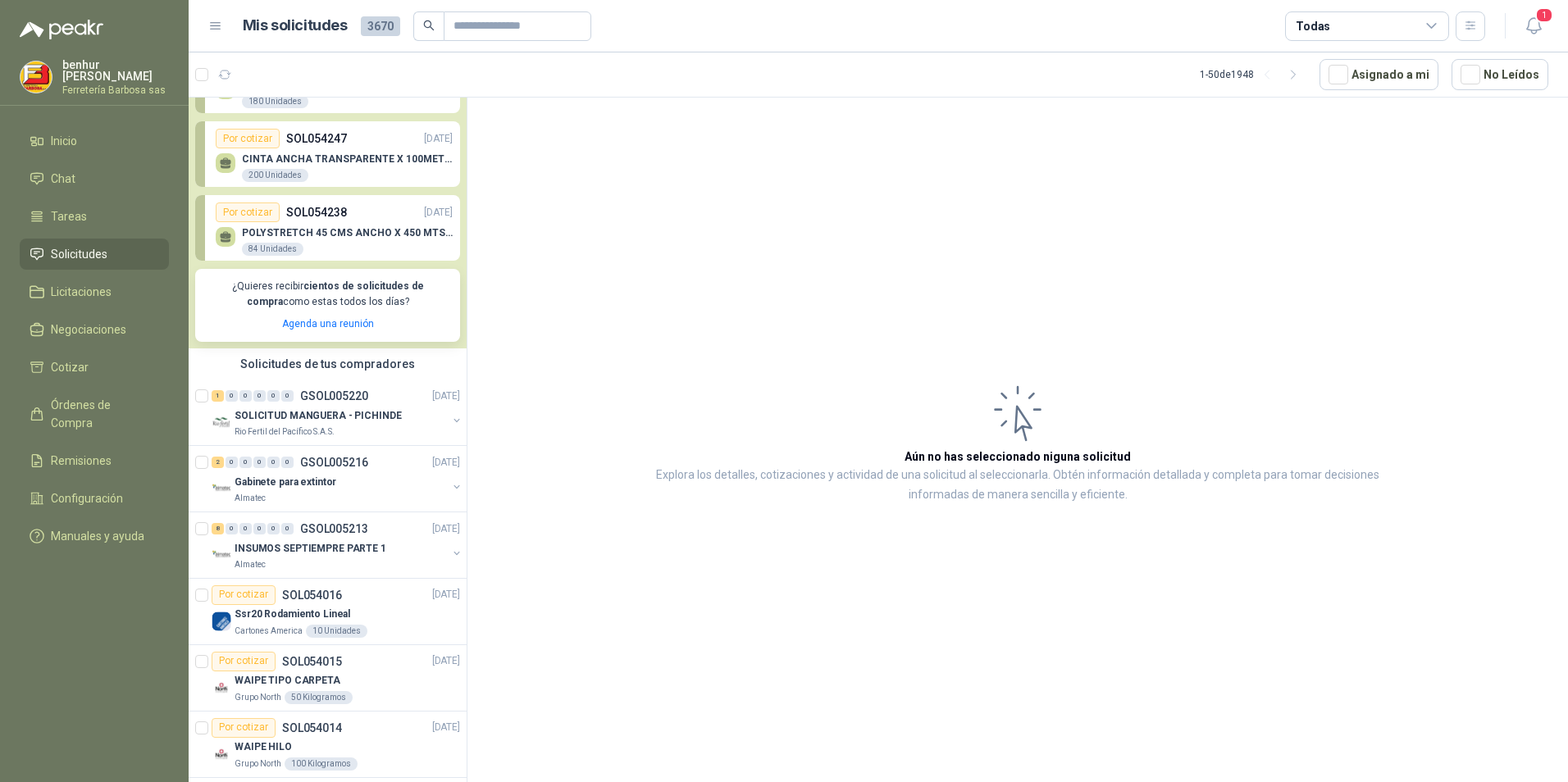
scroll to position [164, 0]
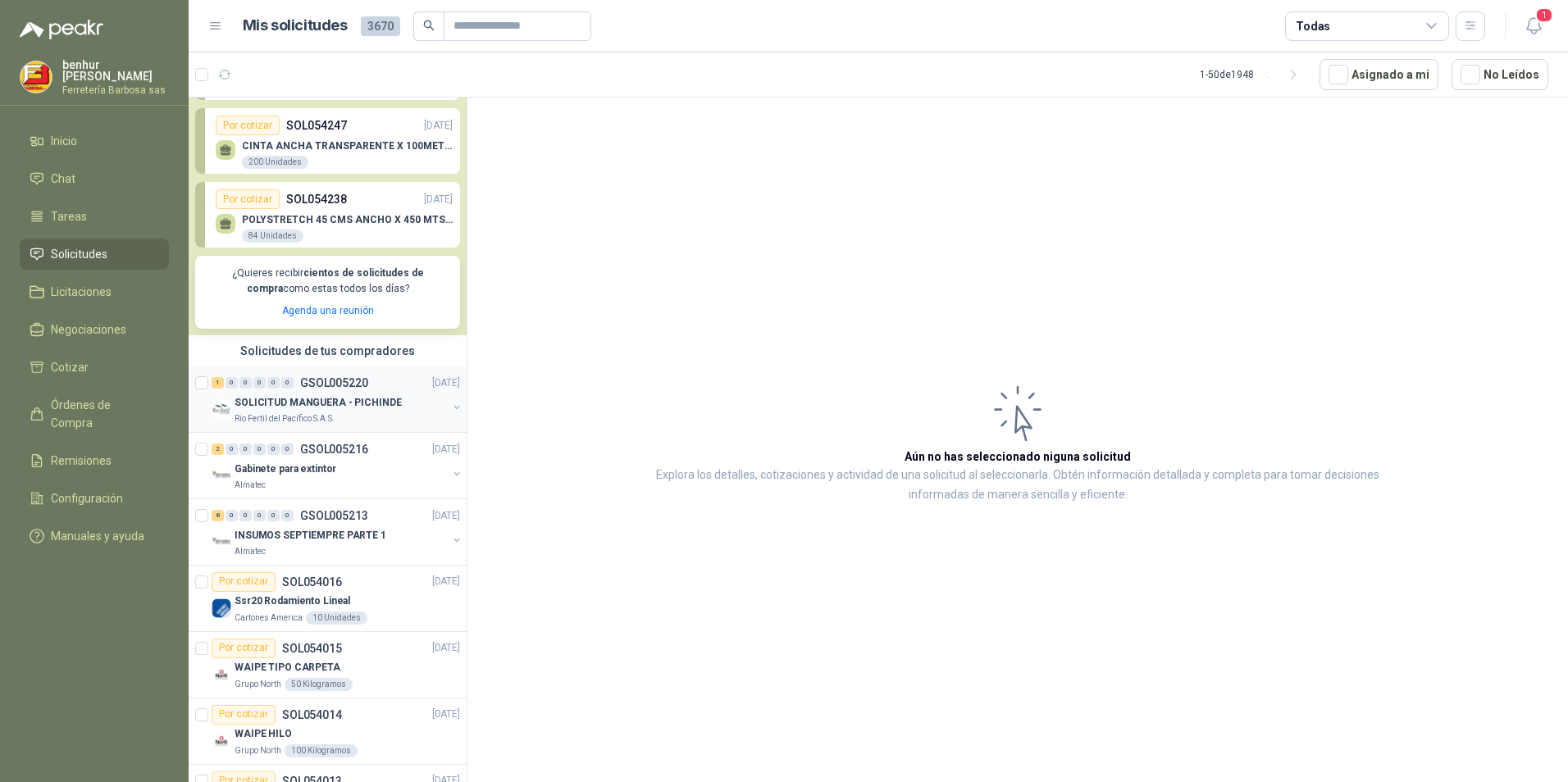
click at [342, 407] on p "SOLICITUD MANGUERA - PICHINDE" at bounding box center [318, 402] width 168 height 15
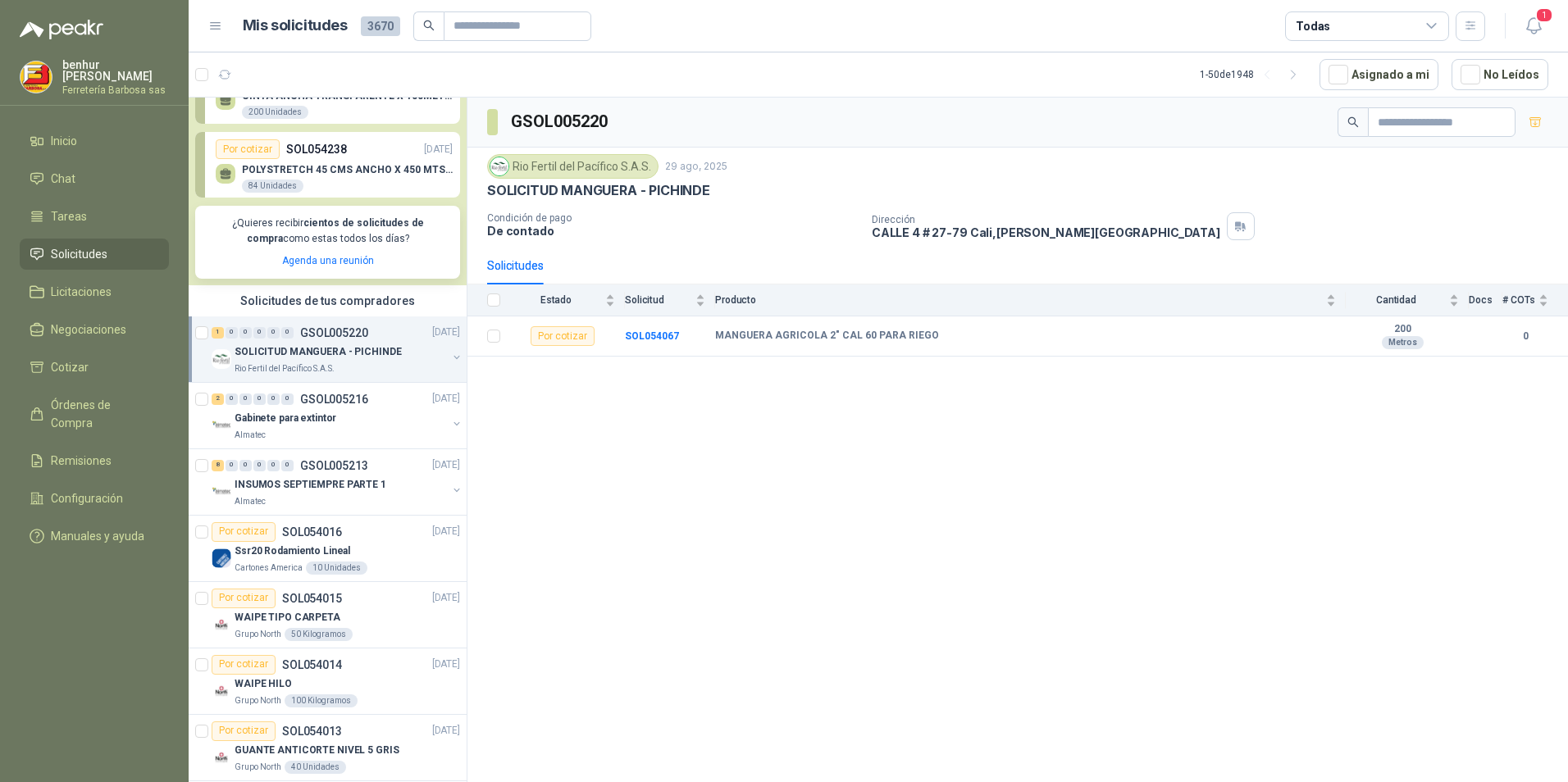
scroll to position [246, 0]
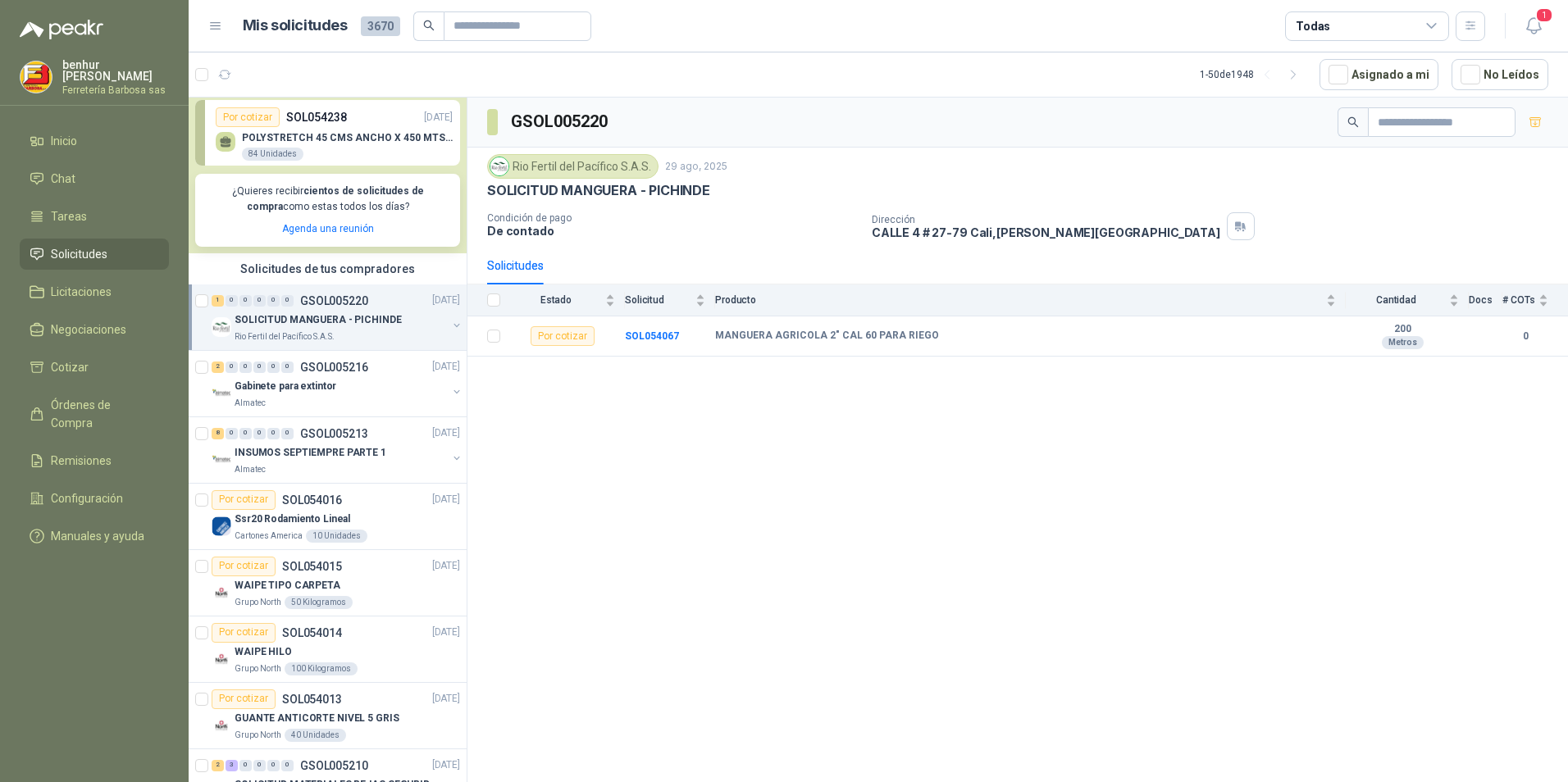
drag, startPoint x: 99, startPoint y: 257, endPoint x: 114, endPoint y: 268, distance: 18.6
click at [99, 258] on span "Solicitudes" at bounding box center [78, 254] width 57 height 18
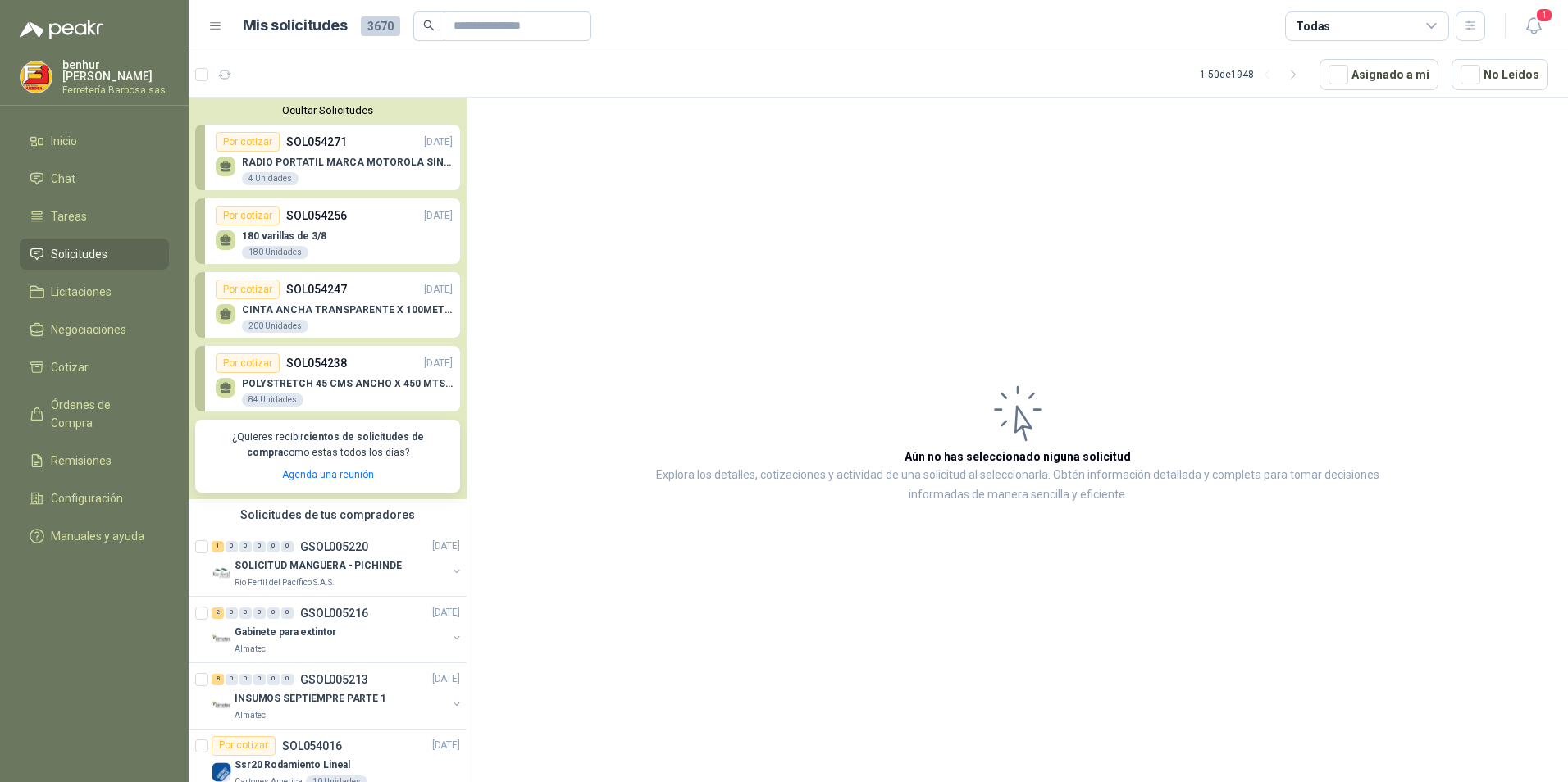
click at [357, 313] on p "CINTA ANCHA TRANSPARENTE X 100METROS" at bounding box center [347, 310] width 211 height 12
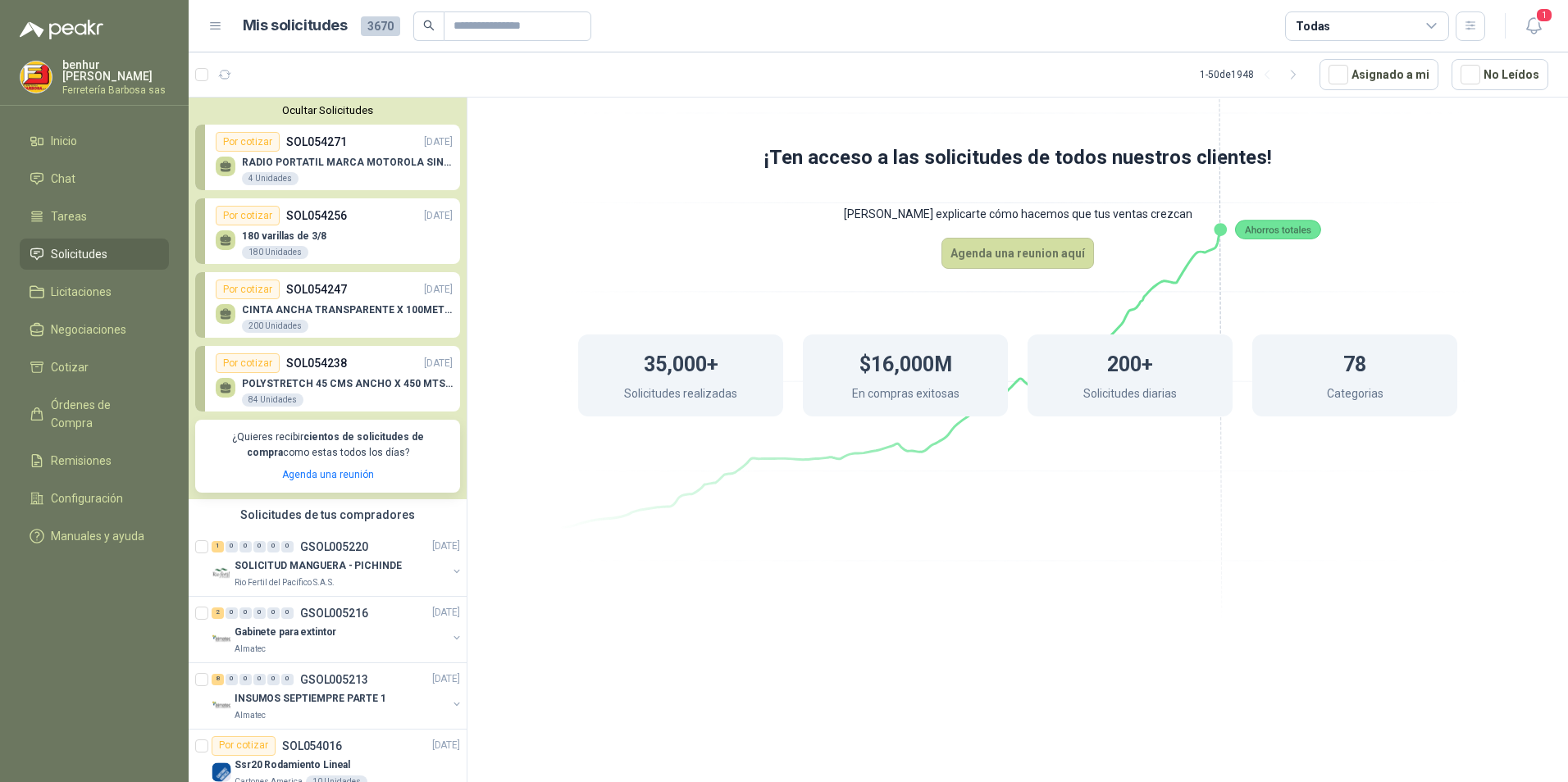
click at [355, 369] on div "Por cotizar SOL054238 [DATE]" at bounding box center [333, 363] width 237 height 20
click at [356, 113] on button "Ocultar Solicitudes" at bounding box center [328, 111] width 265 height 13
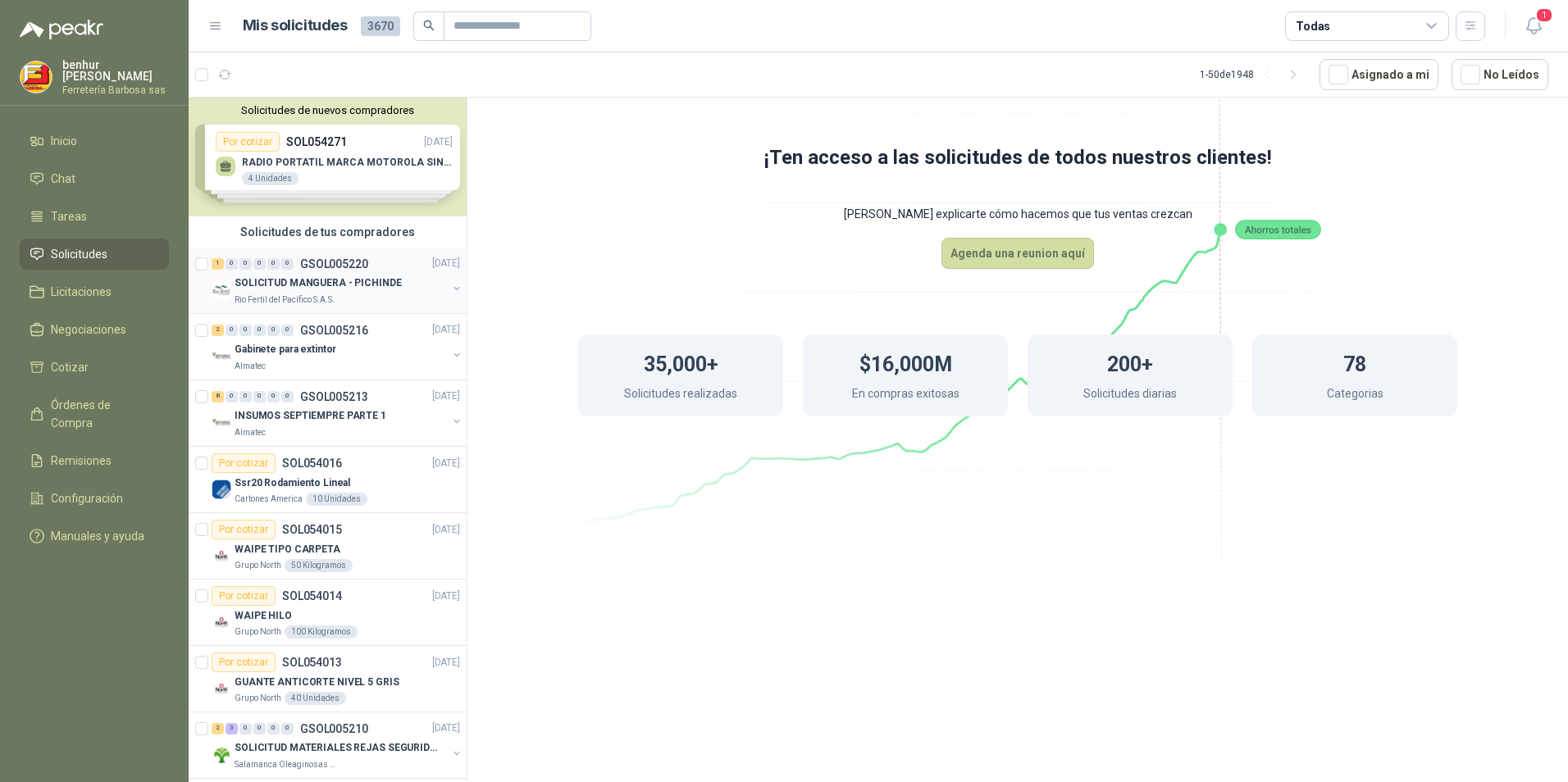
click at [360, 274] on div "SOLICITUD MANGUERA - PICHINDE" at bounding box center [341, 284] width 213 height 20
